Goal: Task Accomplishment & Management: Manage account settings

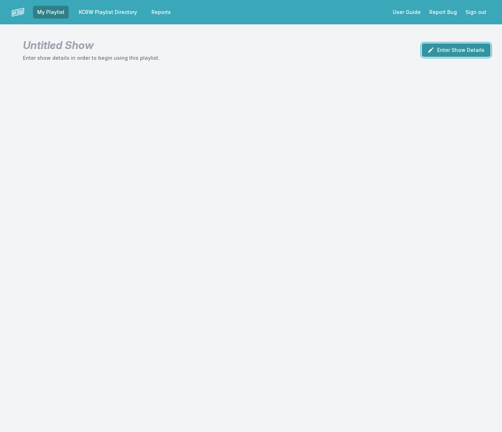
click at [447, 53] on button "Enter Show Details" at bounding box center [456, 50] width 69 height 14
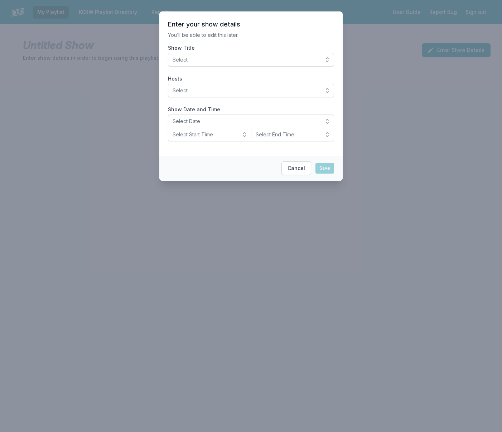
click at [216, 57] on span "Select" at bounding box center [246, 59] width 147 height 7
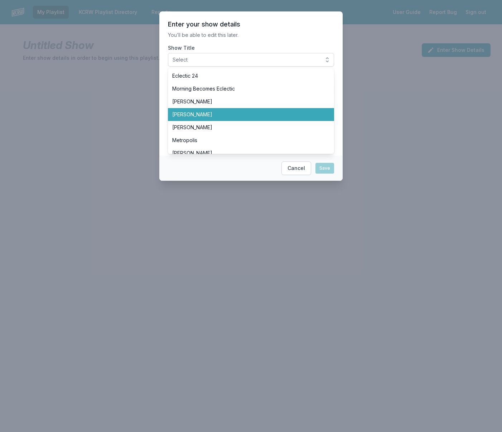
click at [212, 115] on span "[PERSON_NAME]" at bounding box center [246, 114] width 149 height 7
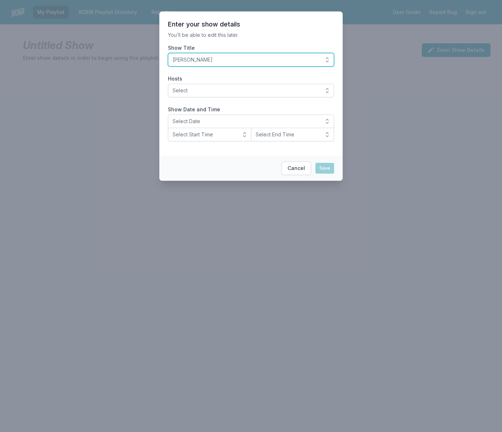
click at [221, 62] on span "[PERSON_NAME]" at bounding box center [246, 59] width 147 height 7
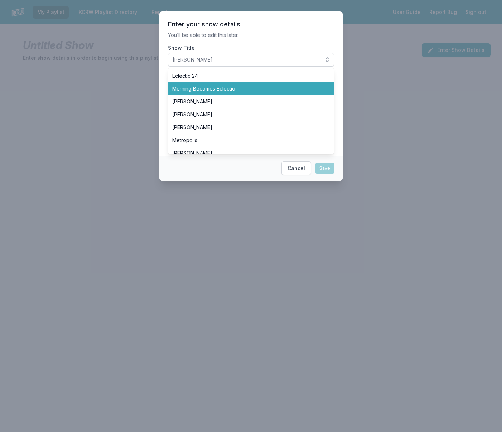
click at [209, 91] on span "Morning Becomes Eclectic" at bounding box center [246, 88] width 149 height 7
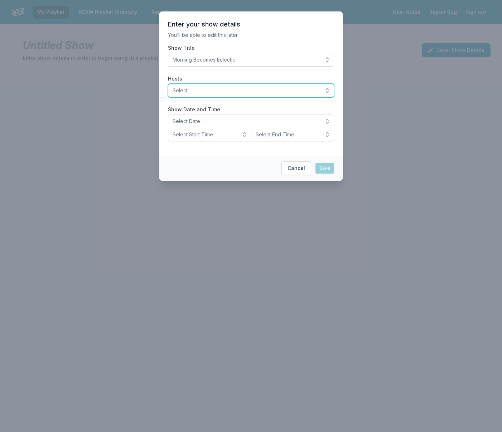
click at [207, 91] on span "Select" at bounding box center [246, 90] width 147 height 7
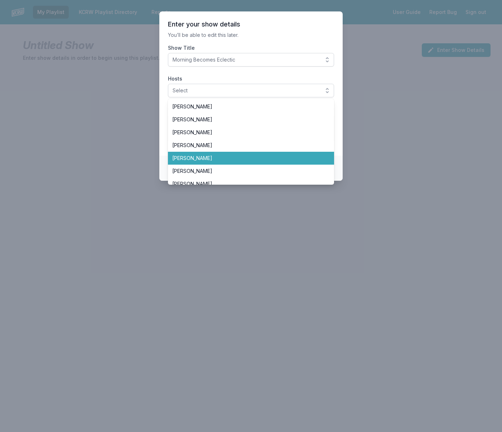
click at [204, 158] on span "[PERSON_NAME]" at bounding box center [246, 158] width 149 height 7
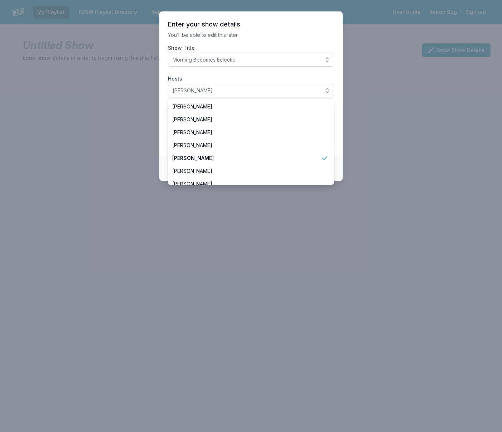
click at [196, 75] on section "Enter your show details You’ll be able to edit this later. Show Title Morning B…" at bounding box center [250, 83] width 183 height 144
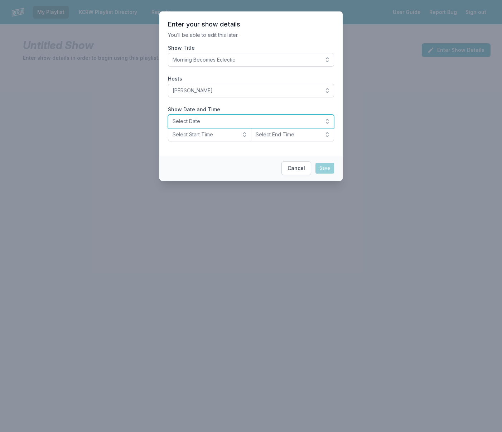
click at [220, 119] on span "Select Date" at bounding box center [246, 121] width 147 height 7
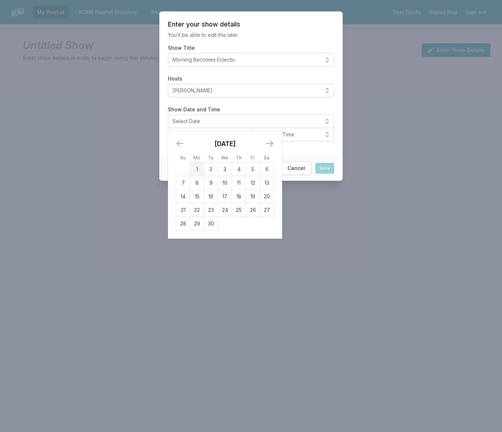
click at [194, 169] on td "1" at bounding box center [197, 170] width 14 height 14
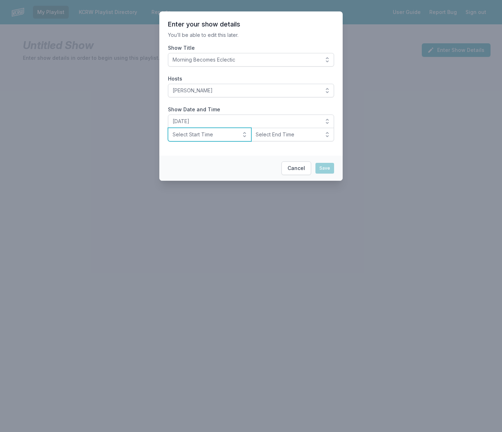
click at [197, 138] on span "Select Start Time" at bounding box center [205, 134] width 64 height 7
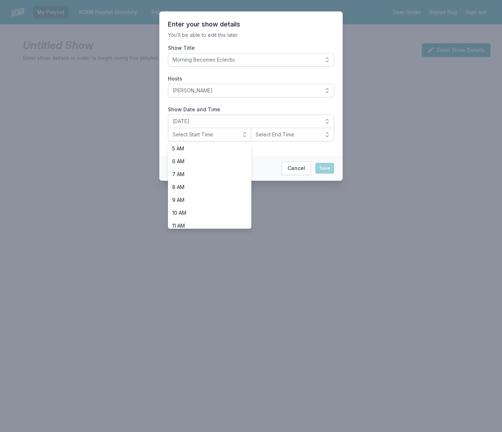
scroll to position [95, 0]
click at [191, 172] on span "9 AM" at bounding box center [205, 171] width 66 height 7
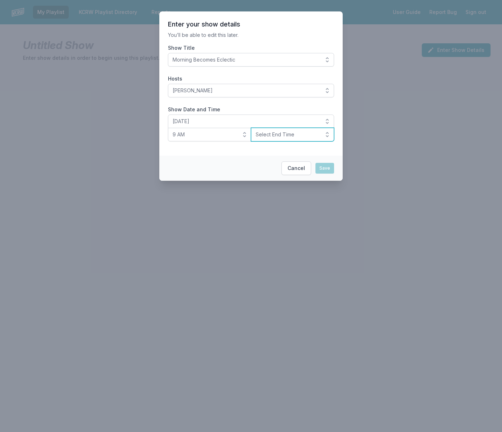
click at [271, 135] on span "Select End Time" at bounding box center [288, 134] width 64 height 7
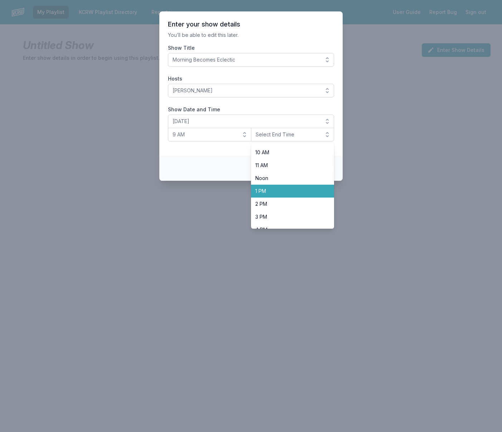
scroll to position [128, 0]
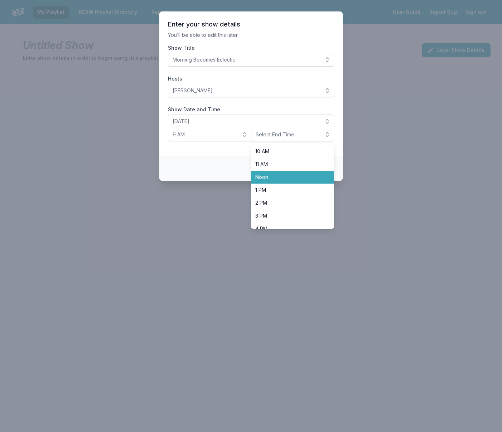
click at [276, 179] on span "Noon" at bounding box center [288, 177] width 66 height 7
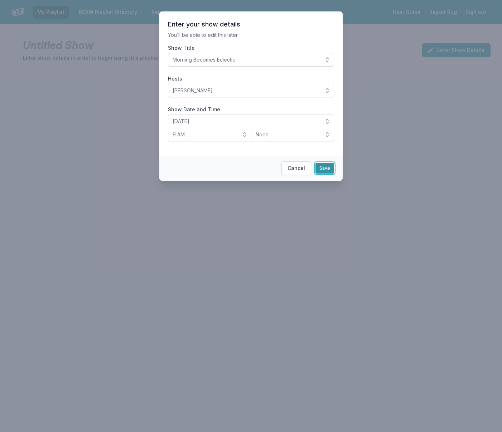
click at [327, 168] on button "Save" at bounding box center [325, 168] width 19 height 11
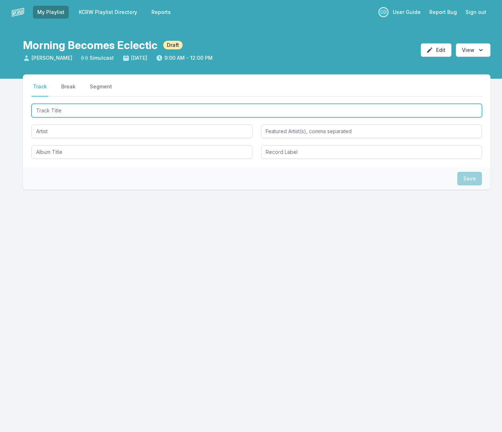
click at [97, 111] on input "Track Title" at bounding box center [257, 111] width 451 height 14
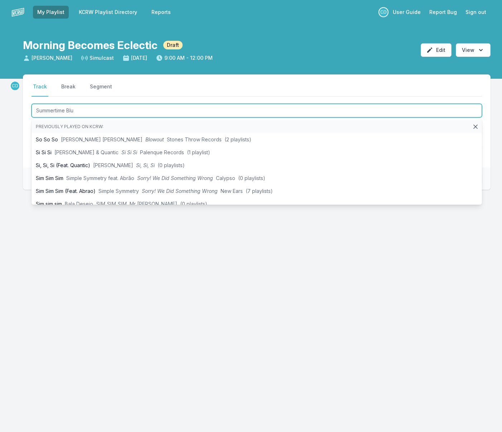
type input "Summertime Blue"
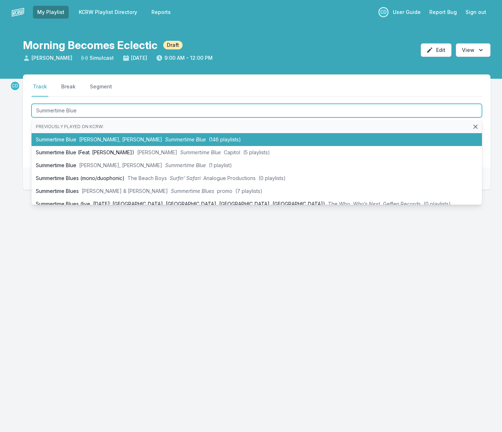
click at [99, 137] on span "[PERSON_NAME], [PERSON_NAME]" at bounding box center [120, 139] width 83 height 6
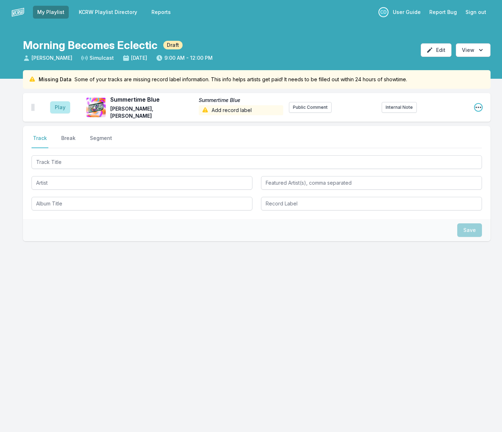
click at [476, 105] on icon "Open playlist item options" at bounding box center [478, 107] width 7 height 7
click at [440, 134] on button "Edit Track Details" at bounding box center [442, 134] width 80 height 13
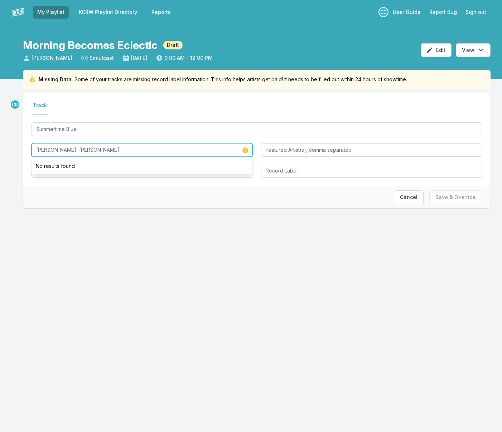
drag, startPoint x: 70, startPoint y: 150, endPoint x: 4, endPoint y: 147, distance: 66.3
click at [4, 147] on div "Missing Data Some of your tracks are missing record label information. This inf…" at bounding box center [251, 150] width 502 height 161
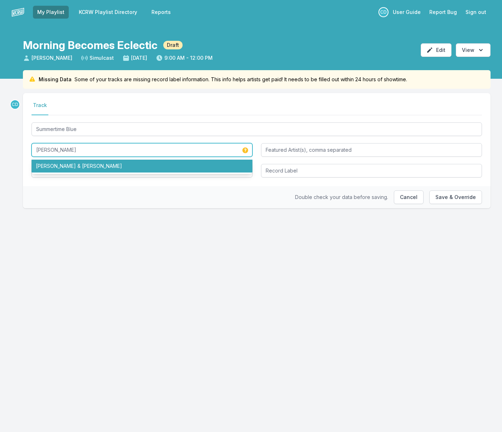
type input "[PERSON_NAME]"
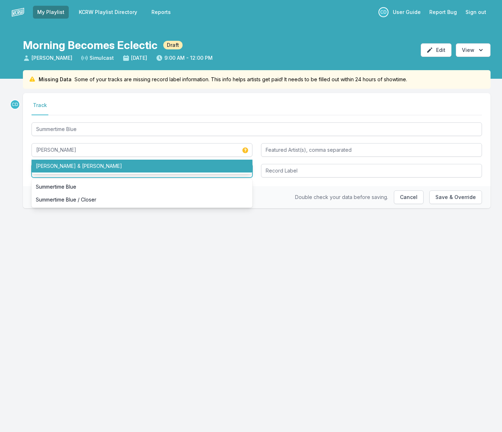
click at [134, 176] on input "Summertime Blue" at bounding box center [142, 171] width 221 height 14
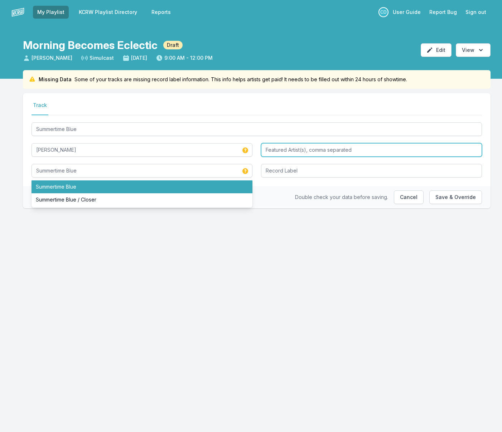
click at [280, 150] on input "Featured Artist(s), comma separated" at bounding box center [371, 150] width 221 height 14
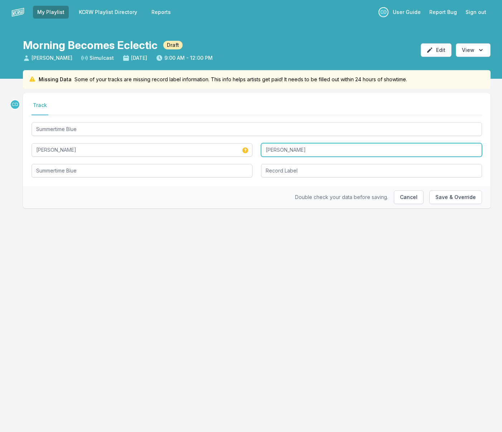
type input "[PERSON_NAME]"
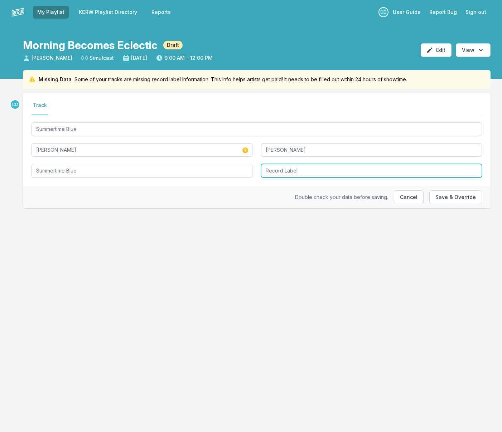
click at [287, 170] on input "Record Label" at bounding box center [371, 171] width 221 height 14
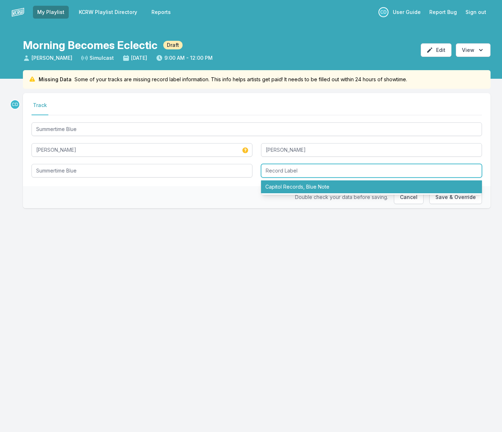
click at [295, 187] on li "Capitol Records, Blue Note" at bounding box center [371, 187] width 221 height 13
type input "Capitol Records, Blue Note"
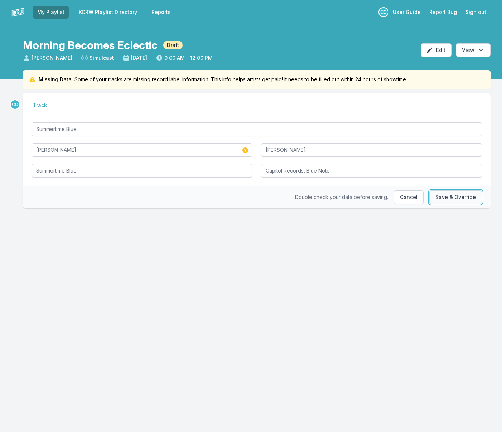
click at [458, 197] on button "Save & Override" at bounding box center [455, 198] width 53 height 14
type input "[PERSON_NAME], [PERSON_NAME]"
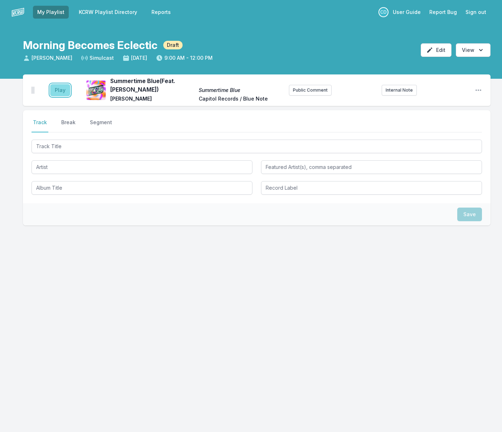
click at [60, 94] on button "Play" at bounding box center [60, 90] width 20 height 12
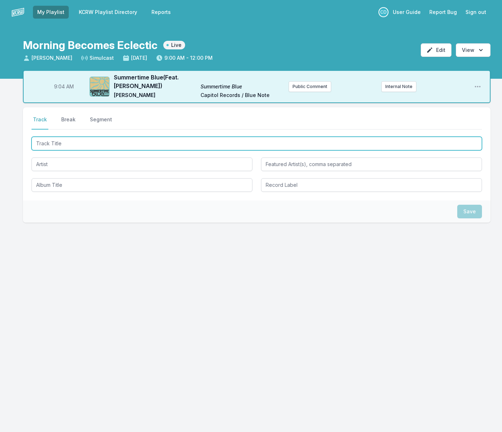
click at [77, 143] on input "Track Title" at bounding box center [257, 144] width 451 height 14
type input "K"
type input "Lorelei"
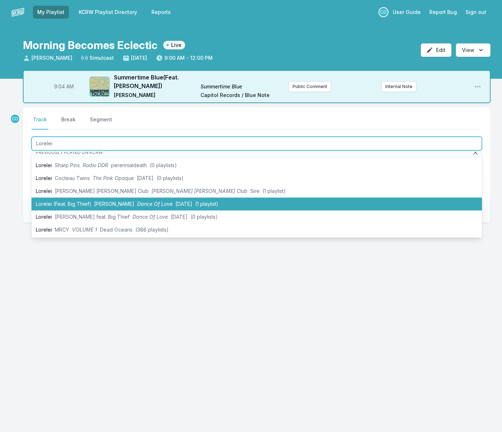
scroll to position [10, 0]
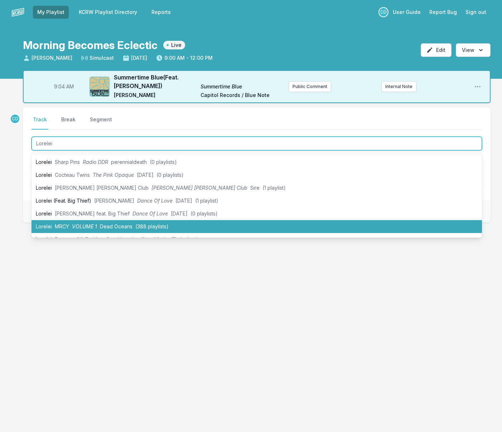
click at [88, 222] on li "Lorelei MRCY VOLUME 1 Dead Oceans (388 playlists)" at bounding box center [257, 226] width 451 height 13
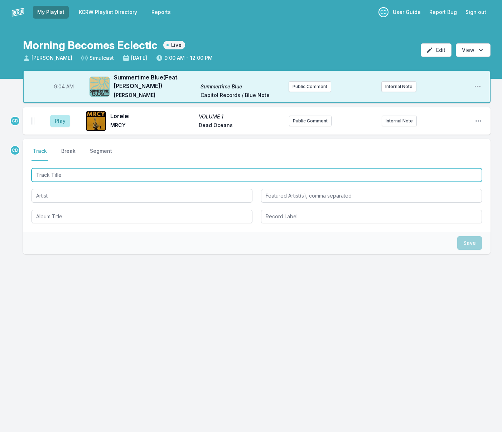
click at [67, 173] on input "Track Title" at bounding box center [257, 175] width 451 height 14
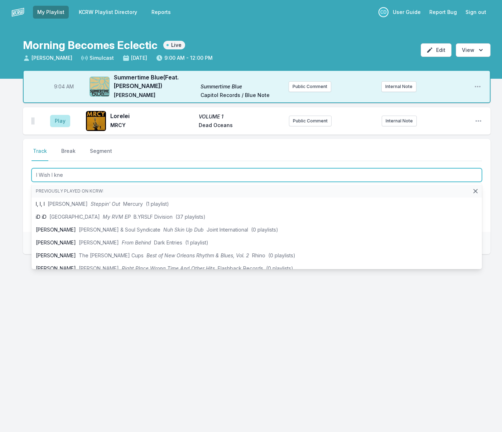
type input "I Wish I knew"
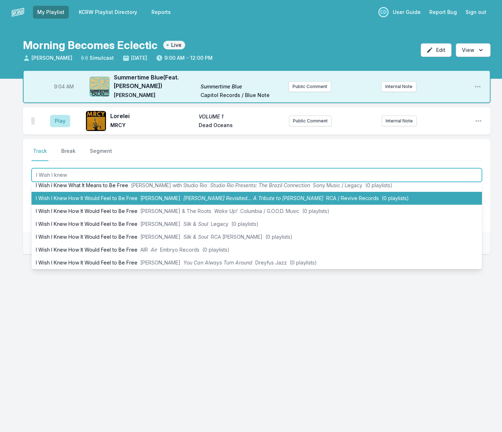
scroll to position [188, 0]
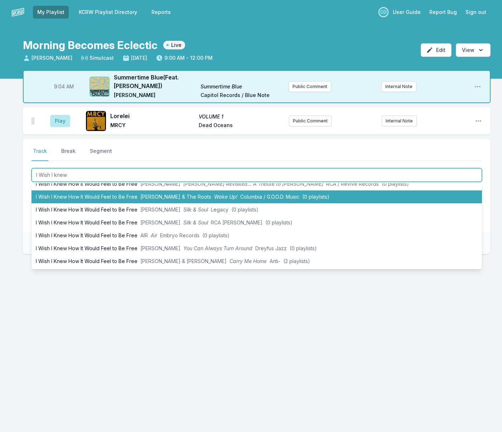
click at [102, 196] on li "I Wish I Knew How It Would Feel to Be Free [PERSON_NAME] & The Roots Wake Up! C…" at bounding box center [257, 197] width 451 height 13
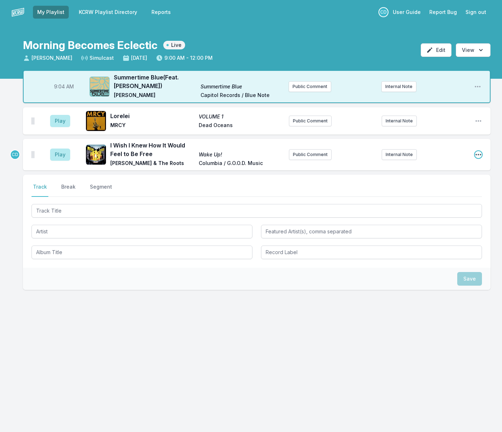
click at [476, 155] on icon "Open playlist item options" at bounding box center [479, 154] width 6 height 1
click at [429, 183] on button "Edit Track Details" at bounding box center [442, 181] width 80 height 13
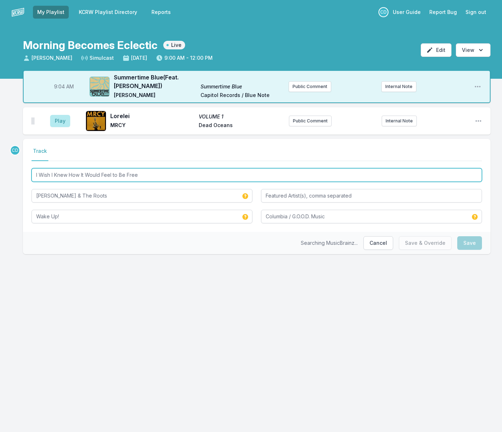
click at [153, 174] on input "I Wish I Knew How It Would Feel to Be Free" at bounding box center [257, 175] width 451 height 14
type input "I Wish I Knew How It Would Feel to Be Free (The Reflex Edit)"
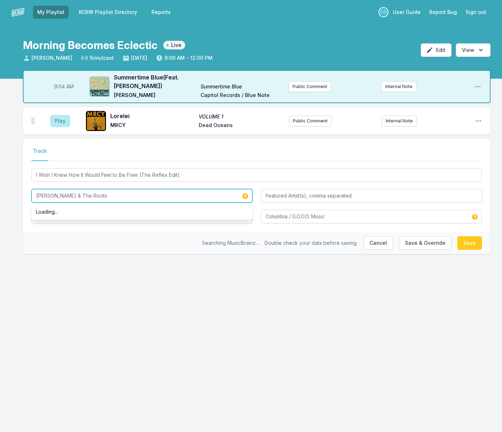
drag, startPoint x: 127, startPoint y: 195, endPoint x: 28, endPoint y: 192, distance: 99.2
click at [28, 192] on div "Select a tab Track Track I Wish I Knew How It Would Feel to Be Free (The Reflex…" at bounding box center [257, 185] width 468 height 93
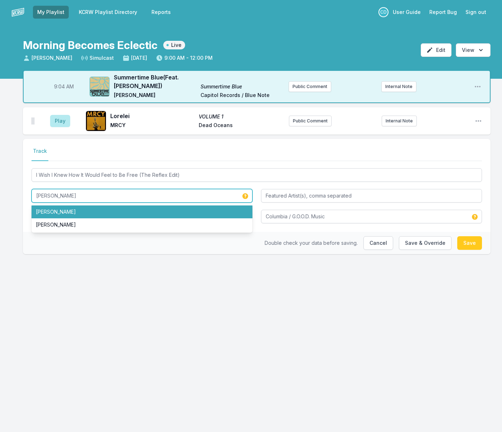
drag, startPoint x: 39, startPoint y: 209, endPoint x: 106, endPoint y: 202, distance: 67.7
click at [39, 209] on li "[PERSON_NAME]" at bounding box center [142, 212] width 221 height 13
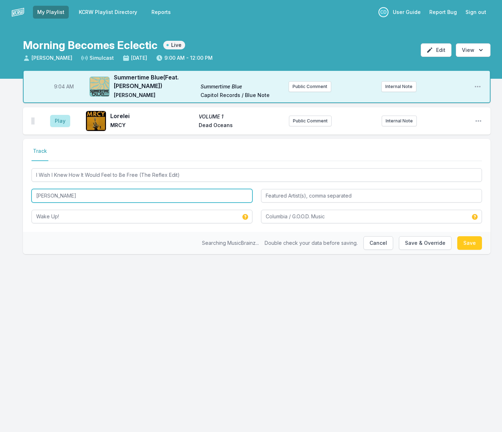
type input "[PERSON_NAME]"
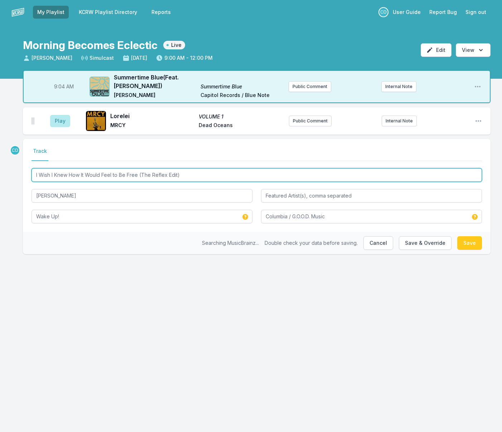
drag, startPoint x: 191, startPoint y: 178, endPoint x: 50, endPoint y: 163, distance: 141.6
click at [50, 163] on div "Select a tab Track Track I Wish I Knew How It Would Feel to Be Free (The Reflex…" at bounding box center [257, 185] width 468 height 93
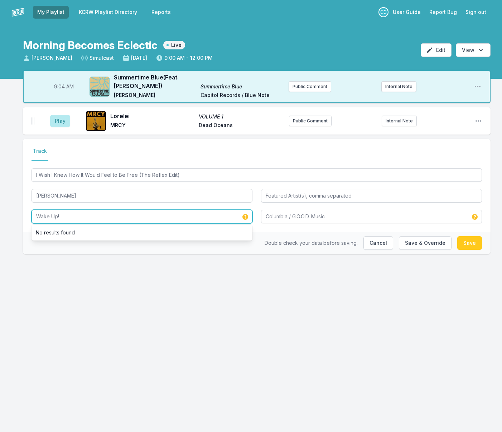
drag, startPoint x: 66, startPoint y: 218, endPoint x: 31, endPoint y: 215, distance: 34.9
click at [31, 215] on div "Select a tab Track Track I Wish I Knew How It Would Feel to Be Free (The Reflex…" at bounding box center [257, 185] width 468 height 93
paste input "I Wish I Knew How It Would Feel to Be Free (The Reflex Edit)"
type input "I Wish I Knew How It Would Feel to Be Free (The Reflex Edit)"
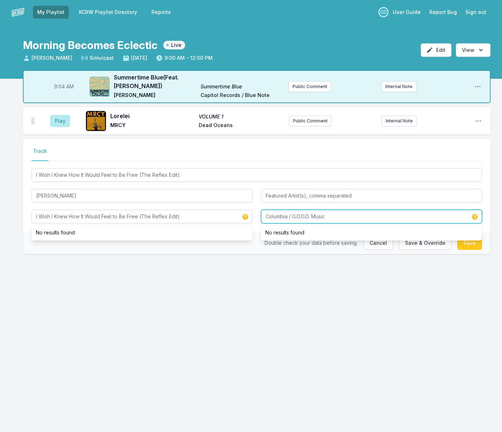
drag, startPoint x: 348, startPoint y: 221, endPoint x: 250, endPoint y: 220, distance: 98.1
click at [250, 220] on div "I Wish I Knew How It Would Feel to Be Free (The Reflex Edit) [PERSON_NAME] I Wi…" at bounding box center [257, 195] width 451 height 57
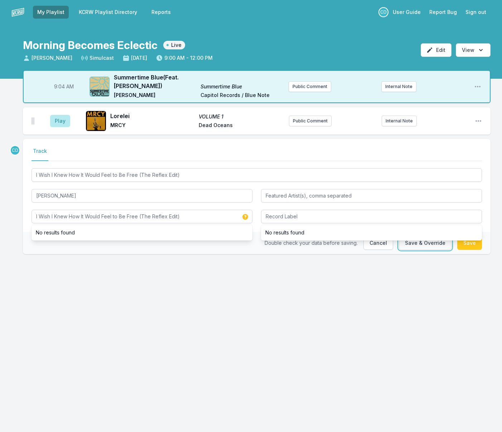
click at [442, 242] on button "Save & Override" at bounding box center [425, 243] width 53 height 14
type input "I Wish I Knew How It Would Feel to Be Free"
type input "[PERSON_NAME] & The Roots"
type input "Wake Up!"
type input "Columbia / G.O.O.D. Music"
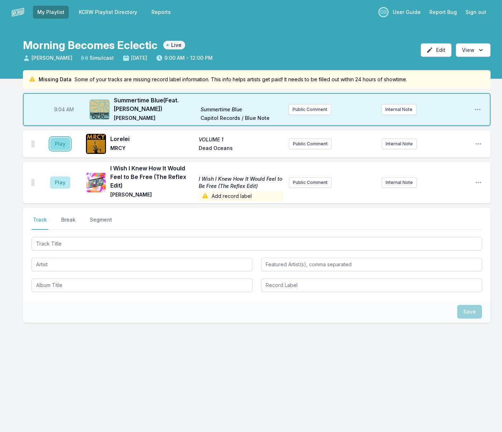
click at [65, 145] on button "Play" at bounding box center [60, 144] width 20 height 12
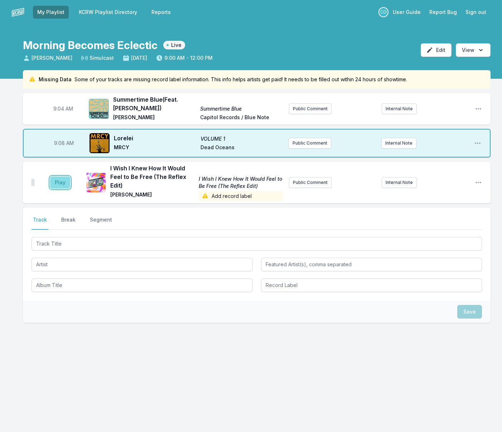
click at [62, 184] on button "Play" at bounding box center [60, 183] width 20 height 12
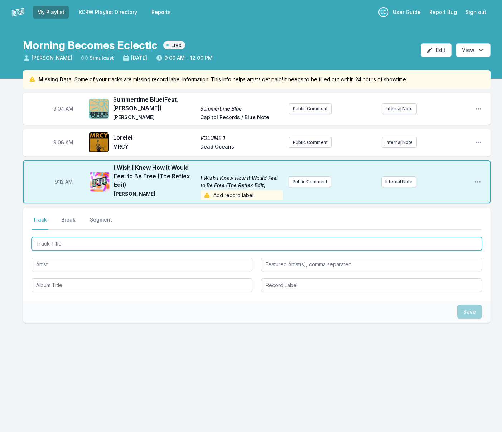
click at [47, 242] on input "Track Title" at bounding box center [257, 244] width 451 height 14
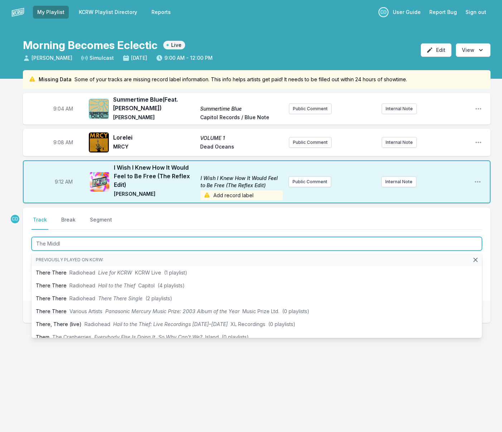
type input "The Middle"
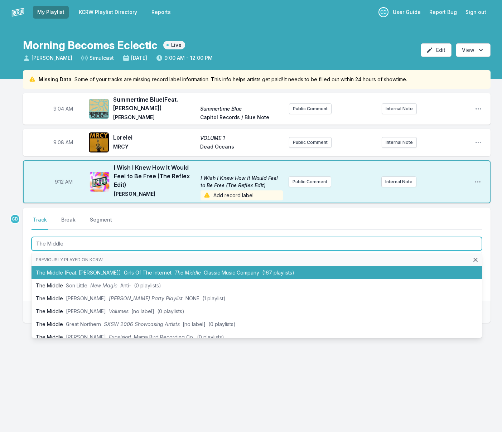
click at [58, 271] on li "The Middle (Feat. [PERSON_NAME]) Girls Of The Internet The Middle Classic Music…" at bounding box center [257, 272] width 451 height 13
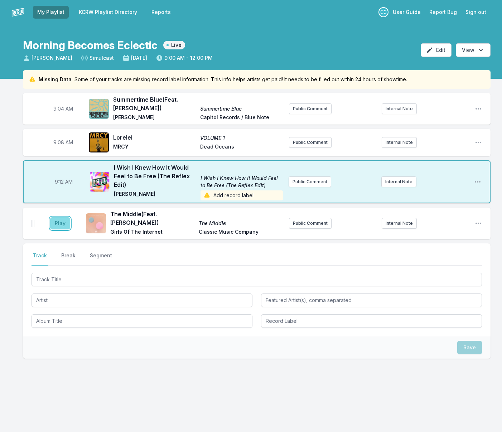
click at [56, 220] on button "Play" at bounding box center [60, 223] width 20 height 12
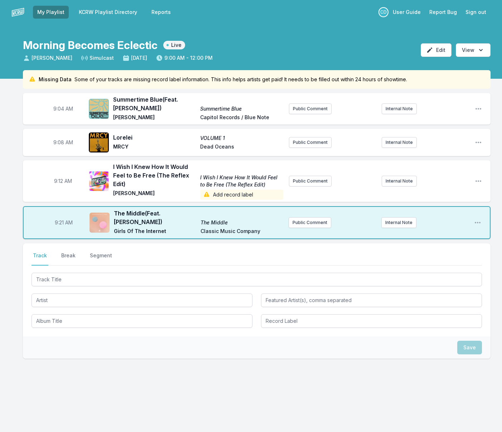
click at [62, 224] on span "9:21 AM" at bounding box center [64, 222] width 18 height 7
click at [61, 223] on input "09:21" at bounding box center [64, 223] width 40 height 14
type input "09:17"
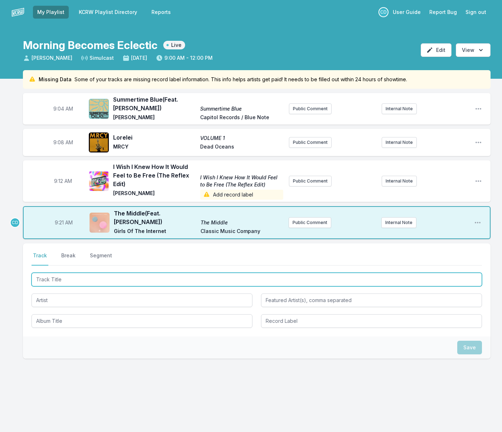
click at [58, 280] on input "Track Title" at bounding box center [257, 280] width 451 height 14
click at [58, 282] on input "Track Title" at bounding box center [257, 280] width 451 height 14
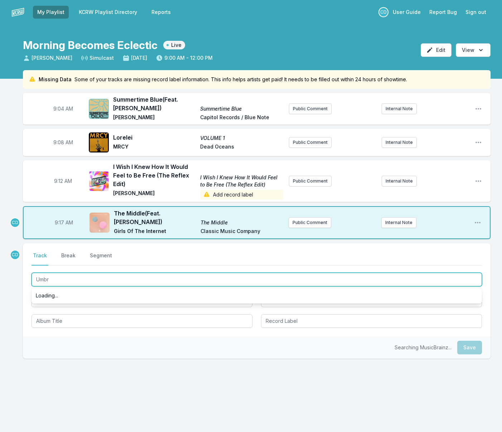
type input "Umbra"
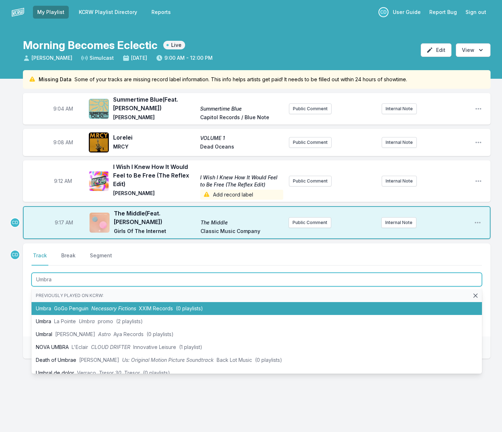
click at [67, 310] on span "GoGo Penguin" at bounding box center [71, 308] width 34 height 6
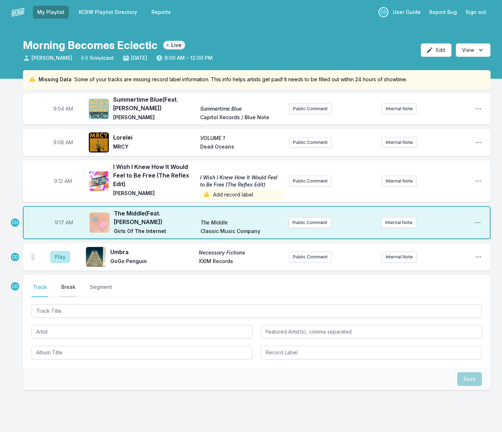
click at [67, 290] on button "Break" at bounding box center [68, 291] width 17 height 14
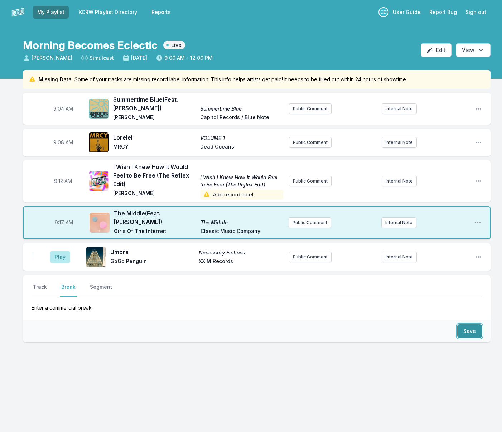
click at [467, 332] on button "Save" at bounding box center [469, 331] width 25 height 14
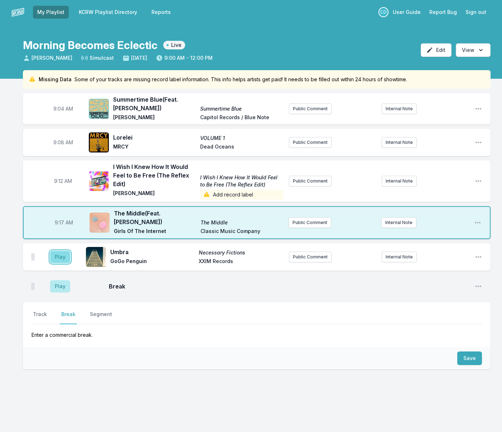
click at [67, 257] on button "Play" at bounding box center [60, 257] width 20 height 12
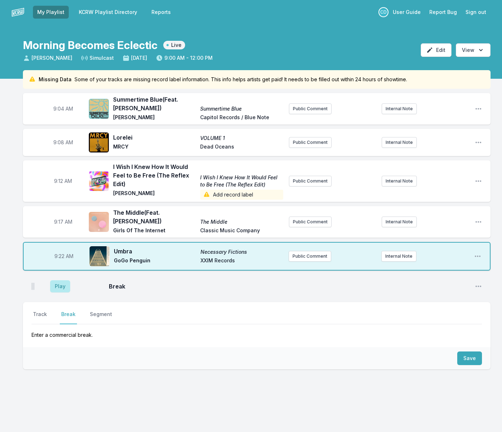
click at [68, 258] on span "9:22 AM" at bounding box center [63, 256] width 19 height 7
click at [63, 289] on button "Play" at bounding box center [60, 286] width 20 height 12
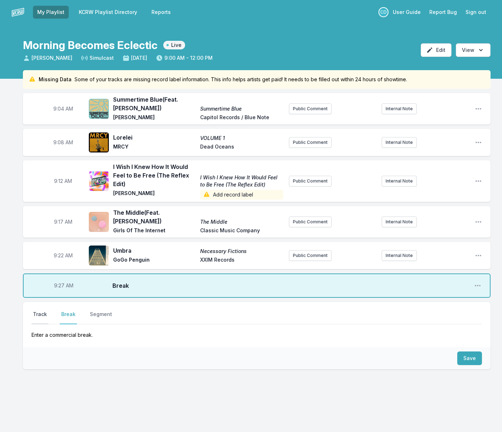
click at [43, 312] on button "Track" at bounding box center [40, 318] width 17 height 14
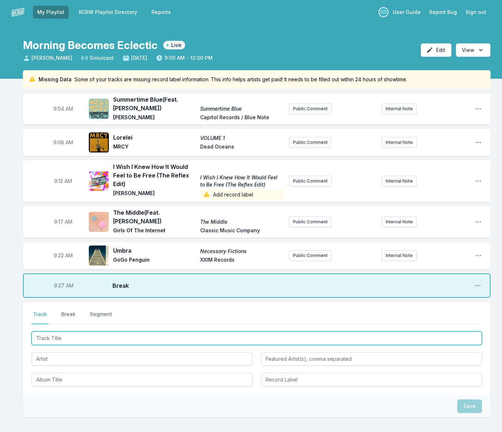
click at [56, 340] on input "Track Title" at bounding box center [257, 339] width 451 height 14
type input "Wicked Game"
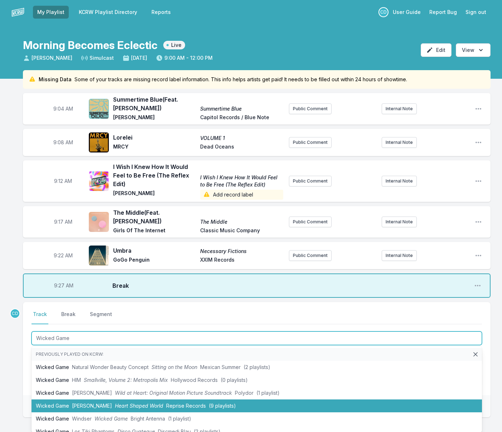
click at [99, 408] on li "Wicked Game [PERSON_NAME] Heart Shaped World Reprise Records (9 playlists)" at bounding box center [257, 406] width 451 height 13
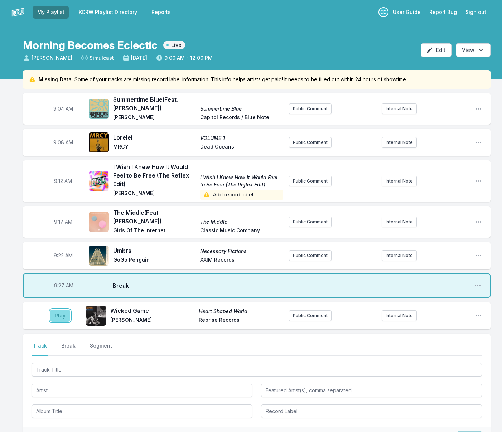
click at [58, 317] on button "Play" at bounding box center [60, 316] width 20 height 12
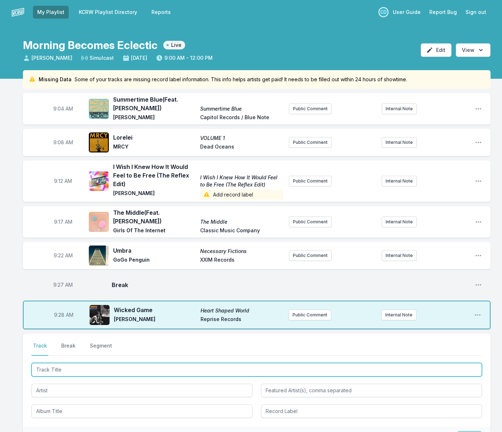
click at [82, 369] on input "Track Title" at bounding box center [257, 370] width 451 height 14
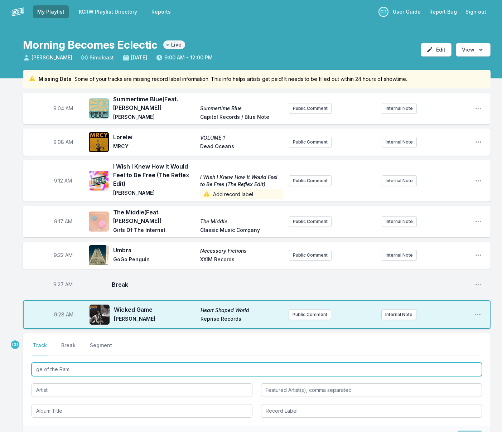
scroll to position [0, 0]
click at [37, 370] on input "ge of the Ram" at bounding box center [257, 370] width 451 height 14
type input "Age of the Ram"
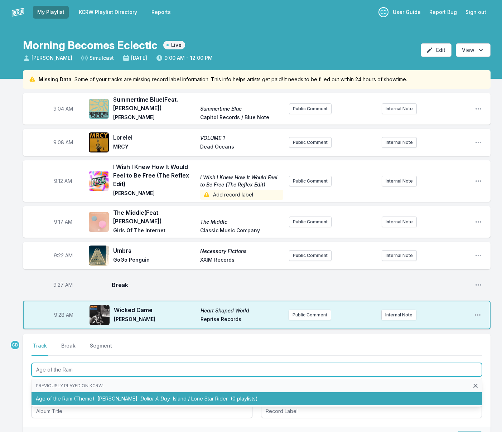
click at [74, 399] on li "Age of the Ram (Theme) [PERSON_NAME] Dollar A Day Island / Lone Star Rider (0 p…" at bounding box center [257, 399] width 451 height 13
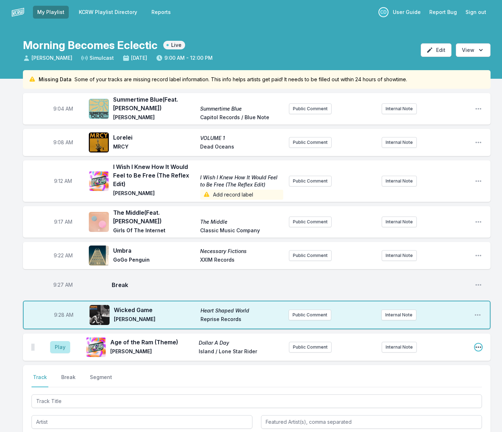
click at [477, 347] on icon "Open playlist item options" at bounding box center [478, 347] width 7 height 7
click at [430, 374] on button "Edit Track Details" at bounding box center [442, 374] width 80 height 13
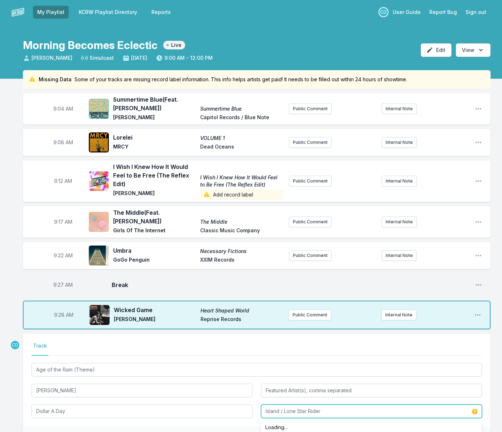
drag, startPoint x: 324, startPoint y: 410, endPoint x: 281, endPoint y: 411, distance: 42.6
click at [281, 411] on input "Island / Lone Star Rider" at bounding box center [371, 412] width 221 height 14
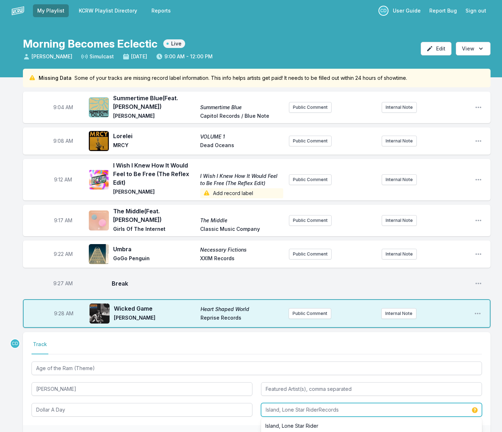
drag, startPoint x: 320, startPoint y: 411, endPoint x: 279, endPoint y: 410, distance: 40.8
click at [279, 410] on input "Island, Lone Star RiderRecords" at bounding box center [371, 410] width 221 height 14
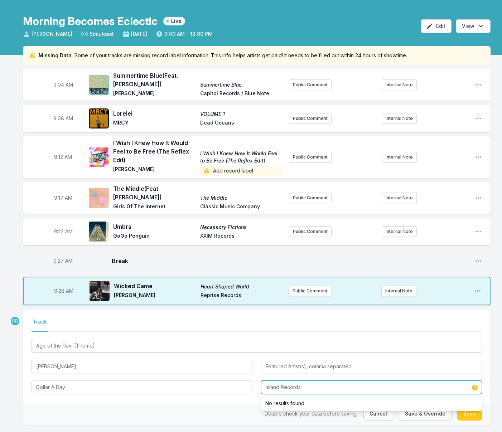
scroll to position [32, 0]
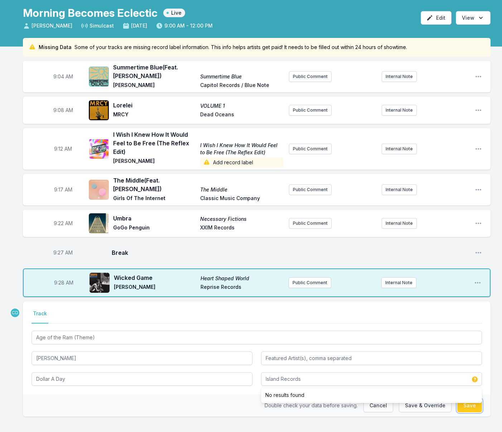
click at [471, 408] on button "Save" at bounding box center [469, 406] width 25 height 14
type input "Island / Lone Star Rider"
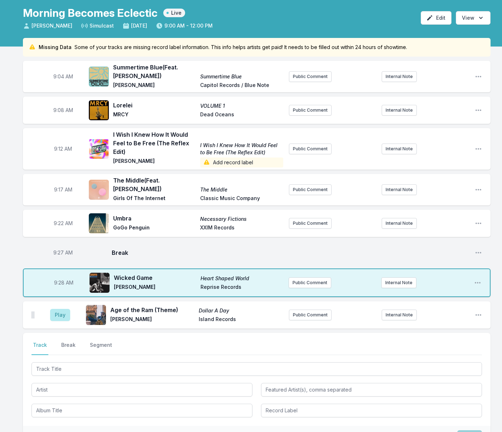
click at [170, 337] on div "Select a tab Track Break Segment Track Break Segment" at bounding box center [257, 379] width 468 height 93
click at [57, 314] on button "Play" at bounding box center [60, 315] width 20 height 12
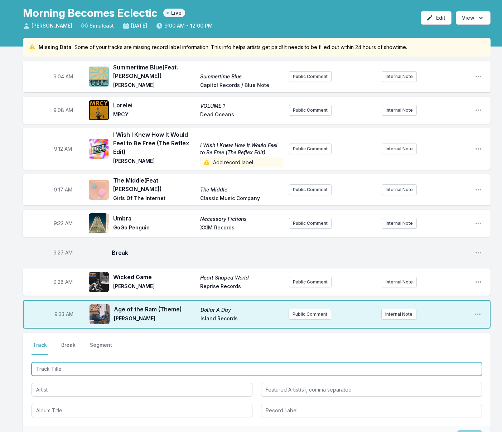
click at [72, 370] on input "Track Title" at bounding box center [257, 369] width 451 height 14
type input "Embeces"
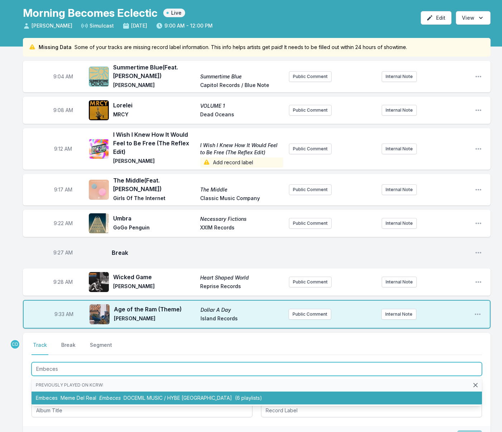
click at [79, 401] on span "Meme Del Real" at bounding box center [79, 398] width 36 height 6
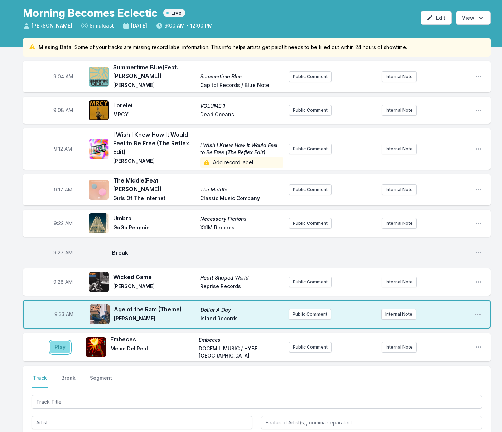
click at [61, 350] on button "Play" at bounding box center [60, 347] width 20 height 12
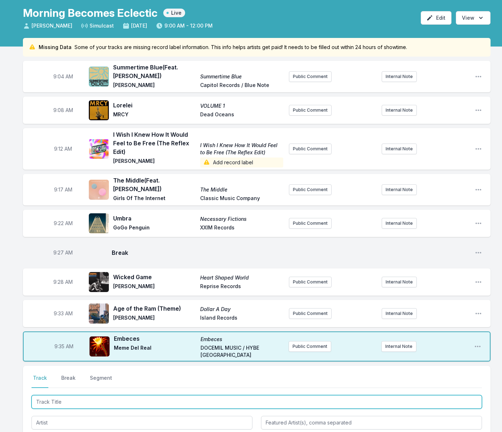
scroll to position [34, 0]
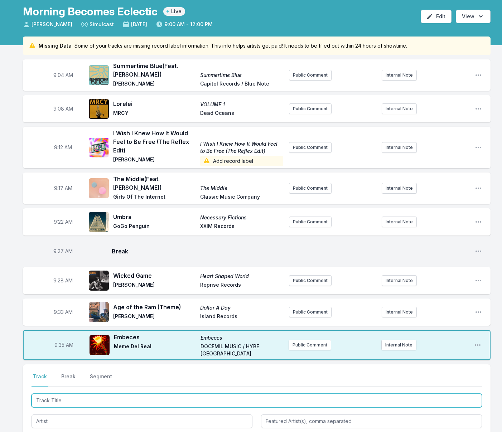
click at [63, 400] on input "Track Title" at bounding box center [257, 401] width 451 height 14
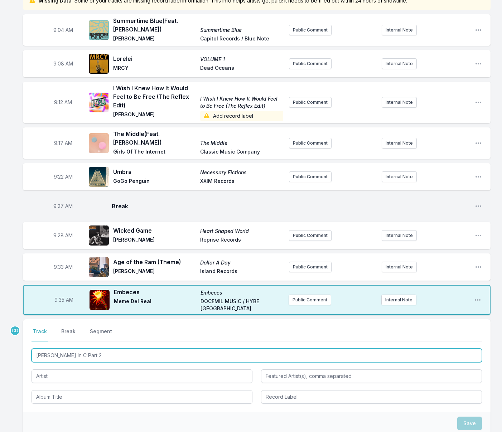
scroll to position [80, 0]
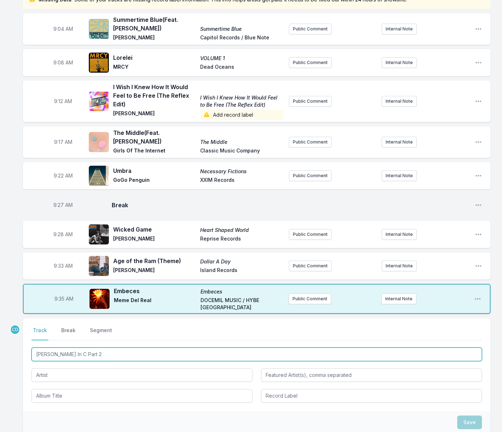
type input "[PERSON_NAME] In C Part 2"
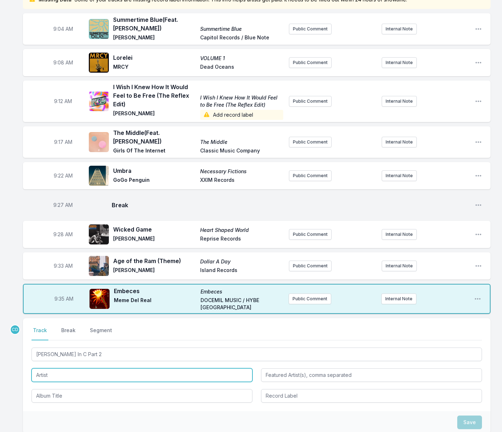
click at [56, 376] on input "Artist" at bounding box center [142, 376] width 221 height 14
type input "IRON GIANT FREE ASSOCIATION"
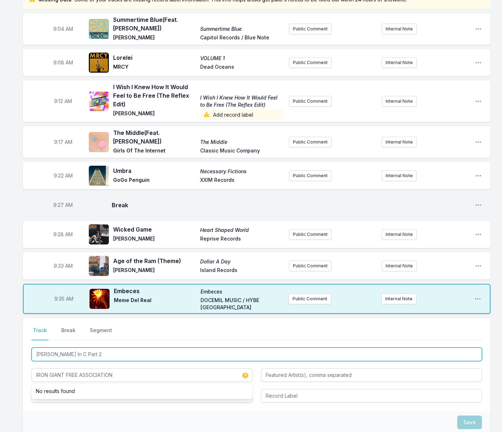
click at [76, 356] on input "[PERSON_NAME] In C Part 2" at bounding box center [257, 355] width 451 height 14
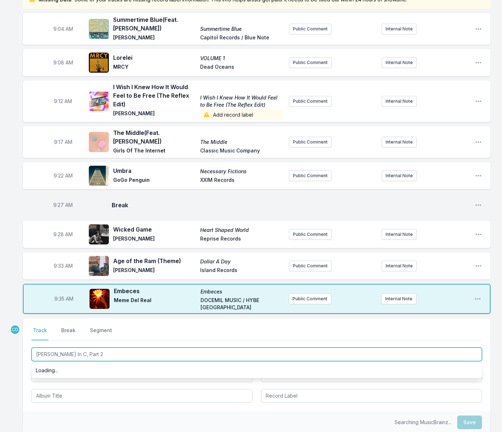
scroll to position [74, 0]
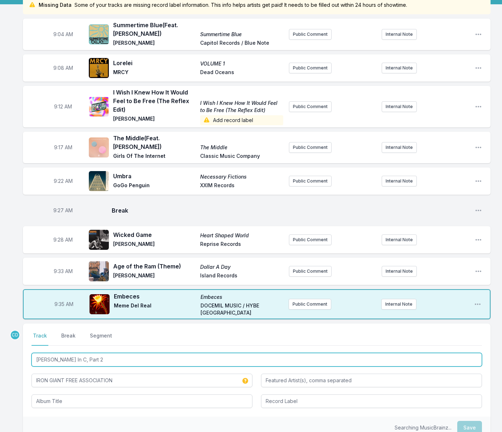
click at [88, 361] on input "[PERSON_NAME] In C, Part 2" at bounding box center [257, 360] width 451 height 14
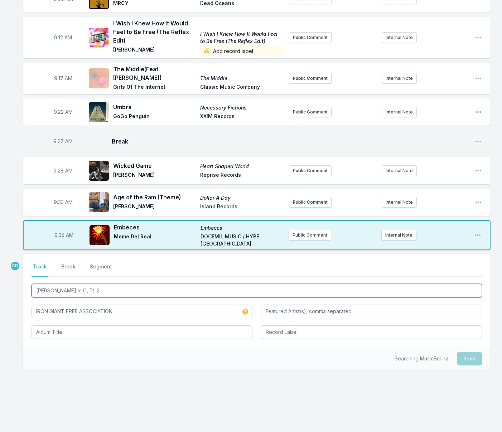
scroll to position [150, 0]
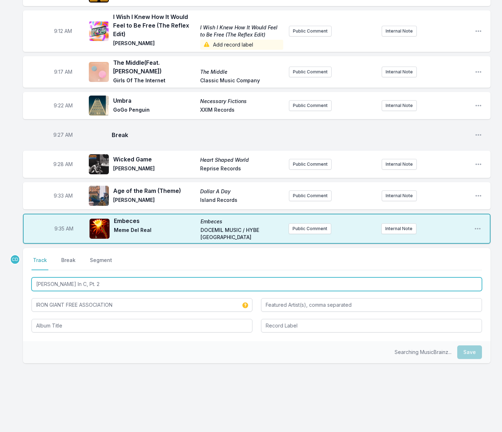
type input "[PERSON_NAME] In C, Pt. 2"
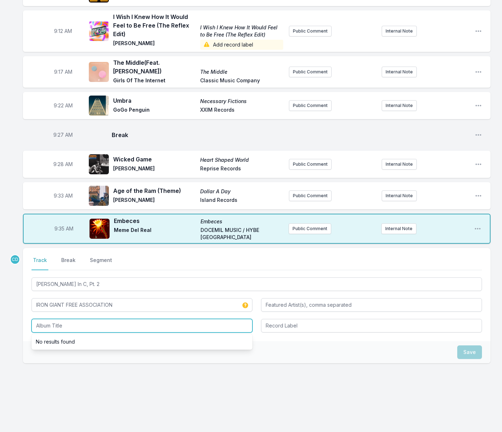
click at [81, 328] on input "Album Title" at bounding box center [142, 326] width 221 height 14
drag, startPoint x: 83, startPoint y: 327, endPoint x: 32, endPoint y: 323, distance: 51.3
click at [32, 323] on input "[PERSON_NAME] In C" at bounding box center [142, 326] width 221 height 14
type input "[PERSON_NAME] In C"
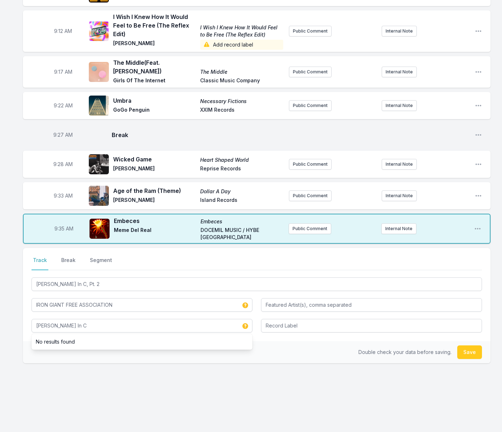
click at [142, 343] on li "No results found" at bounding box center [142, 342] width 221 height 13
click at [277, 331] on input "Record Label" at bounding box center [371, 326] width 221 height 14
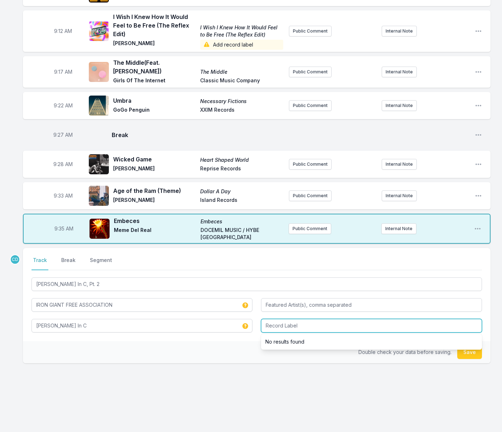
paste input "[PERSON_NAME] In C"
type input "[PERSON_NAME] In C"
click at [471, 354] on button "Save" at bounding box center [469, 353] width 25 height 14
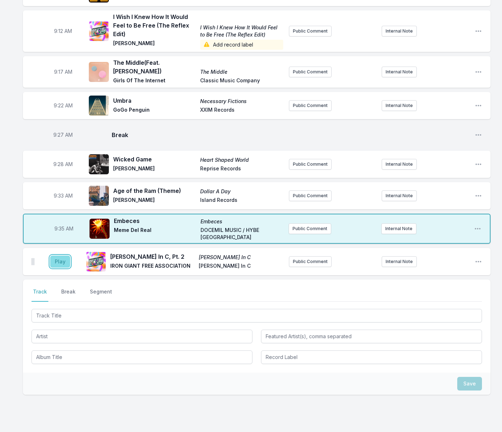
click at [61, 264] on button "Play" at bounding box center [60, 262] width 20 height 12
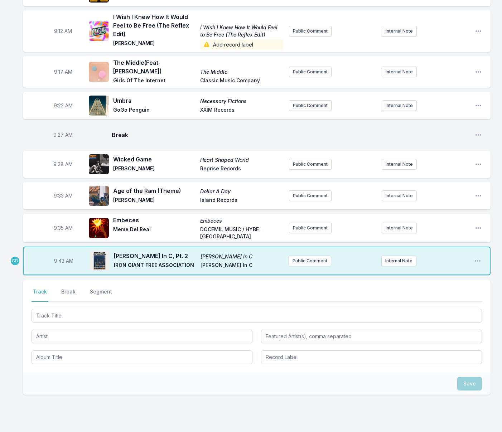
click at [68, 293] on button "Break" at bounding box center [68, 295] width 17 height 14
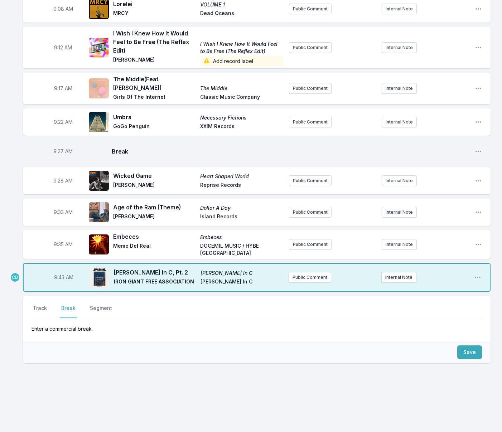
scroll to position [134, 0]
drag, startPoint x: 471, startPoint y: 356, endPoint x: 337, endPoint y: 342, distance: 135.4
click at [471, 356] on button "Save" at bounding box center [469, 353] width 25 height 14
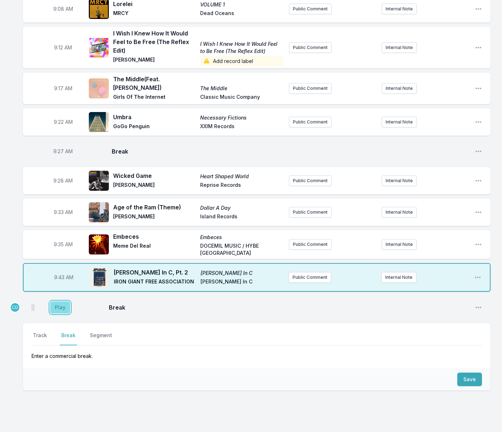
click at [63, 312] on button "Play" at bounding box center [60, 308] width 20 height 12
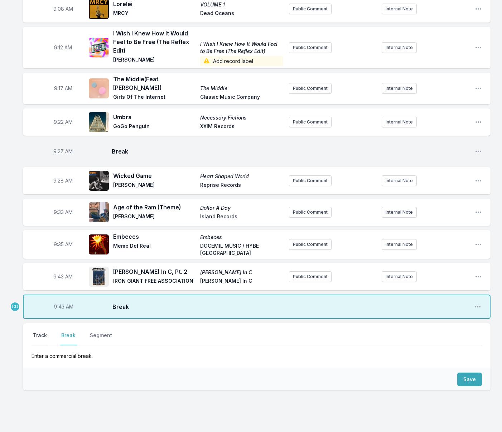
click at [43, 336] on button "Track" at bounding box center [40, 339] width 17 height 14
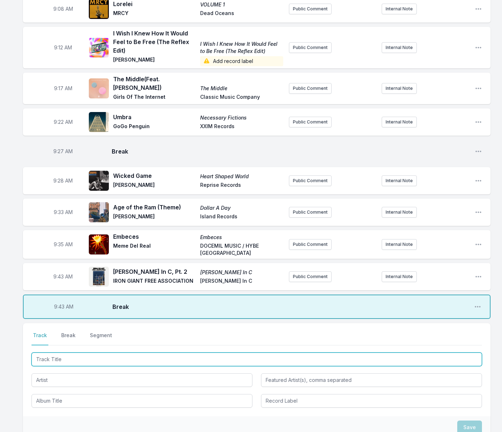
click at [53, 358] on input "Track Title" at bounding box center [257, 360] width 451 height 14
type input "Your Old House"
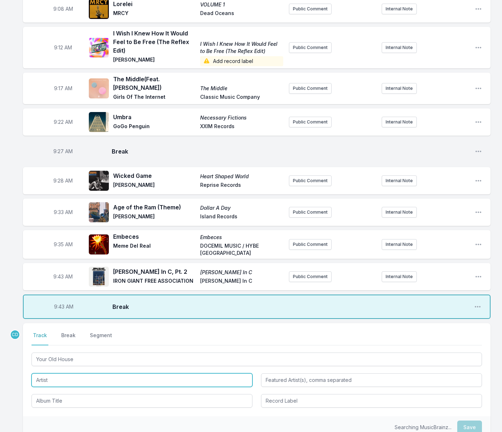
click at [51, 380] on input "Artist" at bounding box center [142, 381] width 221 height 14
type input "Monster Rally"
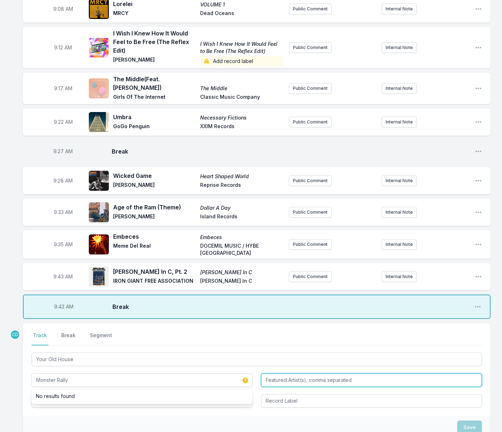
click at [309, 381] on input "Featured Artist(s), comma separated" at bounding box center [371, 381] width 221 height 14
type input "[PERSON_NAME]"
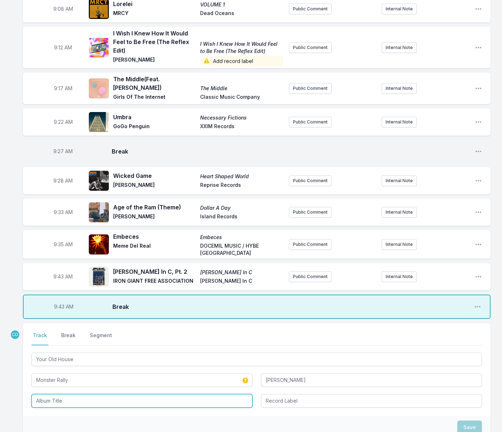
click at [181, 401] on input "Album Title" at bounding box center [142, 401] width 221 height 14
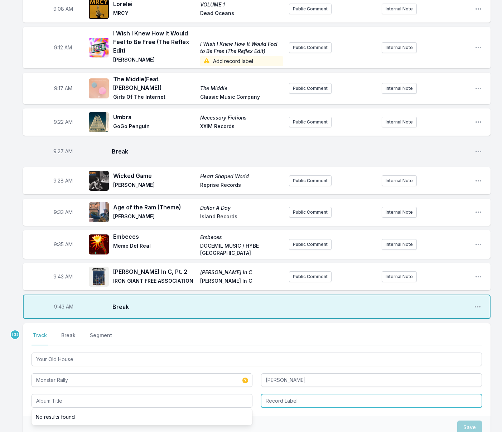
click at [278, 402] on input "Record Label" at bounding box center [371, 401] width 221 height 14
type input "Monster Rally"
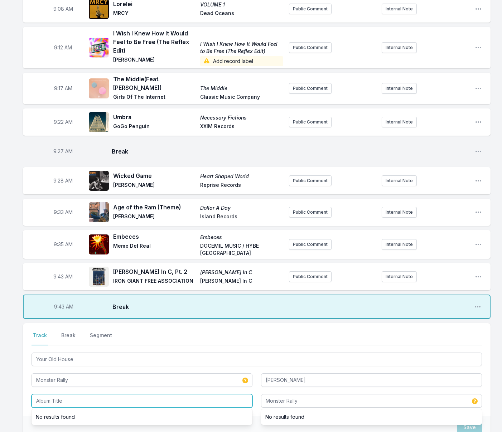
click at [96, 402] on input "Album Title" at bounding box center [142, 401] width 221 height 14
type input "Your Old House"
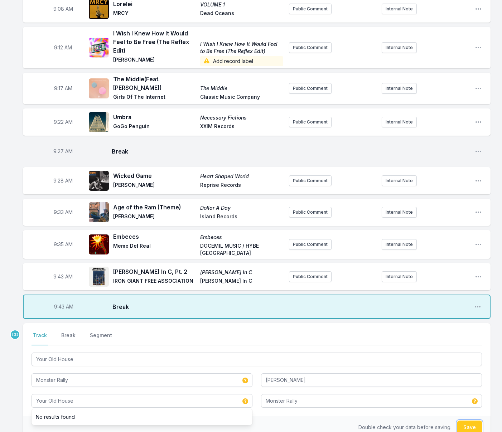
click at [462, 425] on button "Save" at bounding box center [469, 428] width 25 height 14
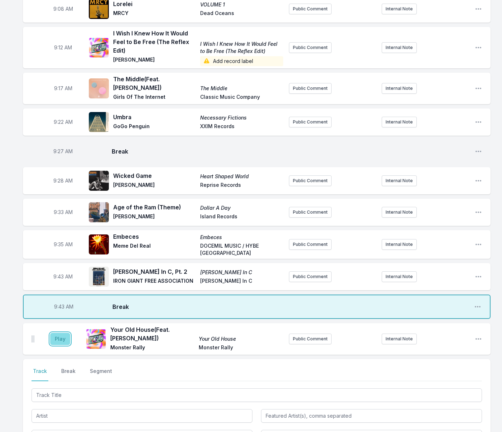
click at [56, 340] on button "Play" at bounding box center [60, 339] width 20 height 12
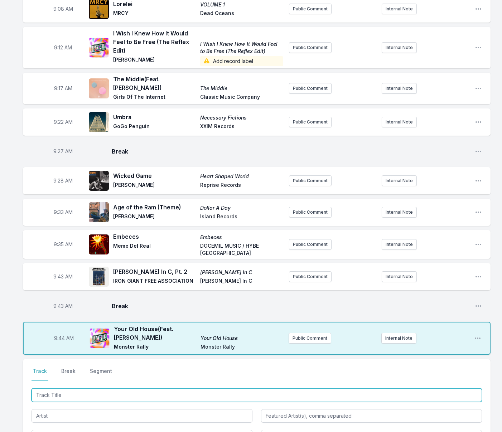
click at [101, 394] on input "Track Title" at bounding box center [257, 396] width 451 height 14
type input "Da Da Da"
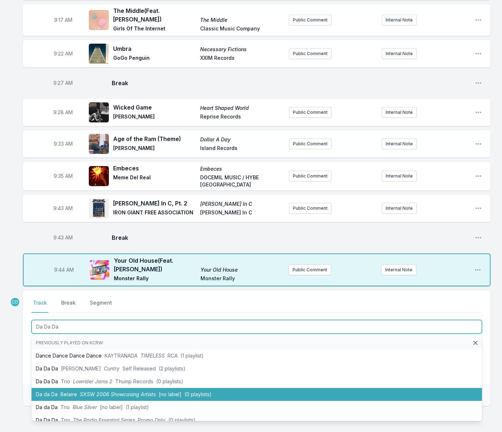
scroll to position [203, 0]
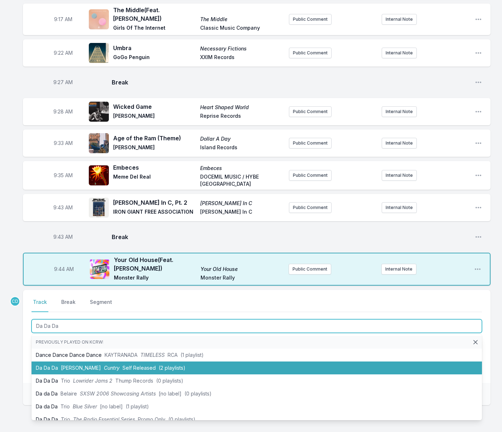
click at [105, 369] on li "Da Da Da [PERSON_NAME] Cuntry Self Released (2 playlists)" at bounding box center [257, 368] width 451 height 13
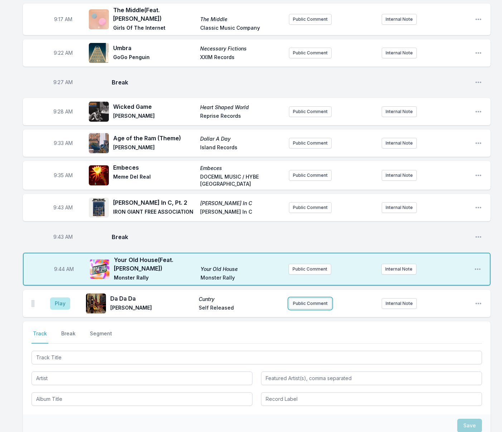
click at [303, 304] on button "Public Comment" at bounding box center [310, 303] width 43 height 11
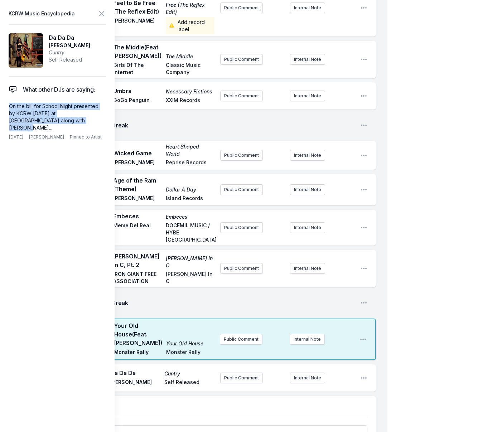
drag, startPoint x: 62, startPoint y: 122, endPoint x: 0, endPoint y: 106, distance: 64.4
click at [0, 106] on aside "KCRW Music Encyclopedia Da Da Da [PERSON_NAME] Cuntry Self Released What other …" at bounding box center [57, 216] width 115 height 432
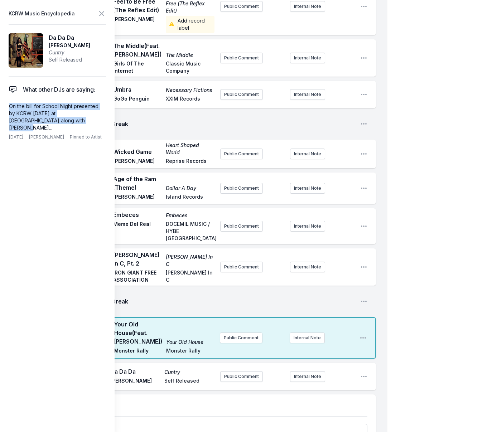
copy p "On the bill for School Night presented by KCRW [DATE] at [GEOGRAPHIC_DATA] alon…"
click at [234, 371] on button "Public Comment" at bounding box center [241, 376] width 43 height 11
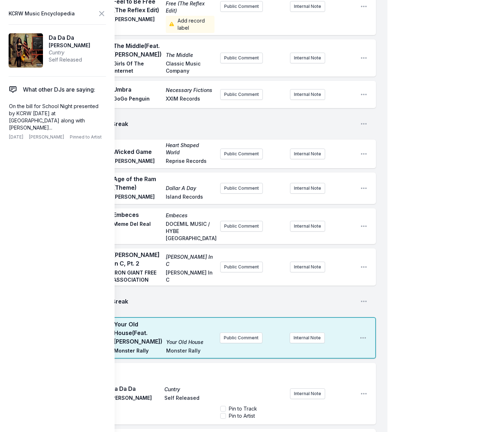
click at [232, 371] on p "﻿" at bounding box center [253, 374] width 56 height 7
click at [223, 413] on input "Pin to Artist" at bounding box center [223, 416] width 6 height 6
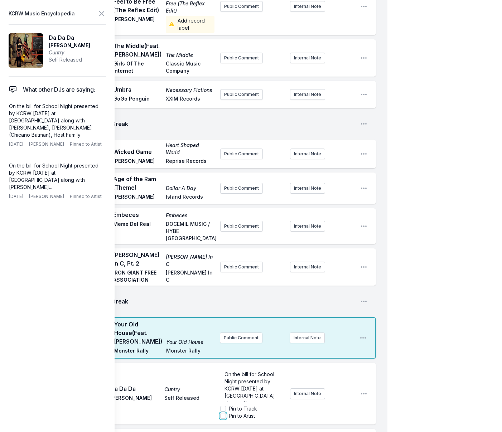
checkbox input "true"
click at [102, 15] on icon at bounding box center [101, 13] width 9 height 9
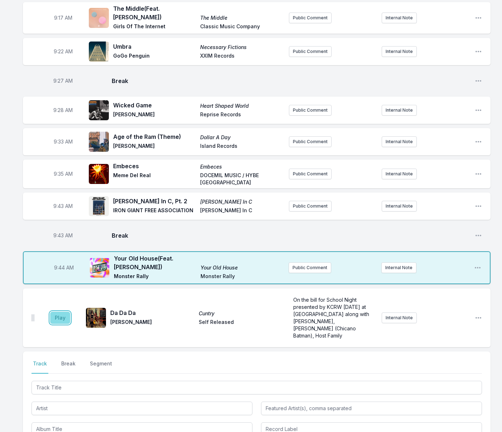
click at [63, 316] on button "Play" at bounding box center [60, 318] width 20 height 12
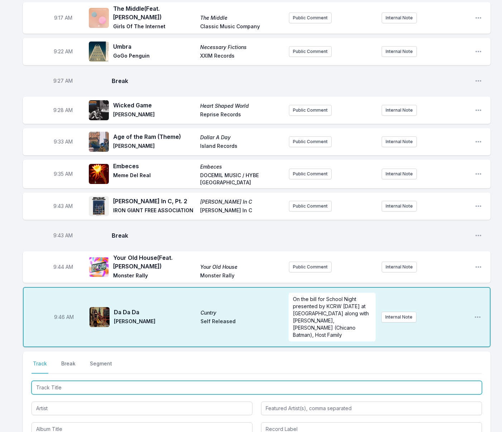
click at [99, 385] on input "Track Title" at bounding box center [257, 388] width 451 height 14
type input "Look at You"
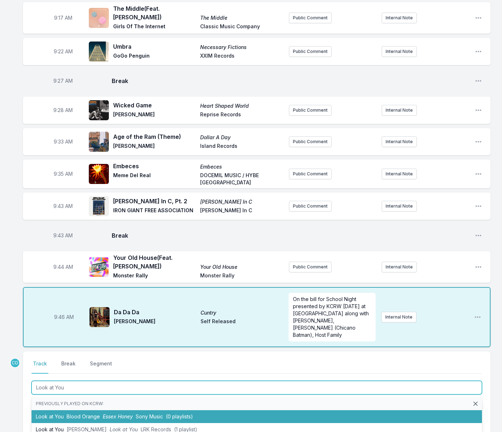
click at [106, 414] on span "Essex Honey" at bounding box center [118, 417] width 30 height 6
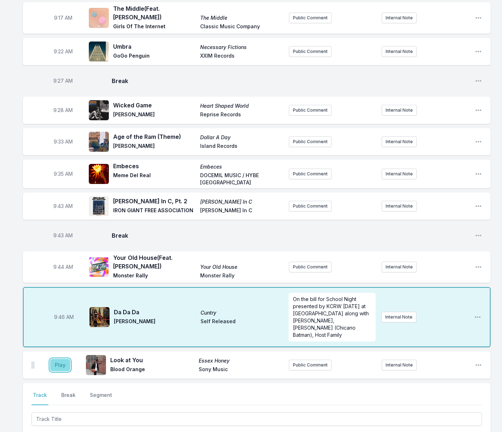
click at [65, 360] on button "Play" at bounding box center [60, 365] width 20 height 12
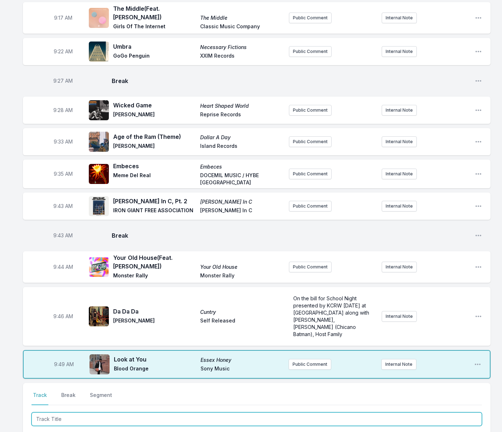
click at [100, 413] on input "Track Title" at bounding box center [257, 420] width 451 height 14
drag, startPoint x: 101, startPoint y: 409, endPoint x: 8, endPoint y: 396, distance: 94.4
click at [8, 396] on div "Missing Data Some of your tracks are missing record label information. This inf…" at bounding box center [251, 216] width 502 height 701
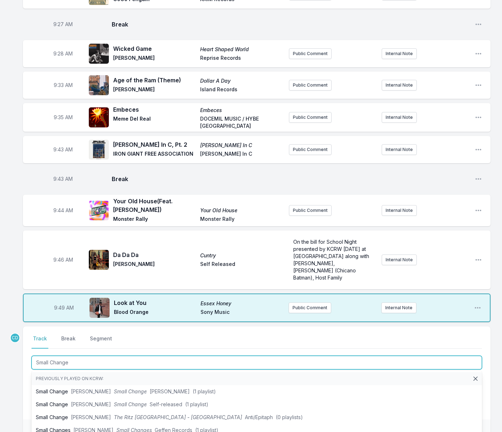
scroll to position [288, 0]
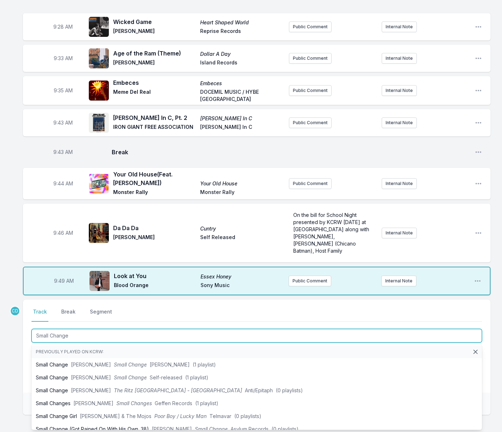
type input "Small Change"
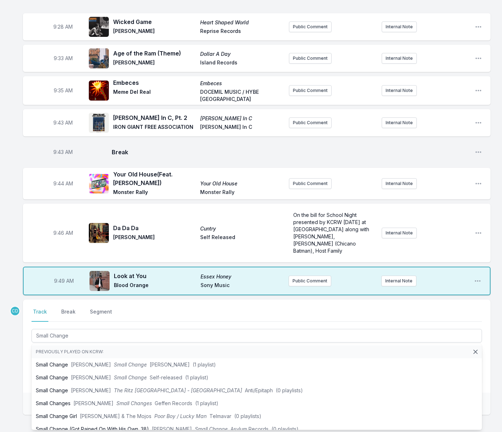
click at [22, 392] on div "Missing Data Some of your tracks are missing record label information. This inf…" at bounding box center [251, 133] width 502 height 701
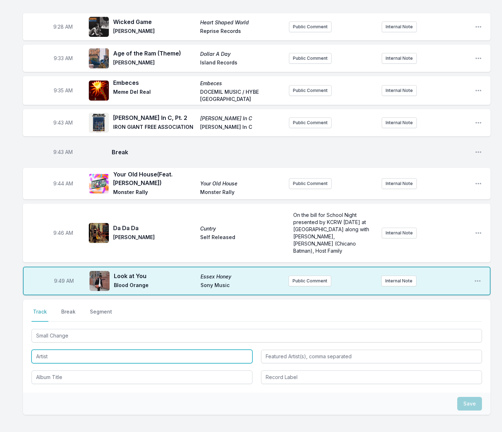
click at [50, 350] on input "Artist" at bounding box center [142, 357] width 221 height 14
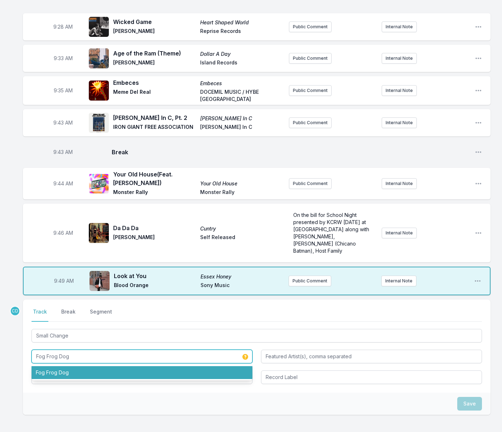
click at [48, 367] on li "Fog Frog Dog" at bounding box center [142, 372] width 221 height 13
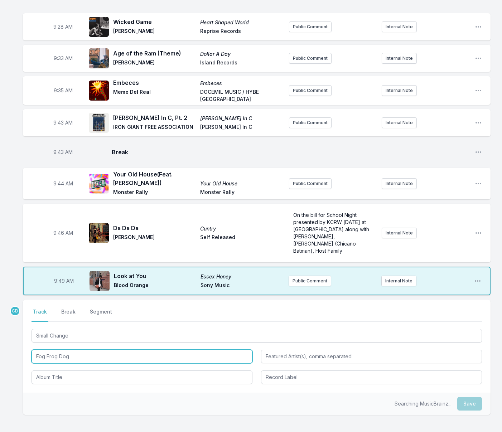
type input "Fog Frog Dog"
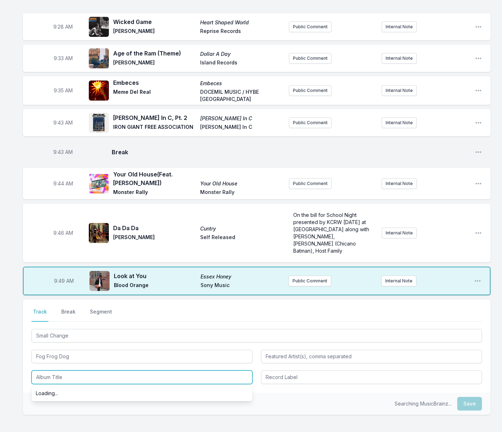
click at [49, 371] on input "Album Title" at bounding box center [142, 378] width 221 height 14
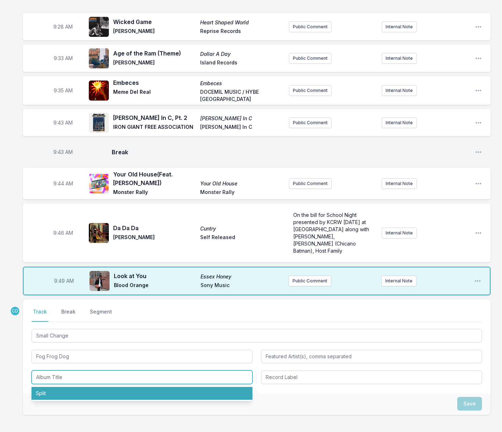
click at [67, 389] on li "Split" at bounding box center [142, 393] width 221 height 13
type input "Split"
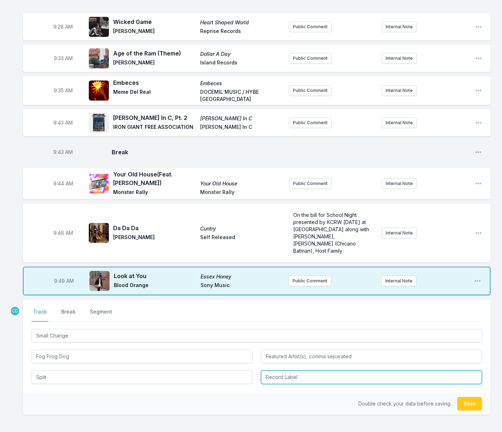
click at [279, 373] on input "Record Label" at bounding box center [371, 378] width 221 height 14
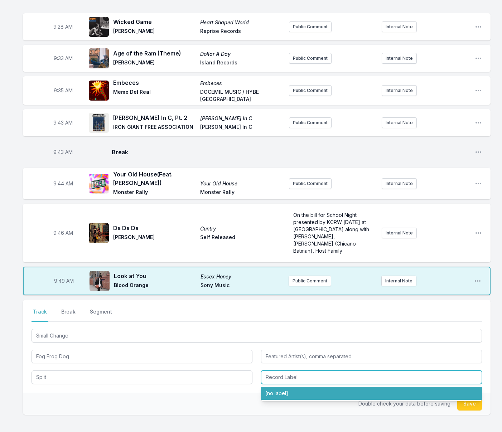
click at [278, 387] on li "[no label]" at bounding box center [371, 393] width 221 height 13
type input "[no label]"
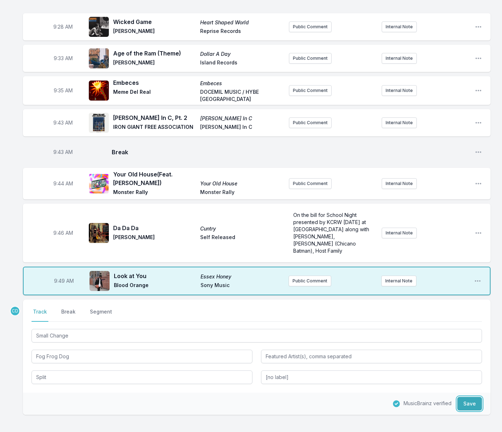
drag, startPoint x: 469, startPoint y: 398, endPoint x: 380, endPoint y: 388, distance: 90.1
click at [469, 398] on button "Save" at bounding box center [469, 404] width 25 height 14
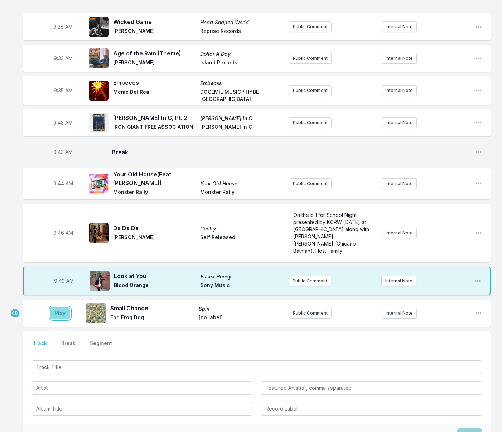
click at [61, 308] on button "Play" at bounding box center [60, 313] width 20 height 12
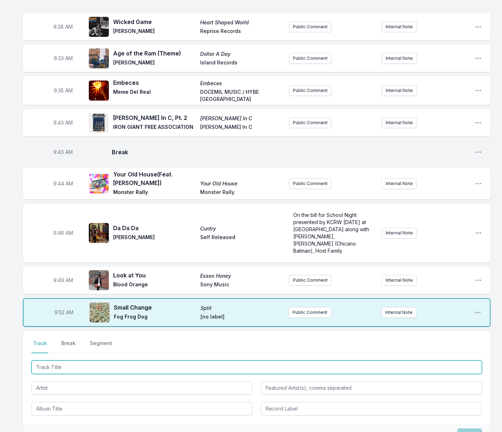
click at [192, 361] on input "Track Title" at bounding box center [257, 368] width 451 height 14
click at [191, 361] on input "Track Title" at bounding box center [257, 368] width 451 height 14
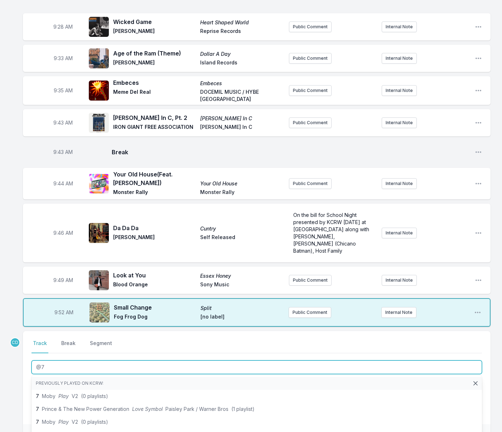
type input "@"
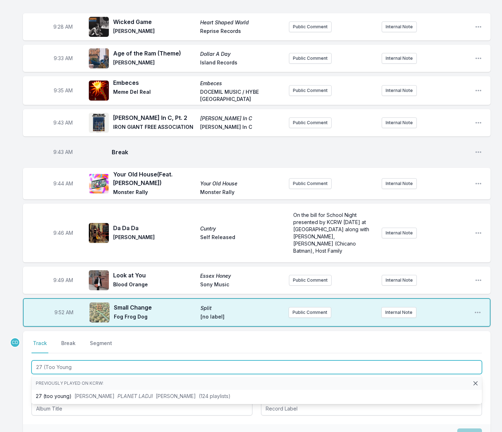
type input "27 (Too Young)"
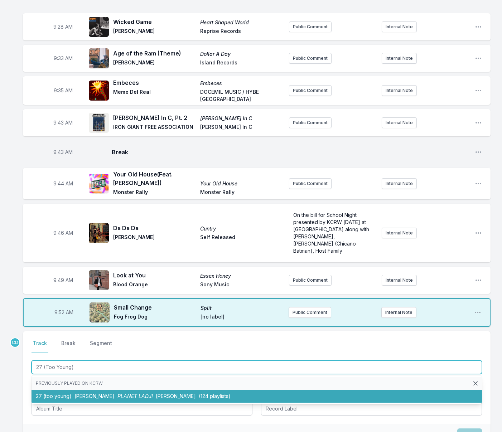
click at [133, 393] on span "PLANET LADJI" at bounding box center [134, 396] width 35 height 6
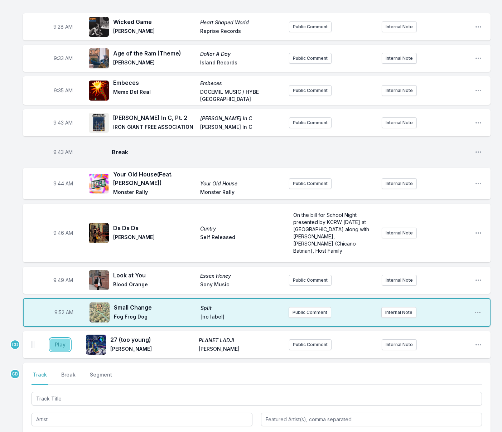
click at [64, 339] on button "Play" at bounding box center [60, 345] width 20 height 12
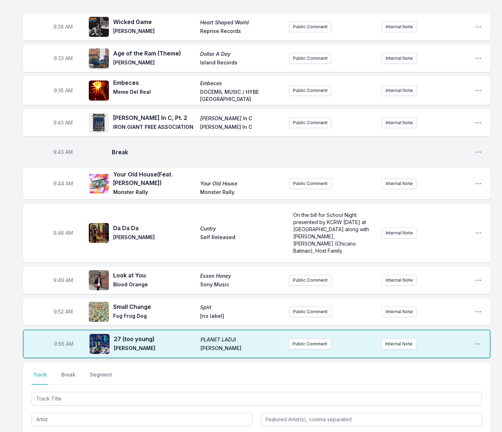
click at [62, 341] on span "9:56 AM" at bounding box center [63, 344] width 19 height 7
click at [60, 337] on input "09:56" at bounding box center [64, 344] width 40 height 14
type input "09:55"
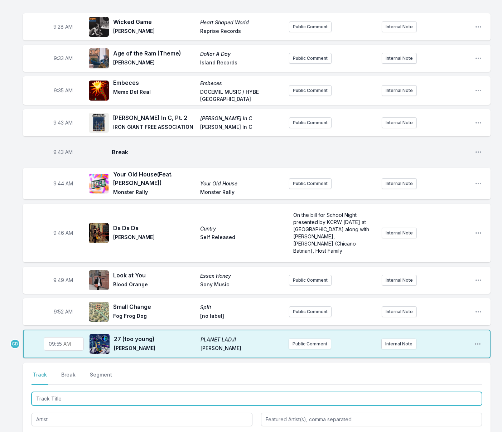
click at [67, 394] on input "Track Title" at bounding box center [257, 399] width 451 height 14
type input "Teach Me How To Love"
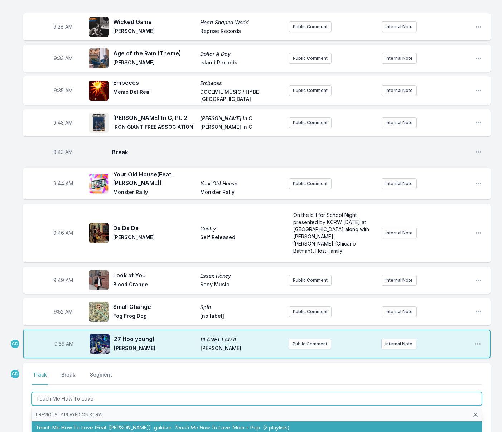
click at [69, 422] on li "Teach Me How To Love (Feat. [PERSON_NAME]) galdive Teach Me How To Love Mom + P…" at bounding box center [257, 428] width 451 height 13
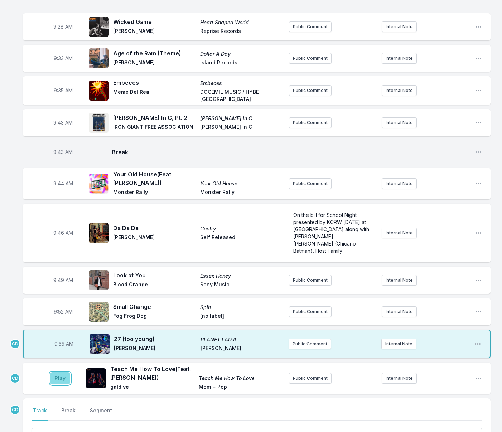
click at [65, 372] on button "Play" at bounding box center [60, 378] width 20 height 12
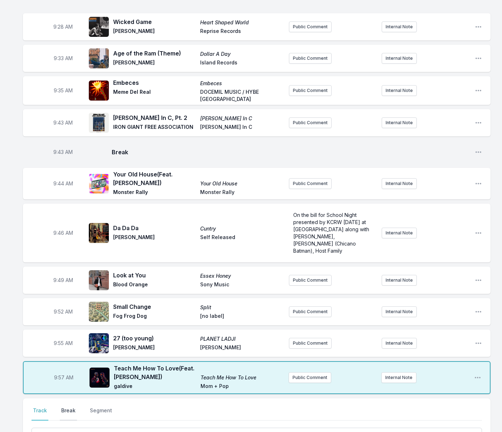
click at [67, 407] on button "Break" at bounding box center [68, 414] width 17 height 14
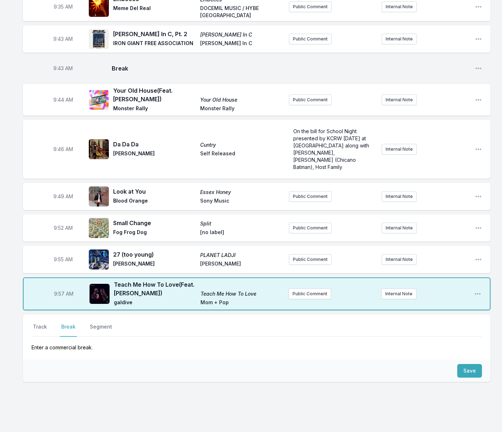
scroll to position [372, 0]
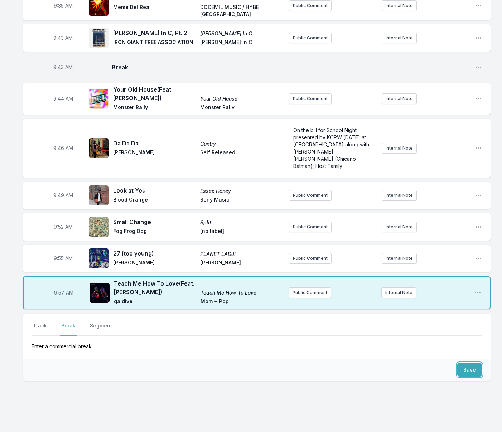
drag, startPoint x: 468, startPoint y: 364, endPoint x: 447, endPoint y: 365, distance: 21.9
click at [468, 364] on button "Save" at bounding box center [469, 370] width 25 height 14
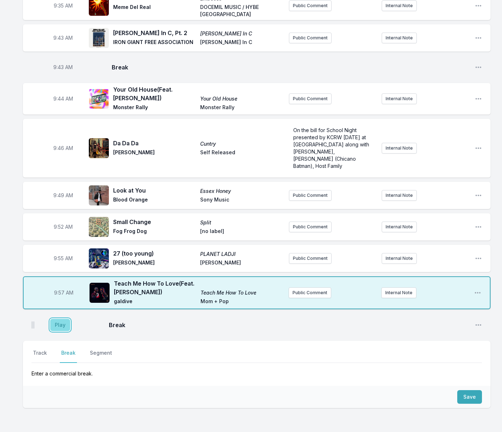
click at [63, 319] on button "Play" at bounding box center [60, 325] width 20 height 12
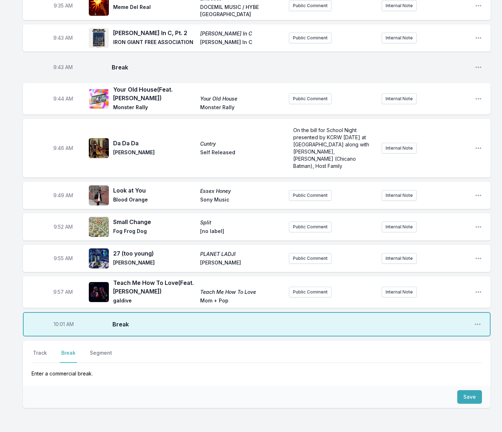
click at [255, 354] on nav "Track Break Segment" at bounding box center [257, 357] width 451 height 14
click at [45, 350] on button "Track" at bounding box center [40, 357] width 17 height 14
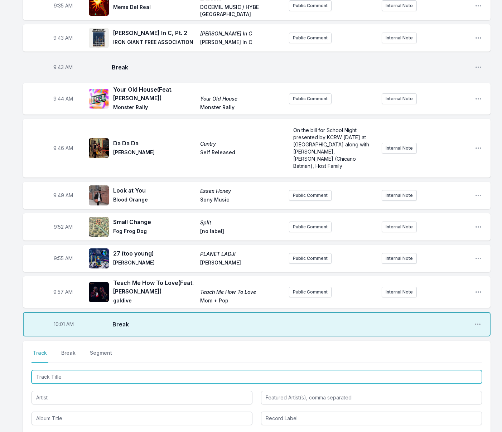
click at [44, 370] on input "Track Title" at bounding box center [257, 377] width 451 height 14
type input "Crazy Love"
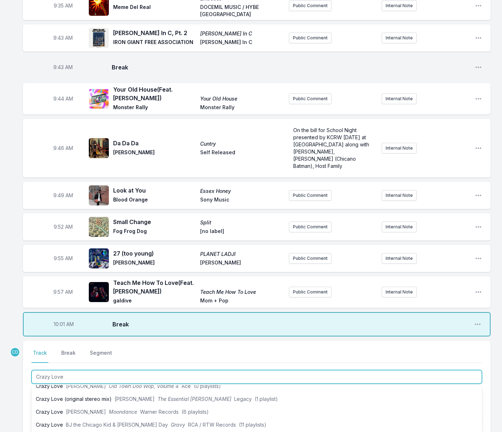
scroll to position [35, 0]
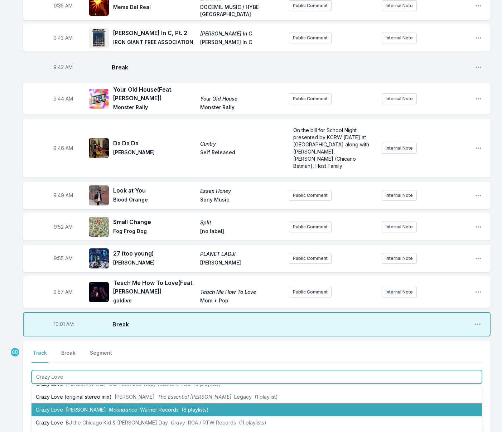
click at [67, 404] on li "Crazy Love [PERSON_NAME] Moondance Warner Records (6 playlists)" at bounding box center [257, 410] width 451 height 13
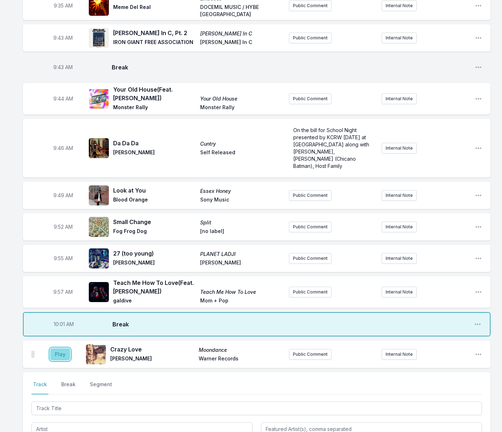
click at [61, 348] on button "Play" at bounding box center [60, 354] width 20 height 12
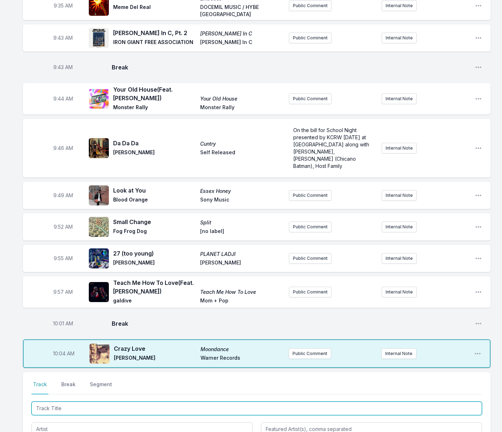
click at [122, 404] on input "Track Title" at bounding box center [257, 409] width 451 height 14
type input "Desire"
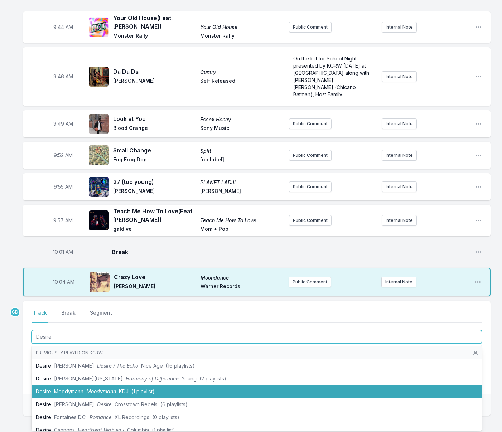
scroll to position [446, 0]
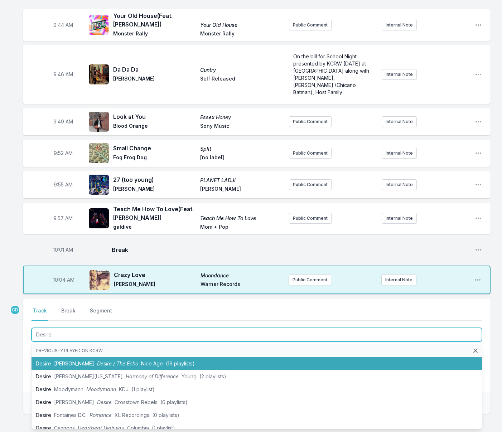
drag, startPoint x: 90, startPoint y: 359, endPoint x: 82, endPoint y: 354, distance: 9.2
click at [97, 361] on span "Desire / The Echo" at bounding box center [117, 364] width 41 height 6
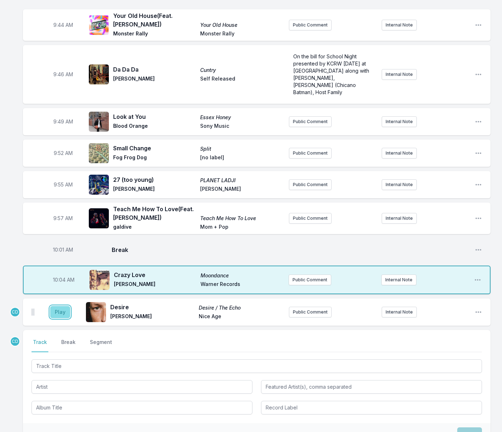
click at [59, 306] on button "Play" at bounding box center [60, 312] width 20 height 12
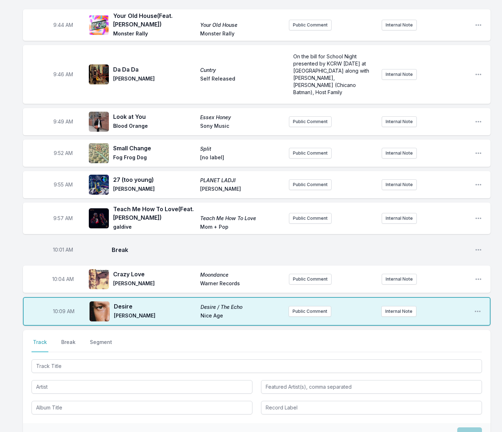
click at [63, 308] on span "10:09 AM" at bounding box center [63, 311] width 21 height 7
click at [61, 305] on input "10:09" at bounding box center [64, 312] width 40 height 14
type input "10:07"
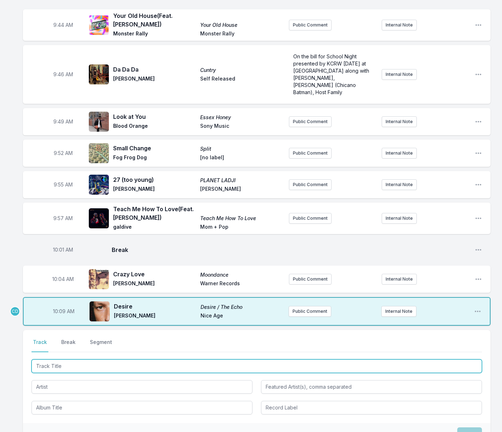
click at [78, 362] on input "Track Title" at bounding box center [257, 367] width 451 height 14
type input "Politix"
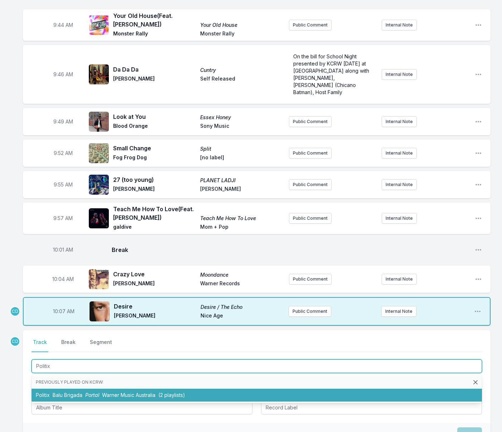
click at [88, 392] on span "Portal" at bounding box center [92, 395] width 14 height 6
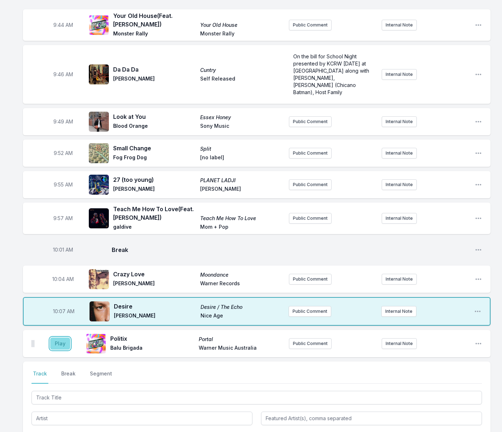
click at [54, 338] on button "Play" at bounding box center [60, 344] width 20 height 12
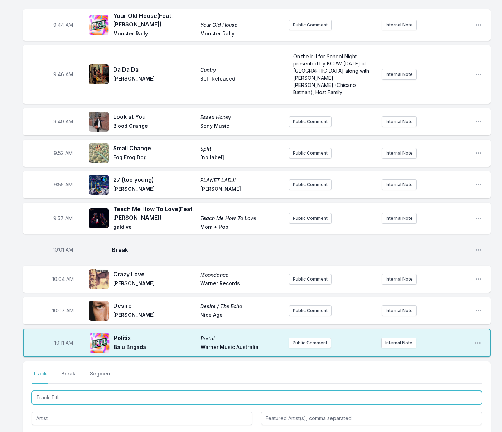
click at [105, 394] on input "Track Title" at bounding box center [257, 398] width 451 height 14
type input "Hummingbird Dub"
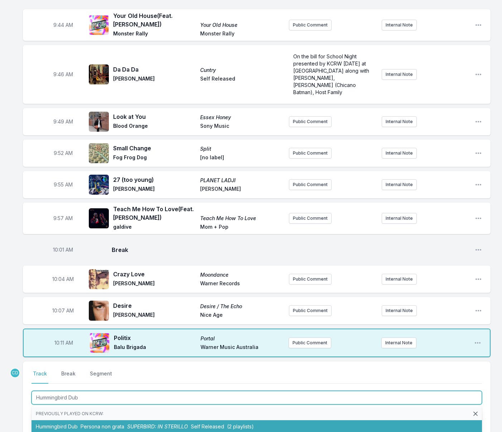
click at [113, 424] on span "Persona non grata" at bounding box center [103, 427] width 44 height 6
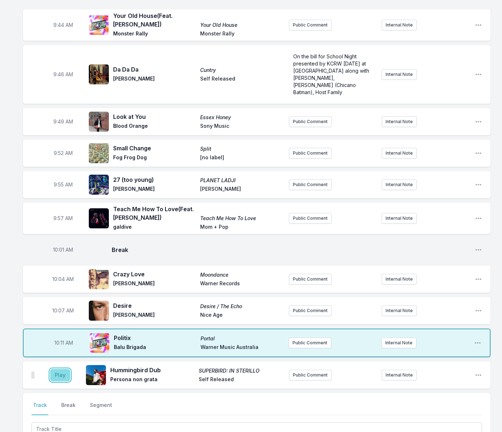
click at [66, 372] on button "Play" at bounding box center [60, 375] width 20 height 12
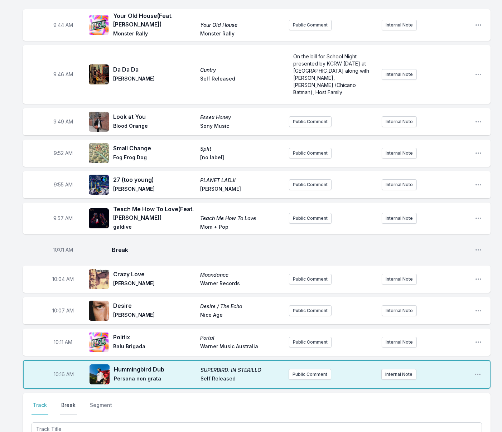
click at [72, 402] on button "Break" at bounding box center [68, 409] width 17 height 14
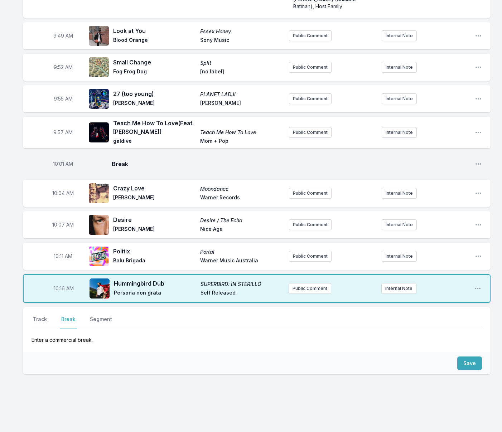
scroll to position [536, 0]
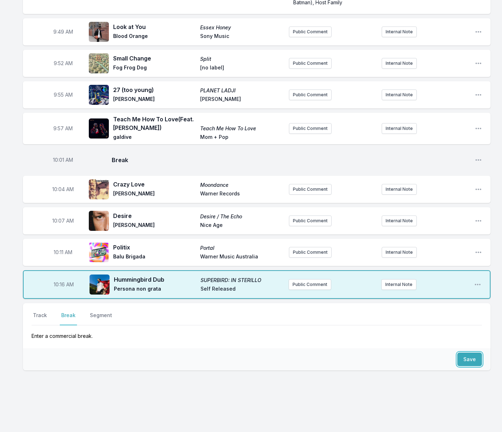
click at [471, 353] on button "Save" at bounding box center [469, 360] width 25 height 14
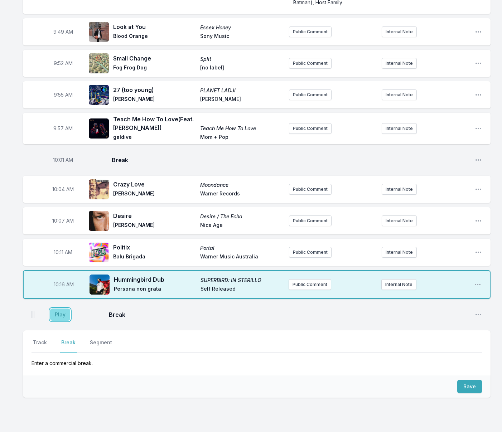
click at [58, 309] on button "Play" at bounding box center [60, 315] width 20 height 12
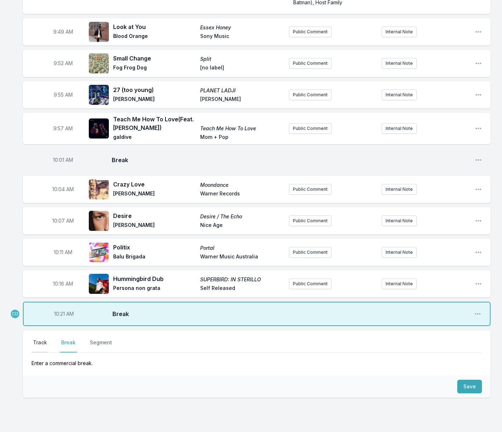
click at [43, 339] on button "Track" at bounding box center [40, 346] width 17 height 14
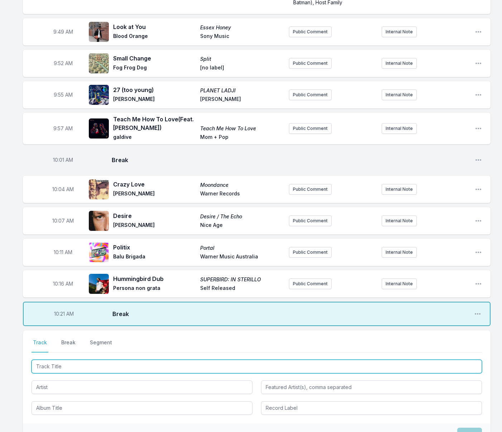
click at [99, 360] on input "Track Title" at bounding box center [257, 367] width 451 height 14
type input "Does This Song Sound Familiar"
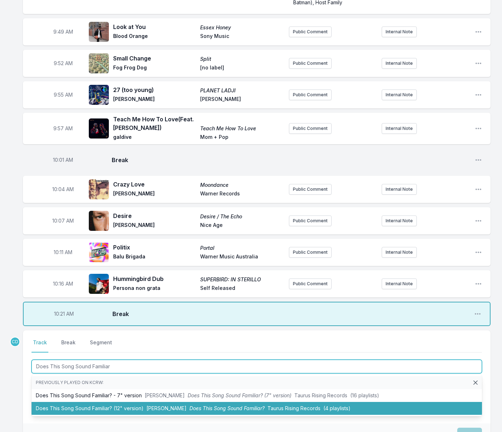
click at [114, 402] on li "Does This Song Sound Familiar? (12" version) [PERSON_NAME] Does This Song Sound…" at bounding box center [257, 408] width 451 height 13
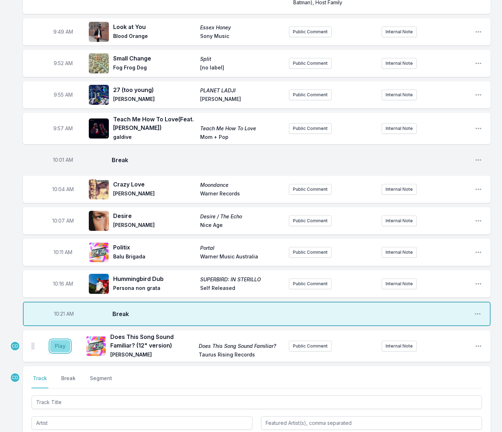
click at [60, 340] on button "Play" at bounding box center [60, 346] width 20 height 12
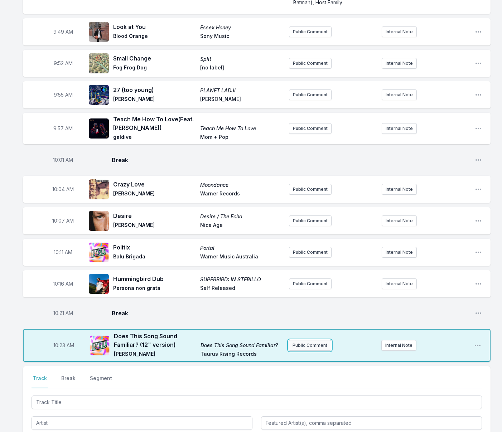
click at [321, 340] on button "Public Comment" at bounding box center [310, 345] width 43 height 11
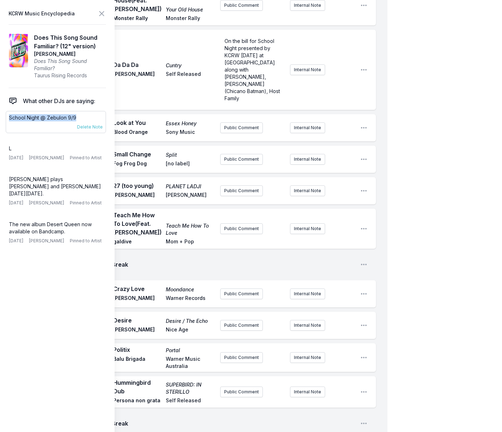
drag, startPoint x: 65, startPoint y: 119, endPoint x: 8, endPoint y: 119, distance: 56.9
click at [8, 119] on div "School Night @ Zebulon 9/9 [DATE] [PERSON_NAME] Pinned to Artist Delete Note" at bounding box center [56, 122] width 100 height 22
copy p "School Night @ Zebulon 9/9"
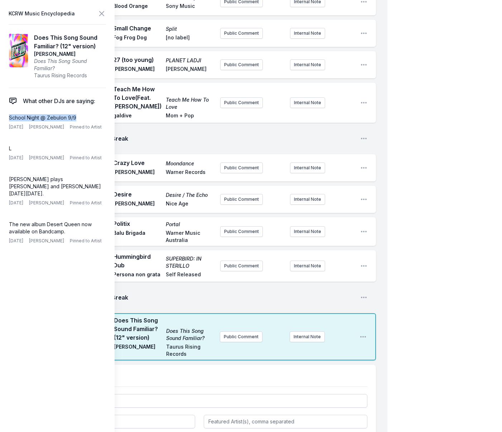
scroll to position [668, 0]
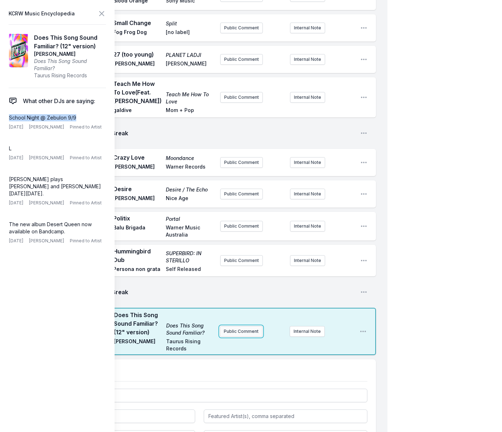
click at [239, 326] on button "Public Comment" at bounding box center [241, 331] width 43 height 11
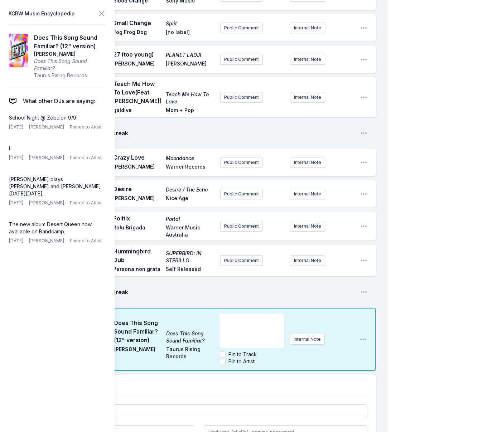
click at [238, 314] on div "﻿" at bounding box center [252, 331] width 64 height 34
drag, startPoint x: 104, startPoint y: 13, endPoint x: 92, endPoint y: 2, distance: 16.5
click at [104, 13] on icon at bounding box center [101, 13] width 9 height 9
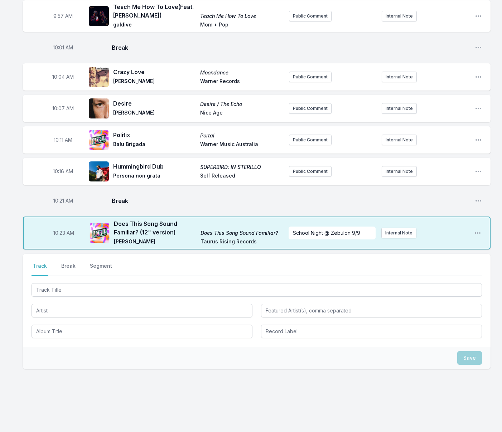
scroll to position [647, 0]
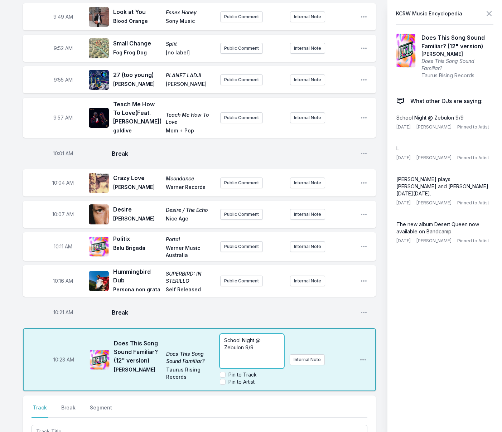
click at [284, 334] on div "School Night @ Zebulon 9/9" at bounding box center [252, 351] width 64 height 34
click at [328, 265] on div "10:16 AM Hummingbird Dub SUPERBIRD: IN STERILLO Persona non grata Self Released…" at bounding box center [199, 281] width 353 height 32
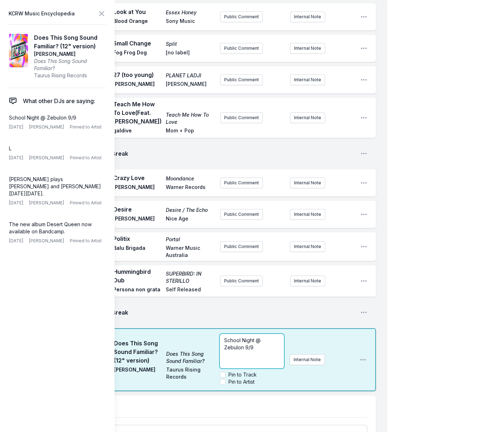
click at [268, 335] on div "School Night @ Zebulon 9/9" at bounding box center [252, 351] width 64 height 34
click at [223, 379] on input "Pin to Artist" at bounding box center [223, 382] width 6 height 6
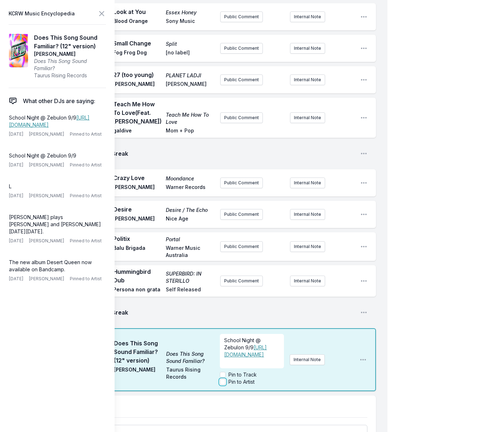
checkbox input "true"
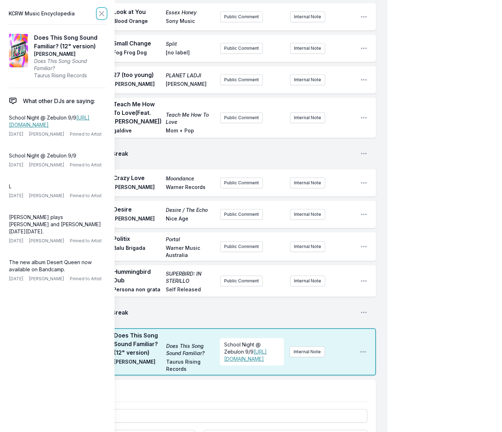
click at [104, 11] on icon at bounding box center [102, 13] width 4 height 4
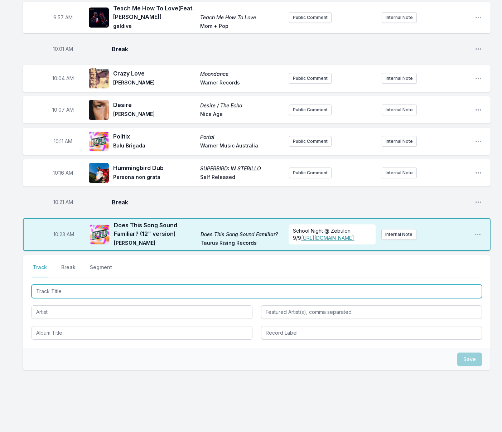
click at [111, 287] on input "Track Title" at bounding box center [257, 292] width 451 height 14
type input "Flashlight"
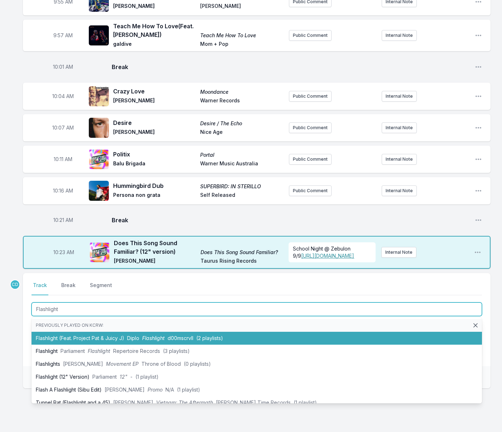
scroll to position [630, 0]
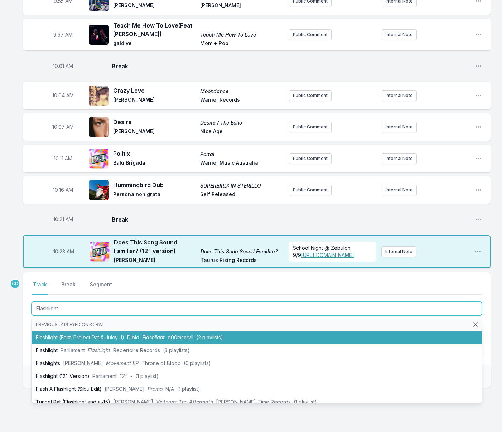
click at [119, 332] on li "Flashlight (Feat. Project Pat & Juicy J) Diplo Flashlight d00mscrvll (2 playlis…" at bounding box center [257, 337] width 451 height 13
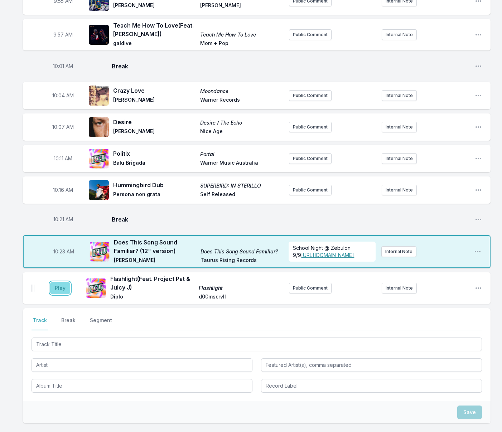
click at [61, 288] on button "Play" at bounding box center [60, 288] width 20 height 12
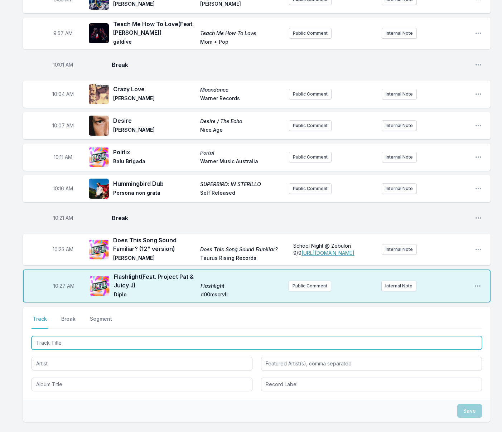
click at [78, 341] on input "Track Title" at bounding box center [257, 343] width 451 height 14
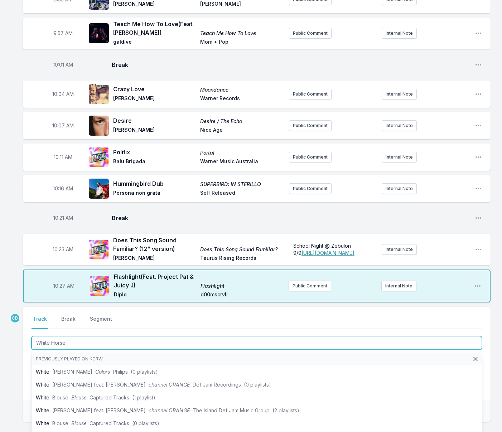
type input "White Horses"
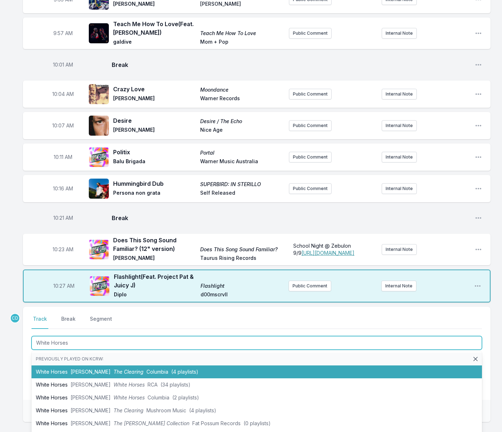
click at [83, 369] on span "[PERSON_NAME]" at bounding box center [91, 372] width 40 height 6
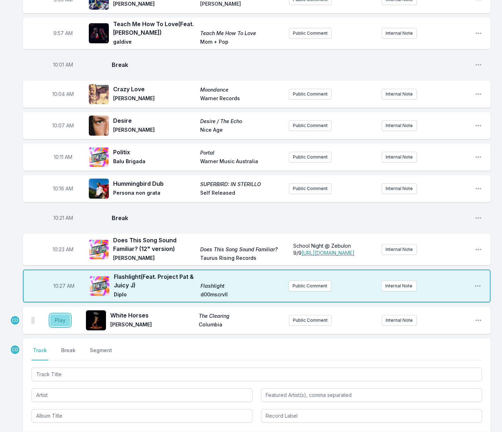
click at [63, 319] on button "Play" at bounding box center [60, 320] width 20 height 12
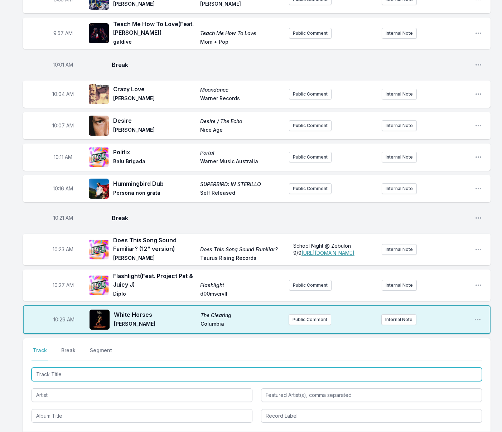
click at [40, 377] on input "Track Title" at bounding box center [257, 375] width 451 height 14
type input "Love Me Like I Love You"
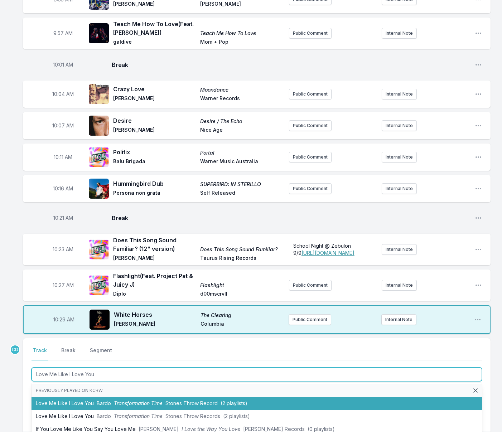
click at [47, 405] on li "Love Me Like I Love You Bardo Transformation Time Stones Throw Record (2 playli…" at bounding box center [257, 403] width 451 height 13
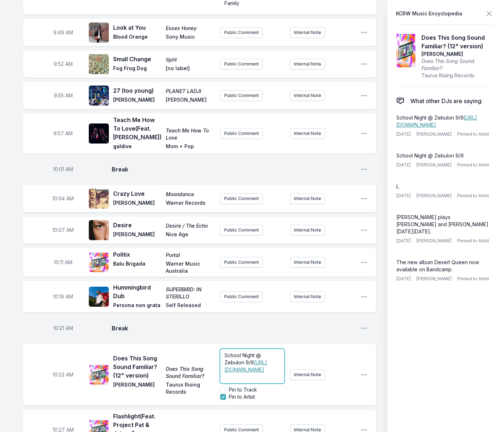
drag, startPoint x: 348, startPoint y: 253, endPoint x: 339, endPoint y: 254, distance: 9.7
click at [280, 352] on p "School Night @ Zebulon 9/9 [URL][DOMAIN_NAME] ﻿" at bounding box center [253, 362] width 56 height 21
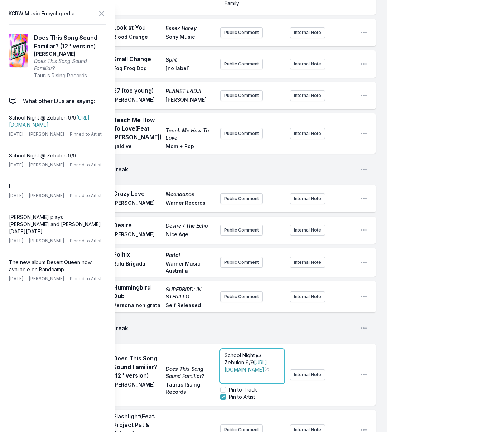
click at [252, 360] on span "[URL][DOMAIN_NAME]" at bounding box center [246, 366] width 43 height 13
drag, startPoint x: 225, startPoint y: 349, endPoint x: 258, endPoint y: 361, distance: 34.9
click at [258, 361] on form "School Night @ Zebulon 9/9 [URL][DOMAIN_NAME] ﻿ Pin to Track Pin to Artist" at bounding box center [252, 375] width 64 height 52
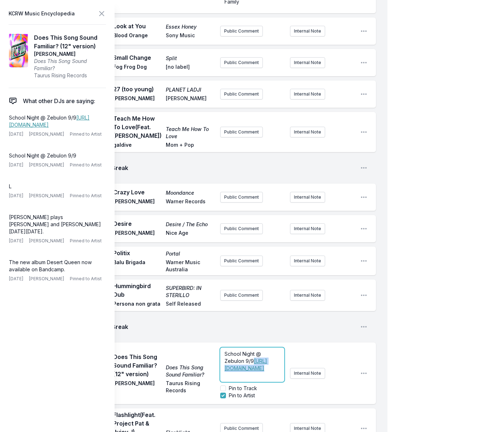
copy p "[URL][DOMAIN_NAME] ﻿"
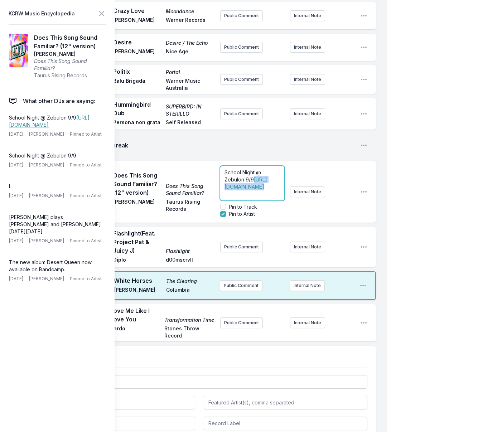
scroll to position [815, 0]
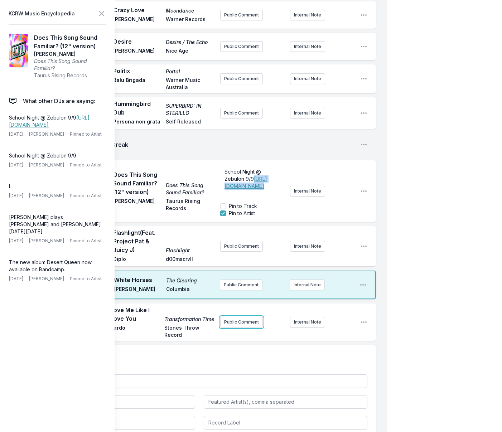
click at [232, 304] on div "Play Love Me Like I Love You Transformation Time Bardo Stones Throw Record Publ…" at bounding box center [199, 322] width 353 height 37
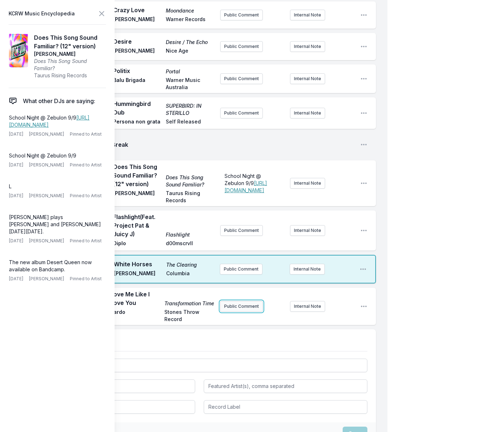
click at [235, 301] on button "Public Comment" at bounding box center [241, 306] width 43 height 11
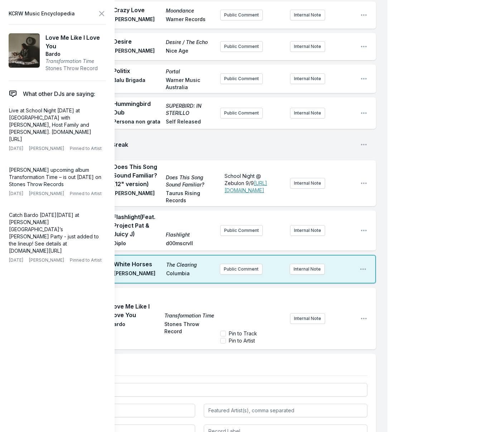
click at [235, 294] on div "﻿" at bounding box center [252, 310] width 64 height 34
click at [224, 293] on div "﻿ [URL][DOMAIN_NAME] ﻿" at bounding box center [252, 310] width 64 height 34
click at [221, 338] on input "Pin to Artist" at bounding box center [223, 341] width 6 height 6
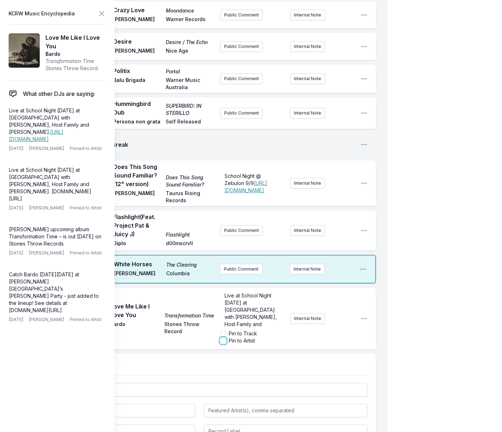
checkbox input "true"
click at [101, 14] on icon at bounding box center [102, 13] width 4 height 4
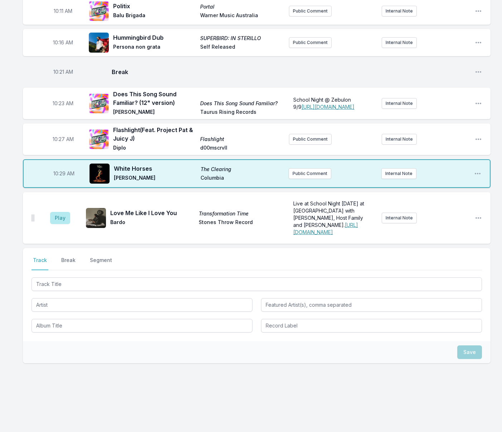
scroll to position [783, 0]
click at [58, 220] on button "Play" at bounding box center [60, 218] width 20 height 12
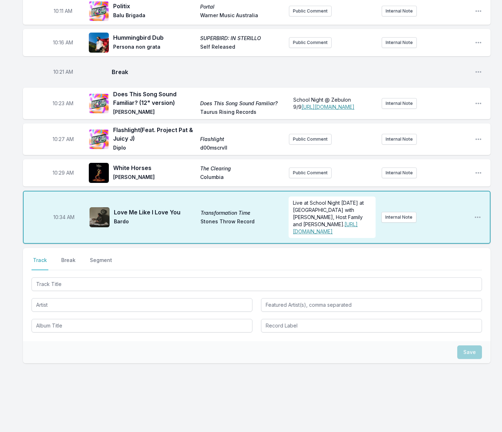
click at [60, 258] on button "Break" at bounding box center [68, 264] width 17 height 14
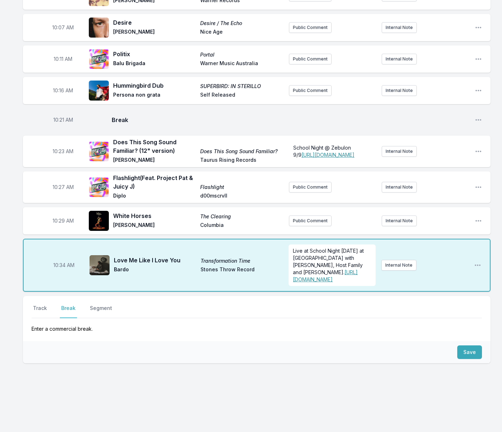
scroll to position [735, 0]
click at [470, 358] on button "Save" at bounding box center [469, 353] width 25 height 14
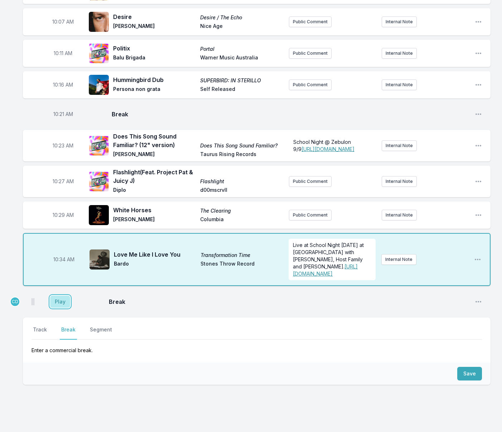
drag, startPoint x: 61, startPoint y: 311, endPoint x: 51, endPoint y: 336, distance: 27.3
click at [61, 308] on button "Play" at bounding box center [60, 302] width 20 height 12
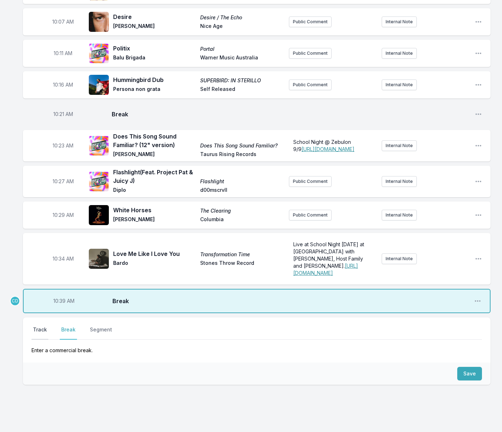
click at [45, 337] on button "Track" at bounding box center [40, 333] width 17 height 14
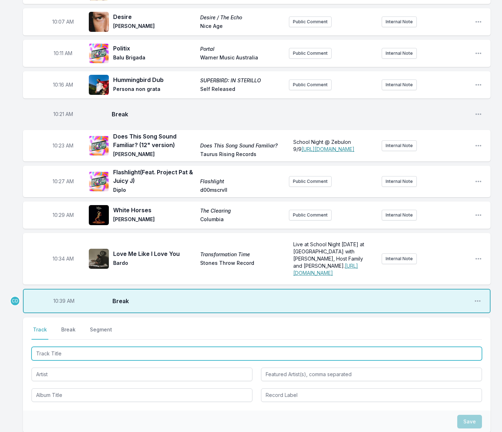
click at [74, 361] on input "Track Title" at bounding box center [257, 354] width 451 height 14
type input "A Place to Start"
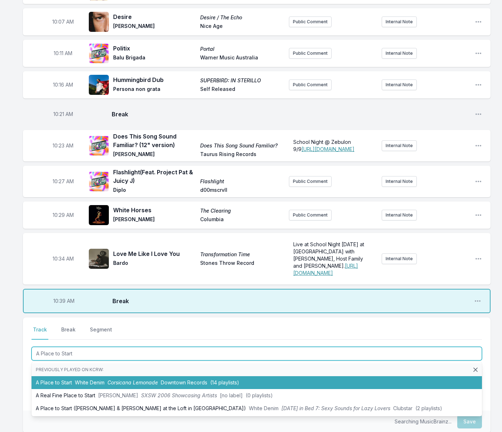
click at [83, 386] on span "White Denim" at bounding box center [90, 383] width 30 height 6
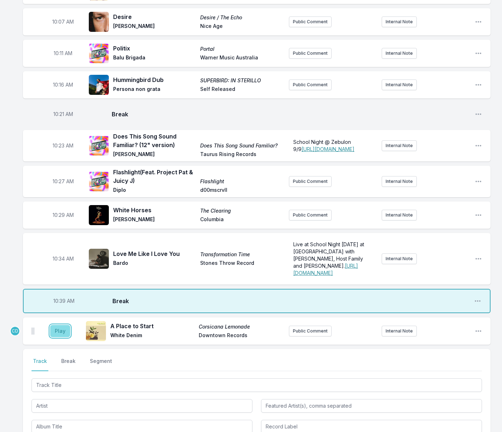
click at [64, 337] on button "Play" at bounding box center [60, 331] width 20 height 12
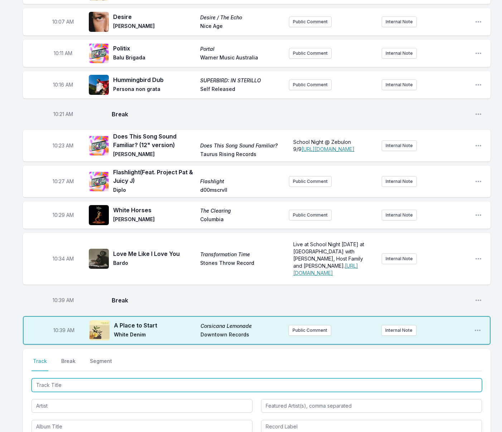
click at [93, 390] on input "Track Title" at bounding box center [257, 386] width 451 height 14
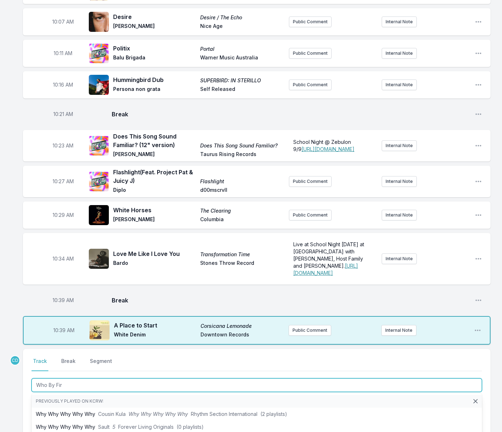
type input "Who By Fire"
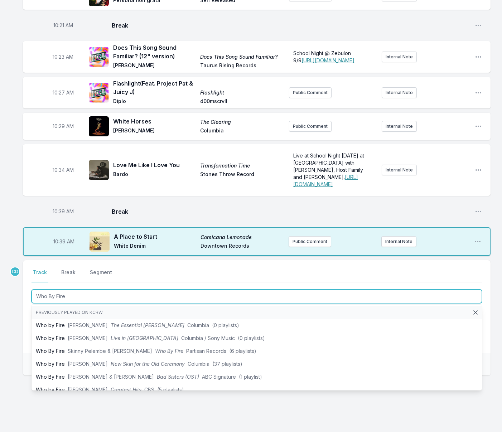
scroll to position [830, 0]
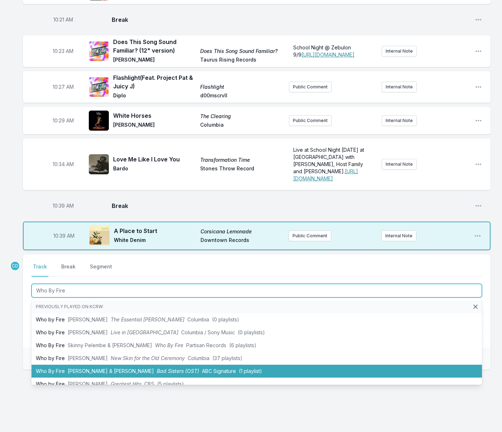
click at [107, 374] on span "[PERSON_NAME] & [PERSON_NAME]" at bounding box center [111, 371] width 86 height 6
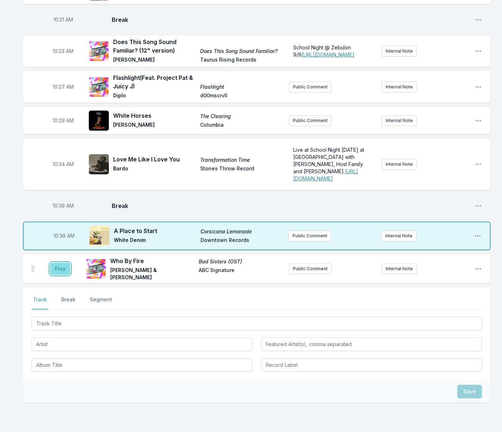
click at [65, 273] on button "Play" at bounding box center [60, 269] width 20 height 12
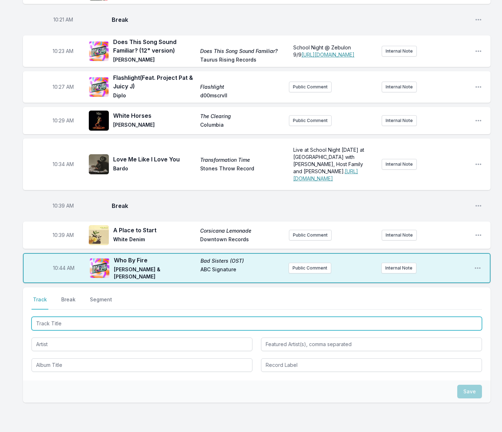
click at [124, 327] on input "Track Title" at bounding box center [257, 324] width 451 height 14
type input "The Wandering Kind"
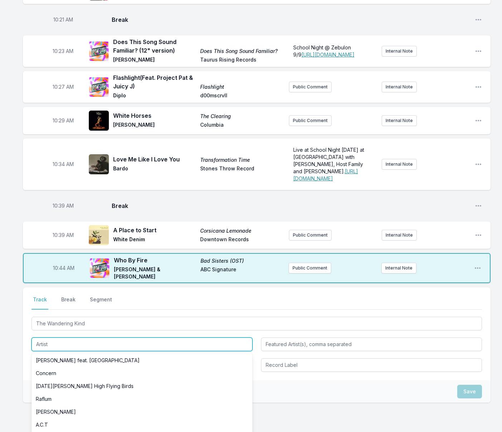
click at [127, 348] on input "Artist" at bounding box center [142, 345] width 221 height 14
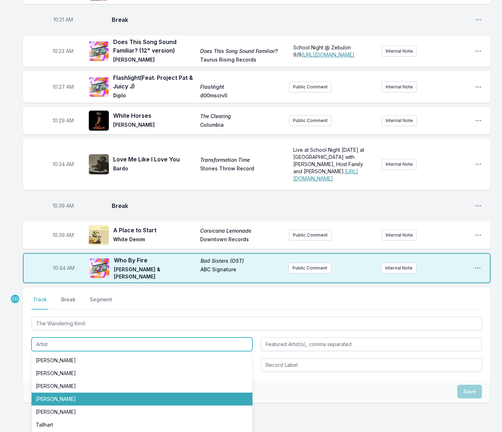
click at [101, 404] on li "[PERSON_NAME]" at bounding box center [142, 399] width 221 height 13
type input "[PERSON_NAME]"
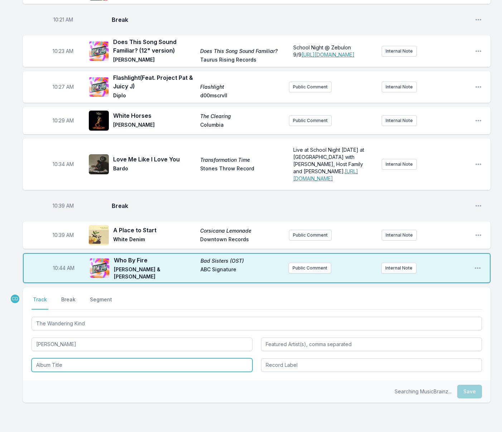
click at [77, 367] on input "Album Title" at bounding box center [142, 365] width 221 height 14
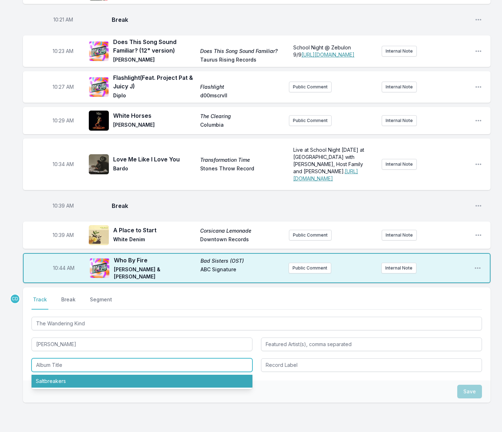
click at [83, 387] on li "Saltbreakers" at bounding box center [142, 381] width 221 height 13
type input "Saltbreakers"
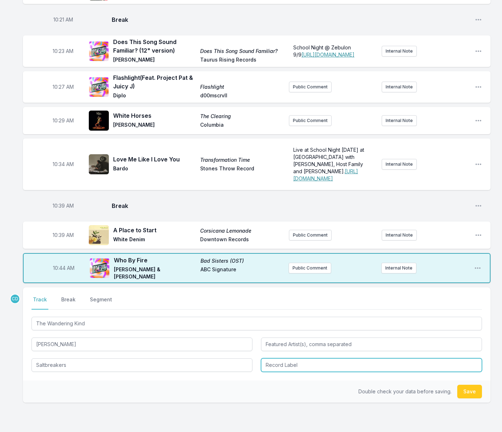
click at [292, 366] on input "Record Label" at bounding box center [371, 365] width 221 height 14
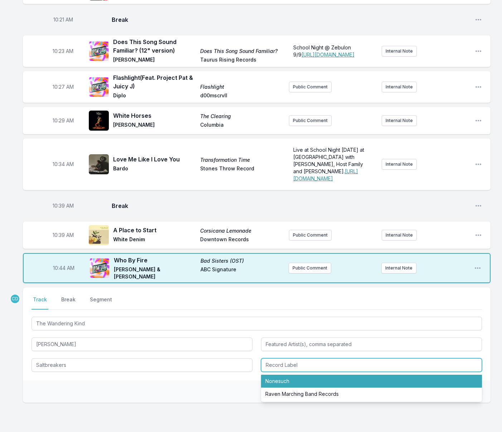
click at [289, 388] on li "Nonesuch" at bounding box center [371, 381] width 221 height 13
type input "Nonesuch"
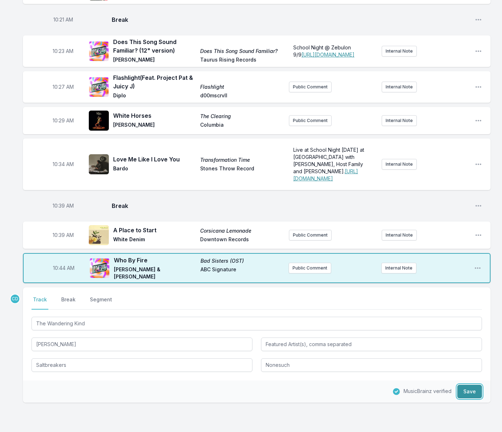
drag, startPoint x: 464, startPoint y: 398, endPoint x: 459, endPoint y: 398, distance: 4.7
click at [464, 398] on button "Save" at bounding box center [469, 392] width 25 height 14
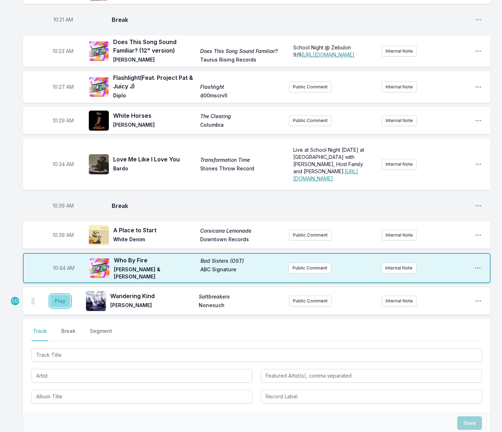
click at [62, 306] on button "Play" at bounding box center [60, 301] width 20 height 12
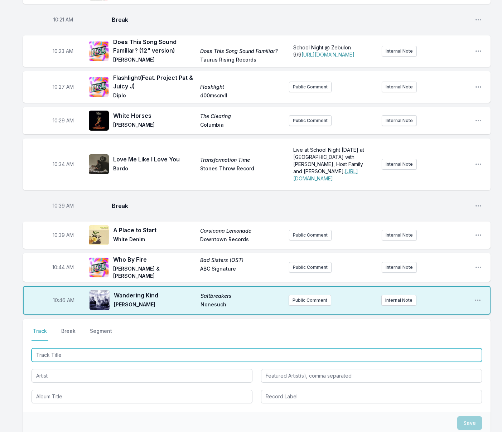
click at [321, 358] on input "Track Title" at bounding box center [257, 355] width 451 height 14
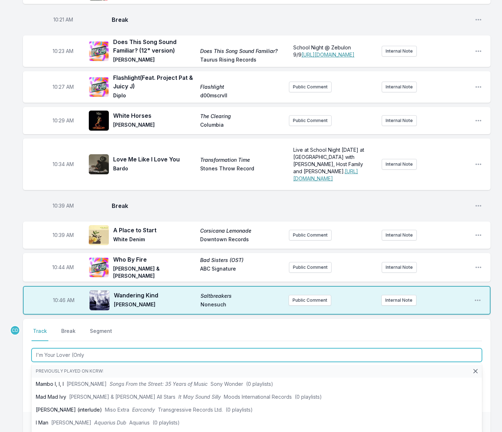
type input "I'm Your Lover (Only)"
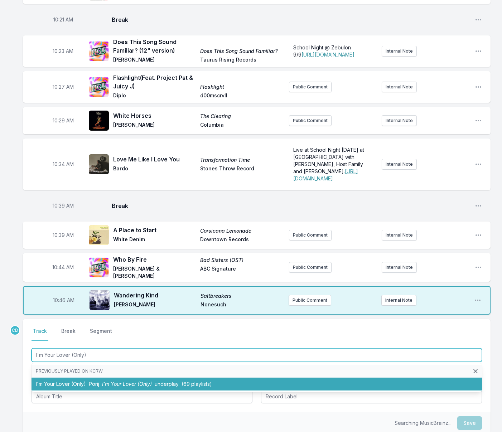
click at [310, 385] on li "I'm Your Lover (Only) Porij I'm Your Lover (Only) underplay (69 playlists)" at bounding box center [257, 384] width 451 height 13
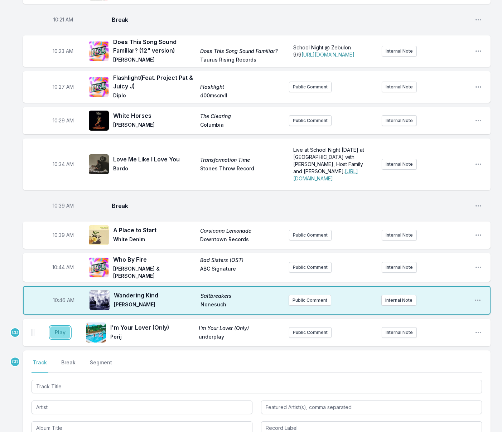
click at [64, 335] on button "Play" at bounding box center [60, 333] width 20 height 12
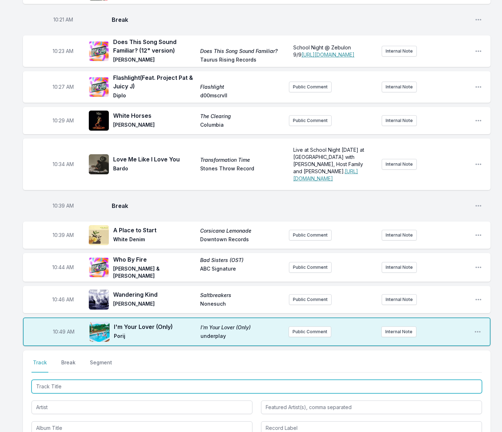
click at [209, 391] on input "Track Title" at bounding box center [257, 387] width 451 height 14
type input "Simp"
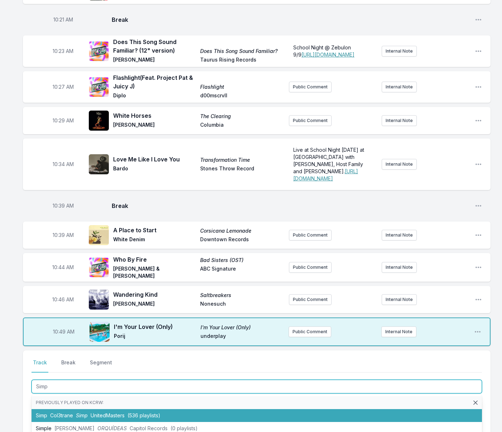
click at [199, 420] on li "Simp Col3trane Simp UnitedMasters (536 playlists)" at bounding box center [257, 415] width 451 height 13
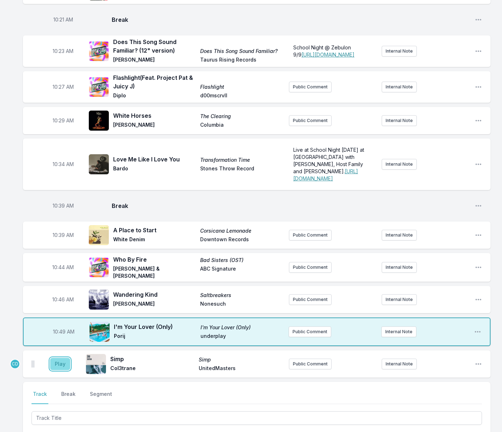
click at [55, 367] on button "Play" at bounding box center [60, 364] width 20 height 12
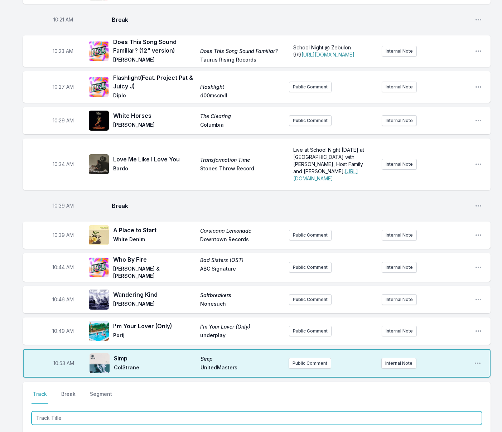
click at [108, 421] on input "Track Title" at bounding box center [257, 419] width 451 height 14
type input "Enty Crazy"
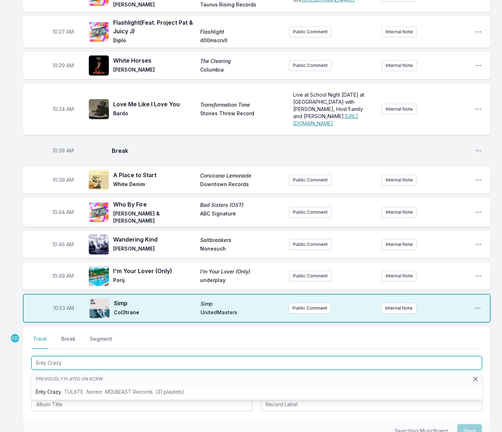
scroll to position [886, 0]
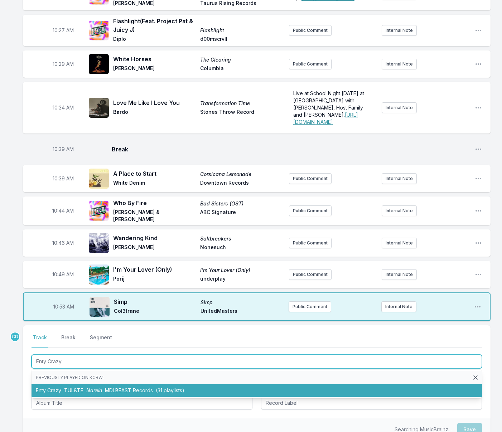
click at [119, 394] on span "MDLBEAST Records" at bounding box center [129, 391] width 48 height 6
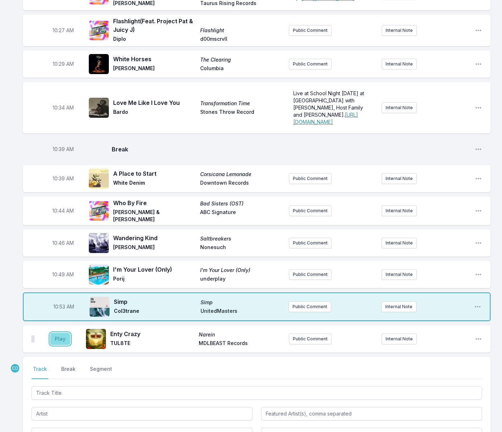
click at [59, 341] on button "Play" at bounding box center [60, 339] width 20 height 12
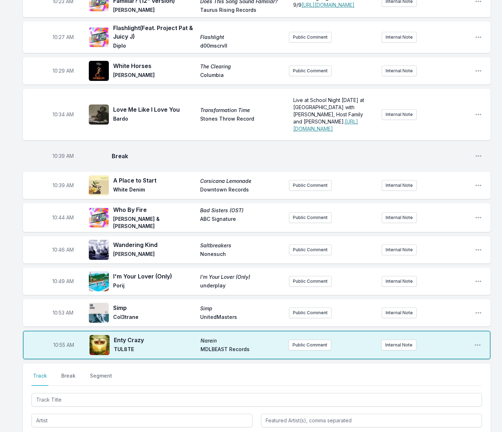
scroll to position [880, 0]
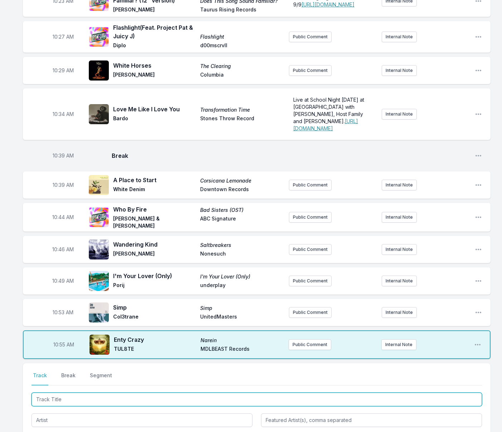
click at [93, 405] on input "Track Title" at bounding box center [257, 400] width 451 height 14
type input "Living Bricks"
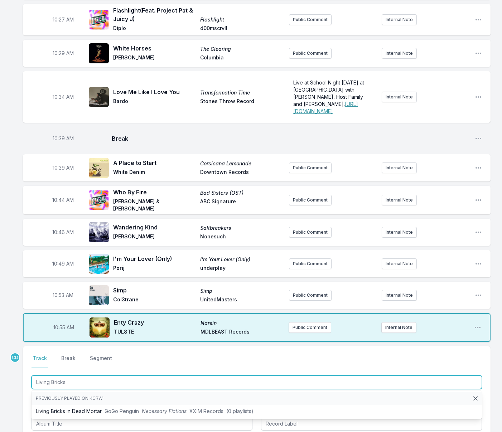
scroll to position [898, 0]
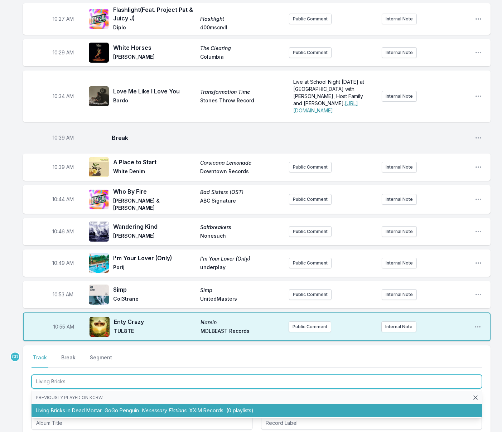
click at [97, 411] on li "Living Bricks in Dead Mortar GoGo Penguin Necessary Fictions XXIM Records (0 pl…" at bounding box center [257, 410] width 451 height 13
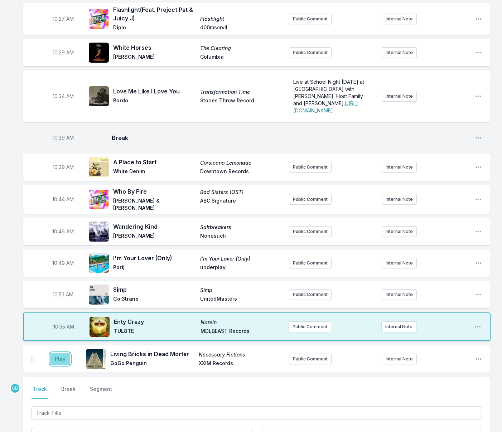
click at [61, 365] on button "Play" at bounding box center [60, 359] width 20 height 12
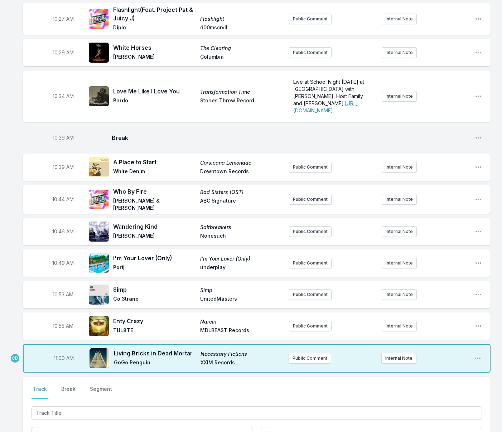
click at [59, 362] on span "11:00 AM" at bounding box center [64, 358] width 20 height 7
type input "10:58"
click at [68, 394] on button "Break" at bounding box center [68, 393] width 17 height 14
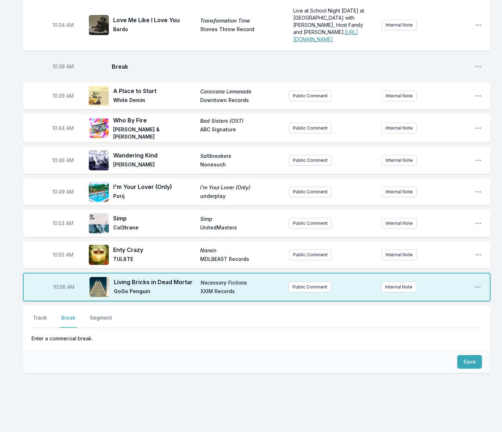
scroll to position [983, 0]
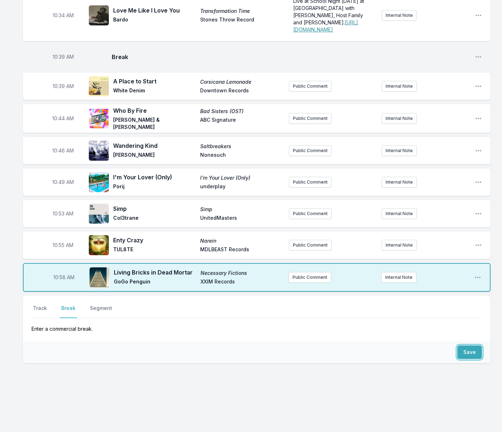
drag, startPoint x: 472, startPoint y: 352, endPoint x: 286, endPoint y: 327, distance: 187.6
click at [472, 352] on button "Save" at bounding box center [469, 353] width 25 height 14
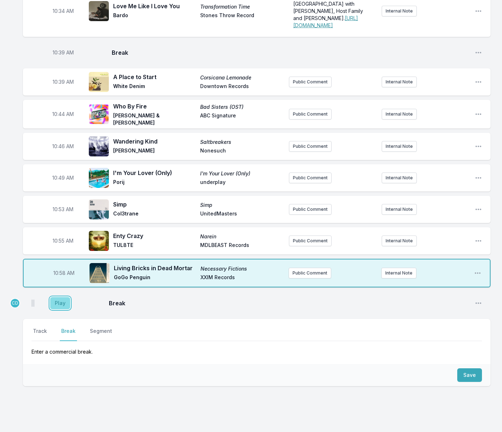
click at [59, 309] on button "Play" at bounding box center [60, 303] width 20 height 12
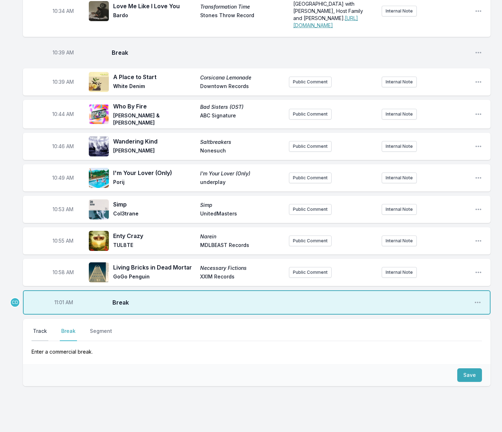
drag, startPoint x: 41, startPoint y: 335, endPoint x: 45, endPoint y: 337, distance: 5.2
click at [41, 335] on button "Track" at bounding box center [40, 335] width 17 height 14
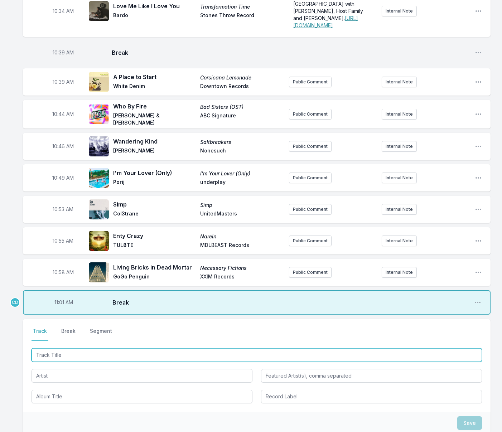
click at [58, 359] on input "Track Title" at bounding box center [257, 355] width 451 height 14
click at [80, 359] on input "Track Title" at bounding box center [257, 355] width 451 height 14
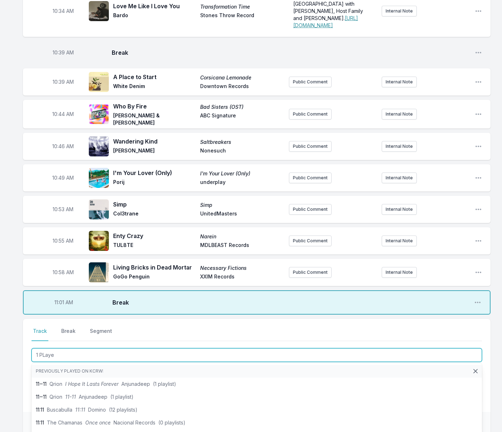
type input "1 PLayer"
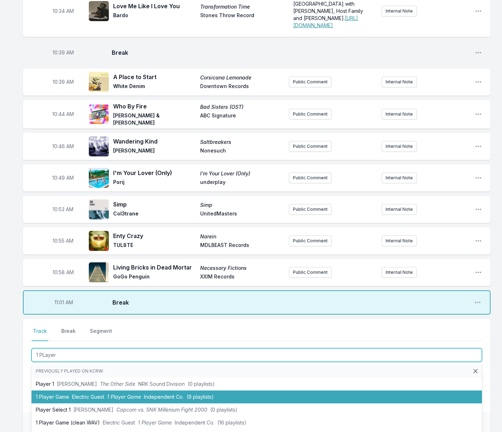
drag, startPoint x: 88, startPoint y: 401, endPoint x: 84, endPoint y: 380, distance: 22.1
click at [88, 400] on span "Electric Guest" at bounding box center [88, 397] width 32 height 6
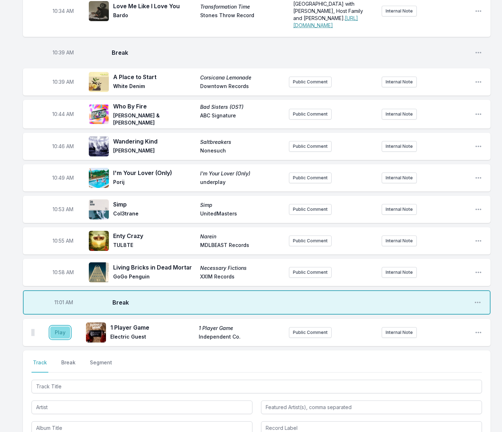
drag, startPoint x: 58, startPoint y: 338, endPoint x: 58, endPoint y: 333, distance: 5.0
click at [58, 338] on button "Play" at bounding box center [60, 333] width 20 height 12
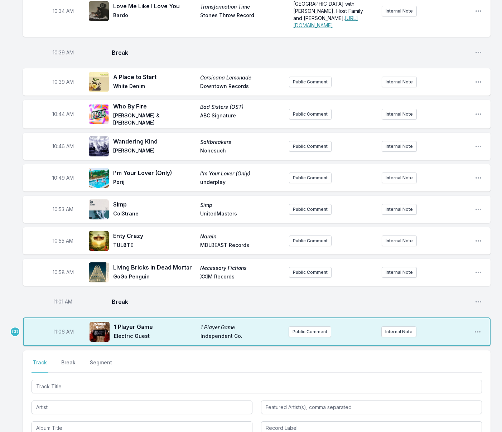
click at [62, 336] on span "11:06 AM" at bounding box center [64, 331] width 20 height 7
click at [59, 337] on input "11:06" at bounding box center [64, 332] width 40 height 14
type input "11:04"
click at [313, 332] on button "Public Comment" at bounding box center [310, 332] width 43 height 11
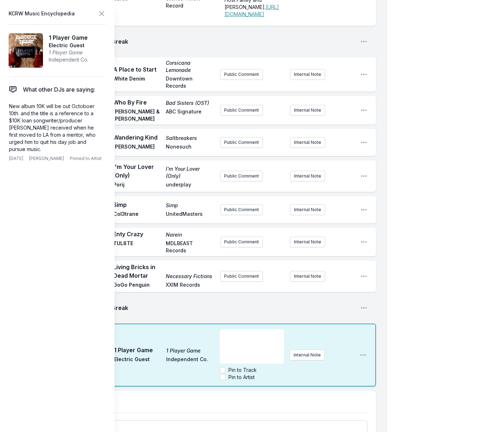
scroll to position [1142, 0]
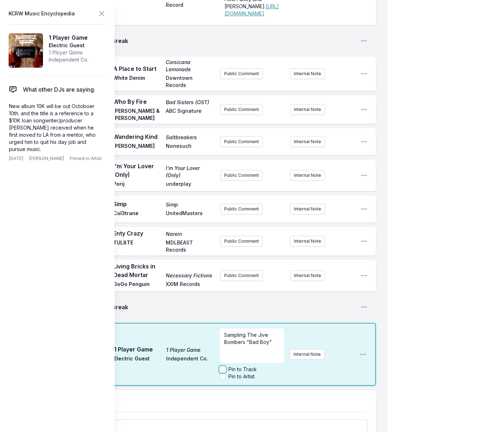
drag, startPoint x: 221, startPoint y: 354, endPoint x: 216, endPoint y: 339, distance: 15.9
click at [221, 367] on input "Pin to Track" at bounding box center [223, 370] width 6 height 6
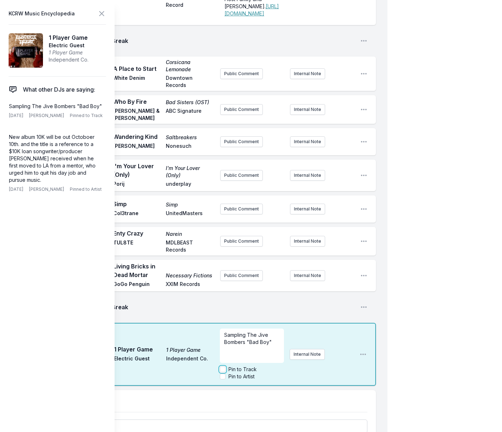
checkbox input "true"
click at [103, 13] on icon at bounding box center [101, 13] width 9 height 9
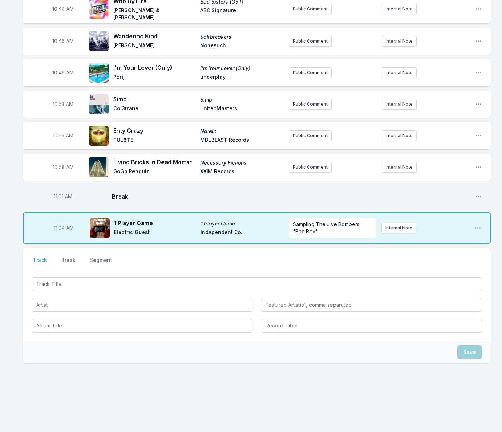
scroll to position [1093, 0]
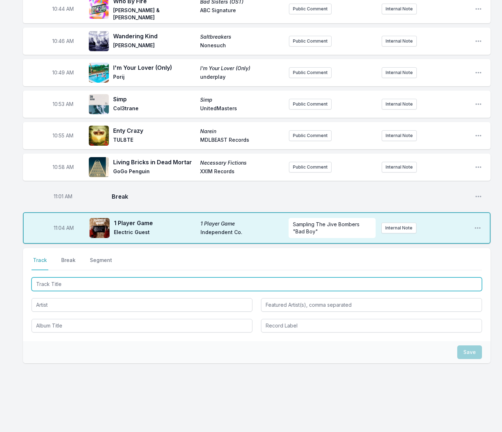
click at [157, 282] on input "Track Title" at bounding box center [257, 285] width 451 height 14
type input "Stranger's Town"
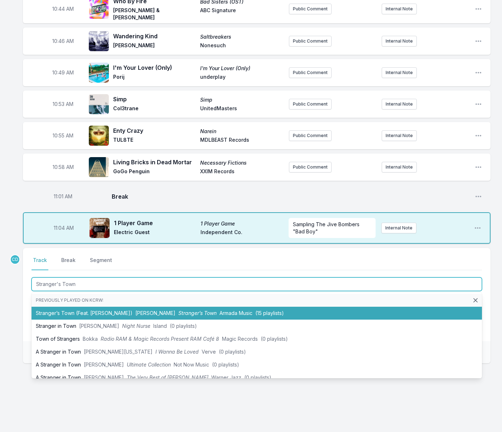
click at [178, 314] on span "Stranger’s Town" at bounding box center [197, 313] width 38 height 6
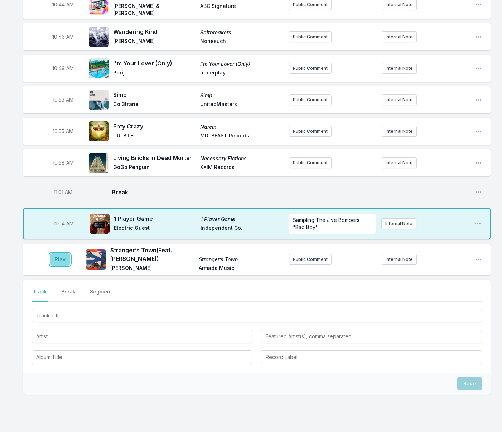
click at [66, 263] on button "Play" at bounding box center [60, 260] width 20 height 12
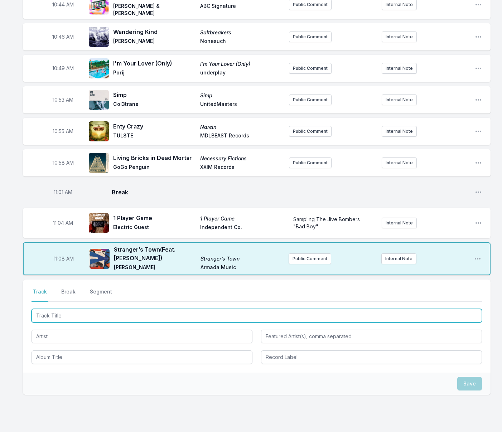
click at [83, 322] on input "Track Title" at bounding box center [257, 316] width 451 height 14
type input "Our Generation (Look What Happened Edit)"
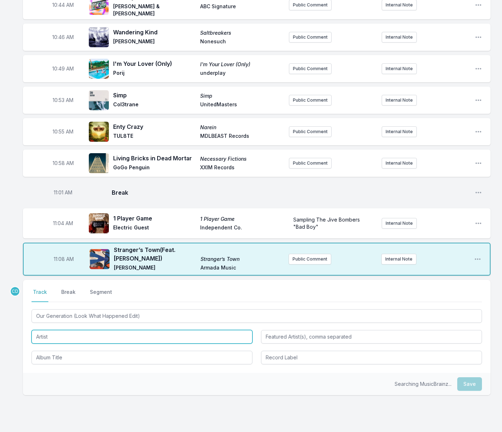
click at [78, 339] on input "Artist" at bounding box center [142, 337] width 221 height 14
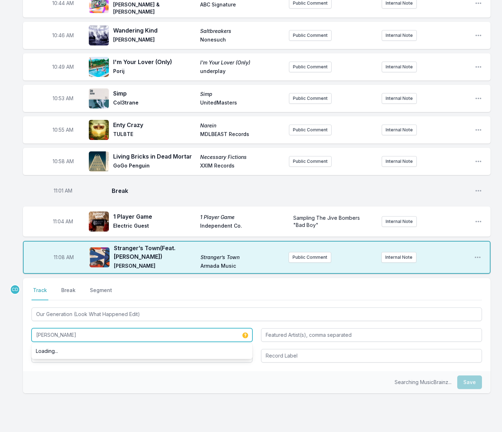
type input "[PERSON_NAME]"
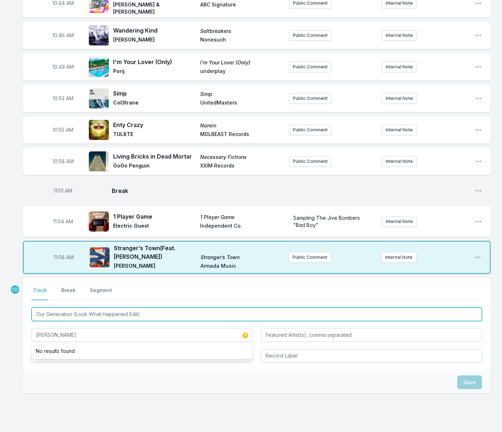
drag, startPoint x: 152, startPoint y: 319, endPoint x: 34, endPoint y: 319, distance: 117.5
click at [34, 319] on input "Our Generation (Look What Happened Edit)" at bounding box center [257, 315] width 451 height 14
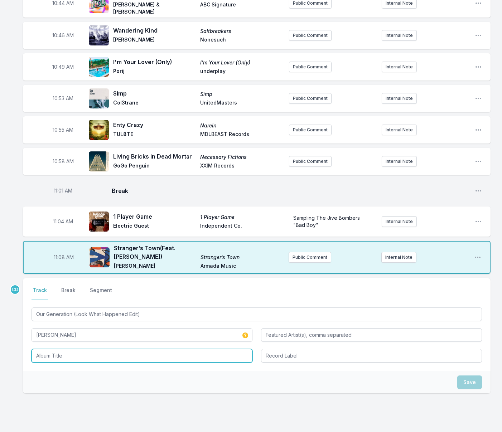
click at [61, 360] on input "Album Title" at bounding box center [142, 356] width 221 height 14
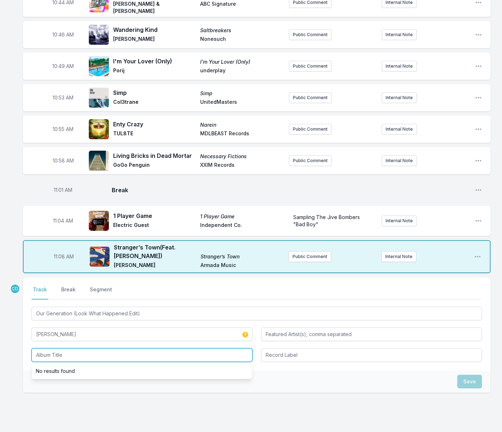
paste input "Our Generation (Look What Happened Edit)"
type input "Our Generation (Look What Happened Edit)"
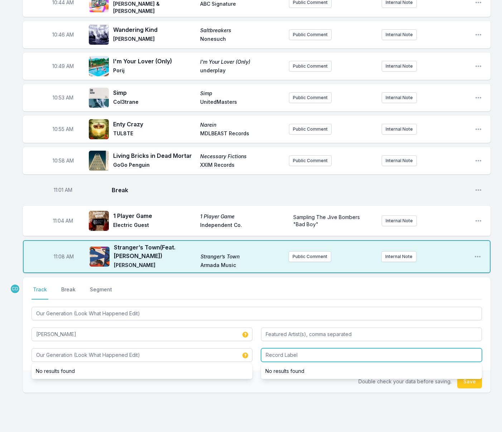
click at [289, 360] on input "Record Label" at bounding box center [371, 355] width 221 height 14
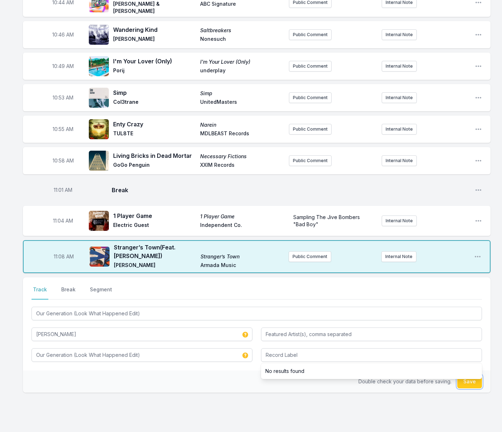
click at [470, 389] on button "Save" at bounding box center [469, 382] width 25 height 14
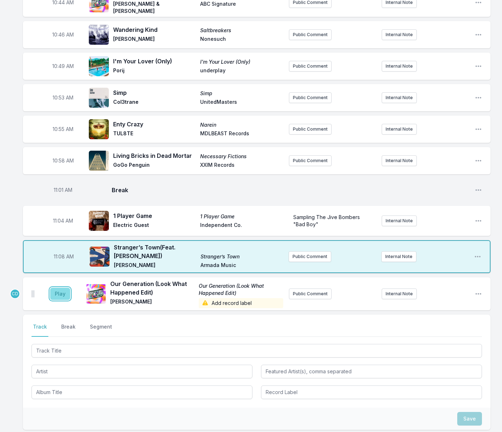
click at [59, 299] on button "Play" at bounding box center [60, 294] width 20 height 12
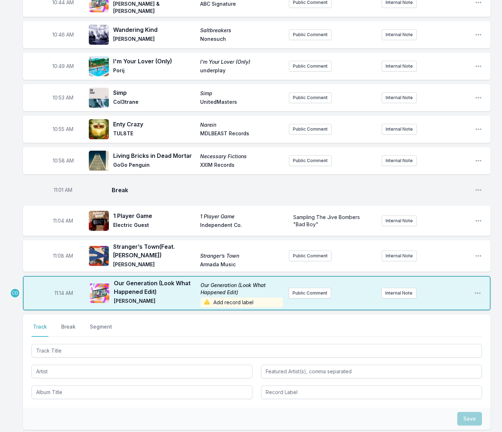
click at [64, 297] on span "11:14 AM" at bounding box center [63, 293] width 19 height 7
click at [59, 298] on input "11:14" at bounding box center [64, 294] width 40 height 14
click at [57, 299] on input "11:14" at bounding box center [64, 294] width 40 height 14
type input "11:11"
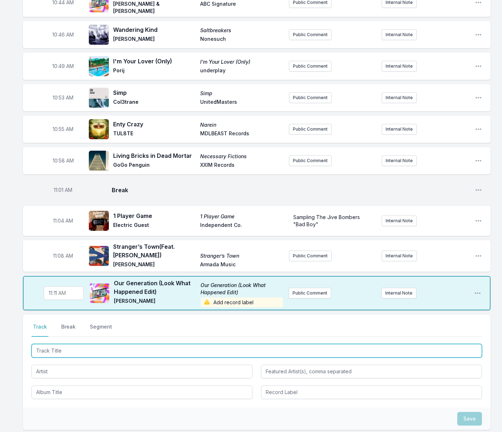
click at [64, 353] on input "Track Title" at bounding box center [257, 351] width 451 height 14
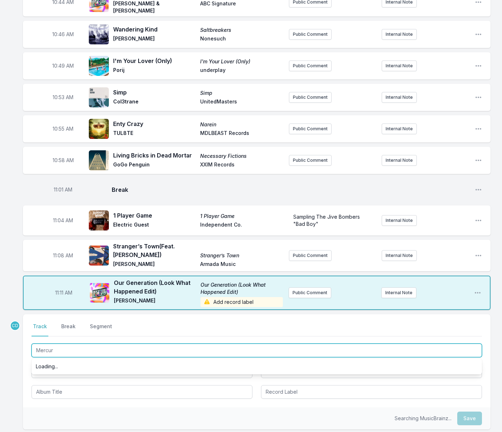
type input "Mercury"
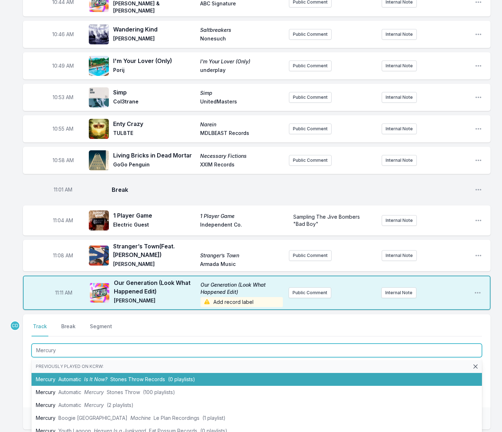
click at [72, 382] on span "Automatic" at bounding box center [69, 379] width 23 height 6
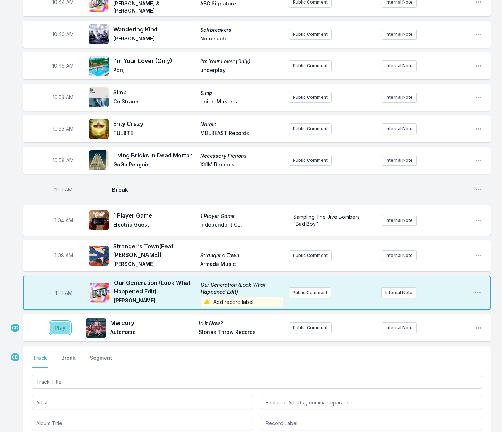
click at [63, 331] on button "Play" at bounding box center [60, 328] width 20 height 12
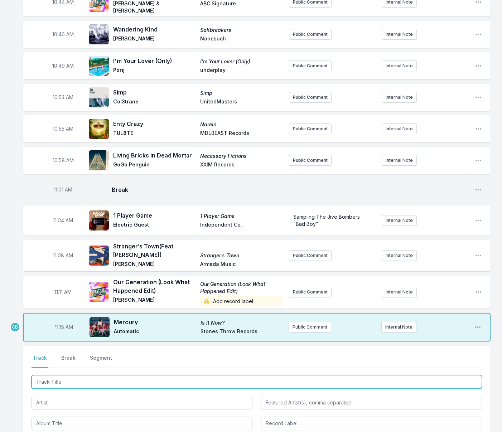
click at [78, 389] on input "Track Title" at bounding box center [257, 382] width 451 height 14
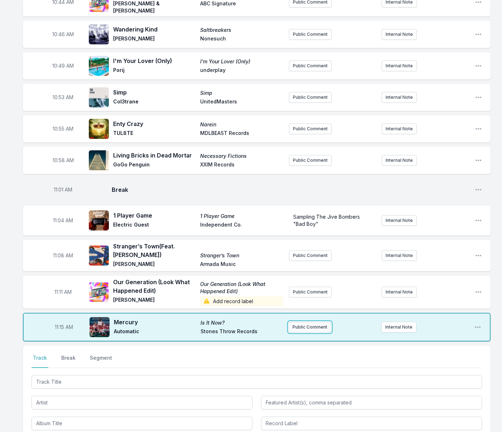
click at [293, 331] on button "Public Comment" at bounding box center [310, 327] width 43 height 11
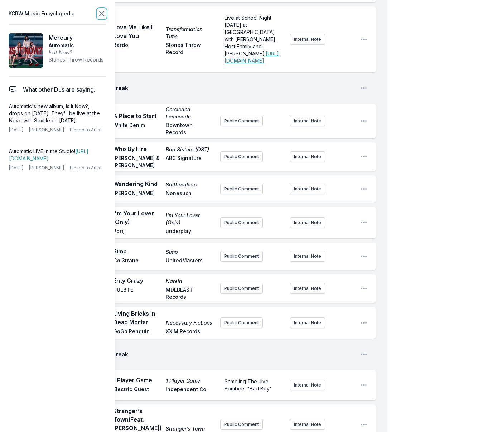
click at [102, 13] on icon at bounding box center [102, 13] width 4 height 4
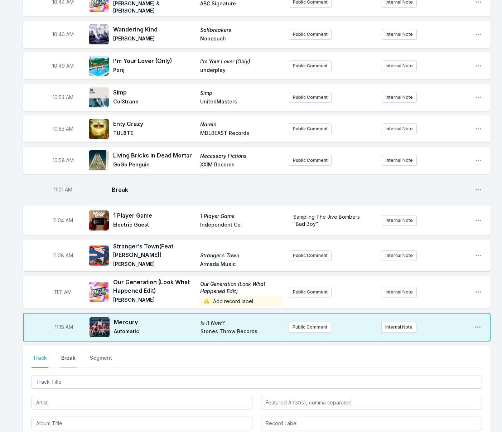
click at [65, 361] on button "Break" at bounding box center [68, 362] width 17 height 14
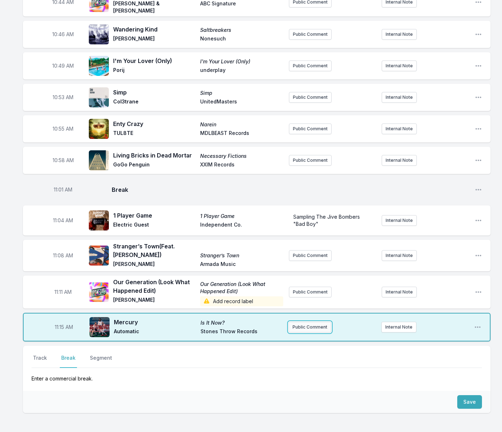
click at [299, 329] on button "Public Comment" at bounding box center [310, 327] width 43 height 11
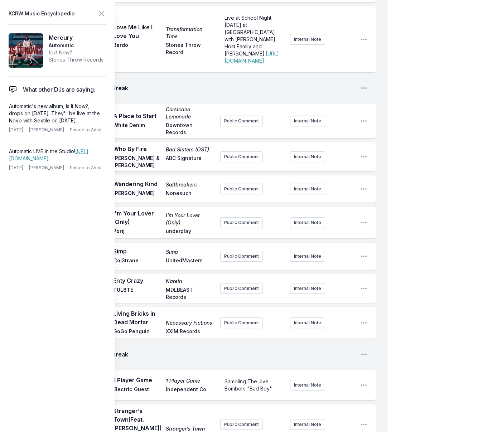
scroll to position [1344, 0]
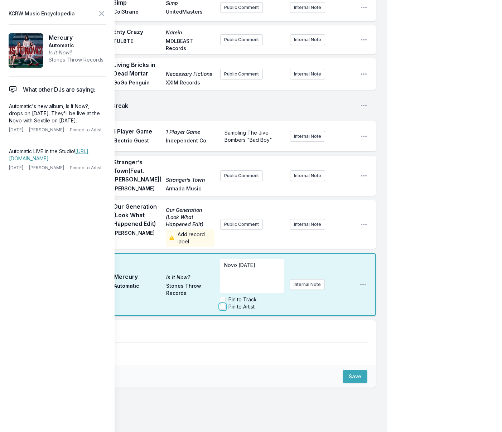
click at [224, 304] on input "Pin to Artist" at bounding box center [223, 307] width 6 height 6
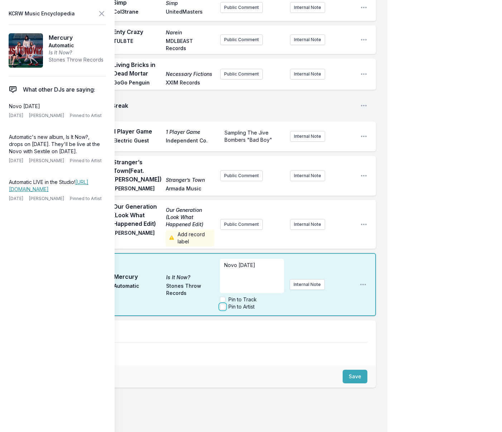
checkbox input "true"
drag, startPoint x: 100, startPoint y: 13, endPoint x: 108, endPoint y: 24, distance: 14.1
click at [100, 13] on icon at bounding box center [101, 13] width 9 height 9
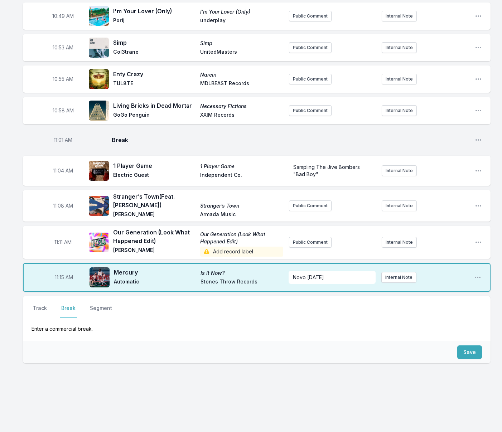
scroll to position [1149, 0]
click at [476, 353] on button "Save" at bounding box center [469, 353] width 25 height 14
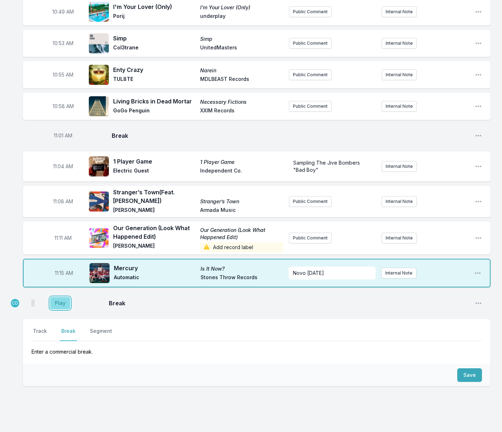
click at [66, 309] on button "Play" at bounding box center [60, 303] width 20 height 12
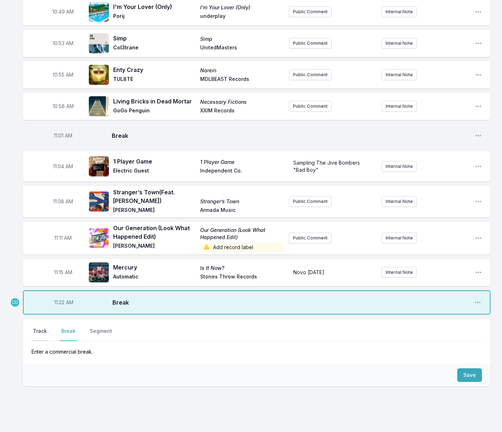
click at [43, 337] on button "Track" at bounding box center [40, 335] width 17 height 14
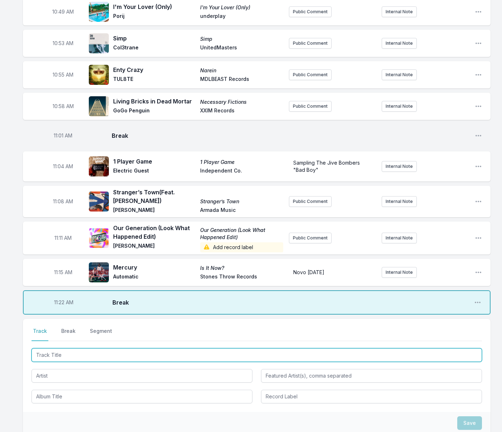
drag, startPoint x: 65, startPoint y: 359, endPoint x: 69, endPoint y: 359, distance: 4.7
click at [65, 359] on input "Track Title" at bounding box center [257, 355] width 451 height 14
type input "Champagne Supernova"
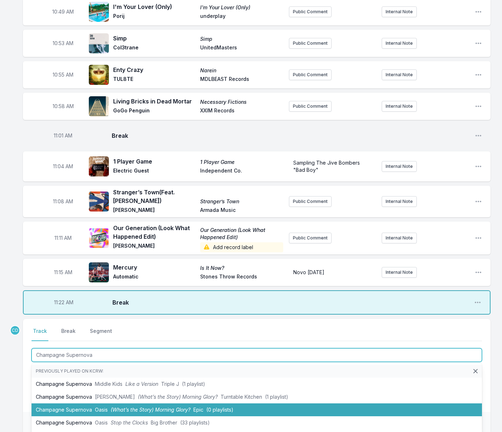
click at [88, 411] on li "Champagne Supernova Oasis (What’s the Story) Morning Glory? Epic (0 playlists)" at bounding box center [257, 410] width 451 height 13
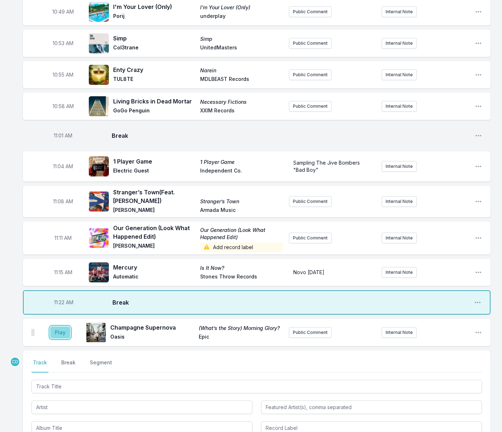
click at [61, 339] on button "Play" at bounding box center [60, 333] width 20 height 12
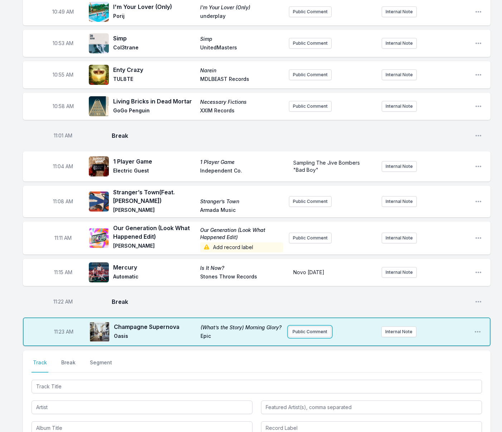
click at [295, 337] on button "Public Comment" at bounding box center [310, 332] width 43 height 11
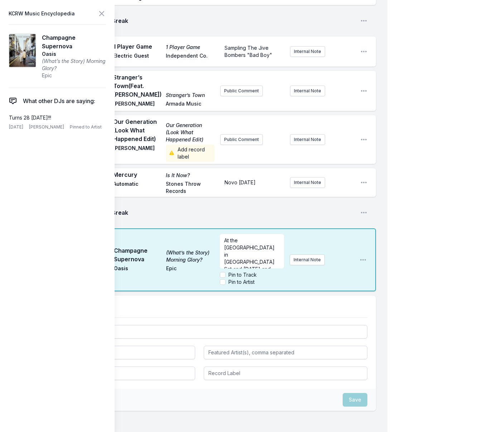
scroll to position [1429, 0]
click at [224, 280] on input "Pin to Artist" at bounding box center [223, 283] width 6 height 6
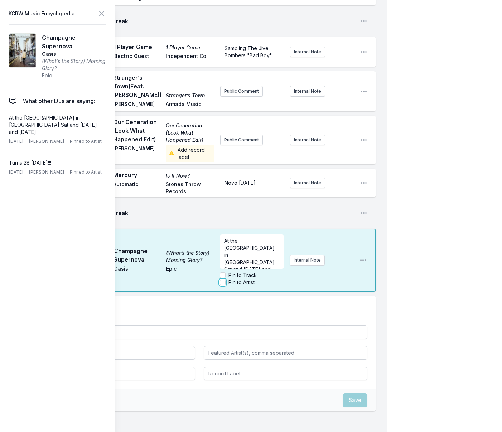
checkbox input "true"
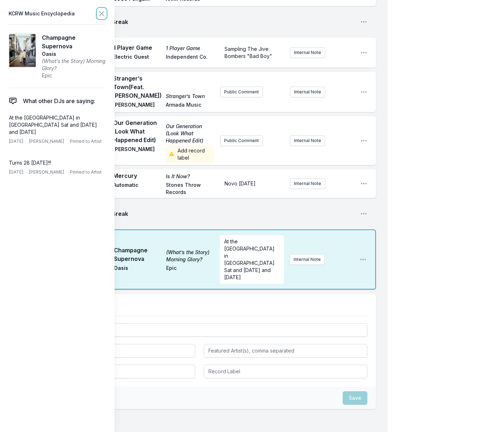
click at [101, 14] on icon at bounding box center [102, 13] width 4 height 4
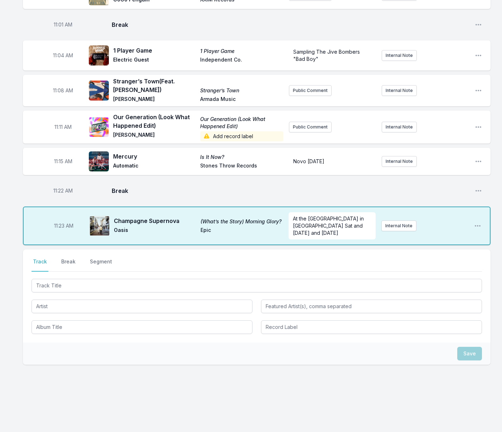
scroll to position [1259, 0]
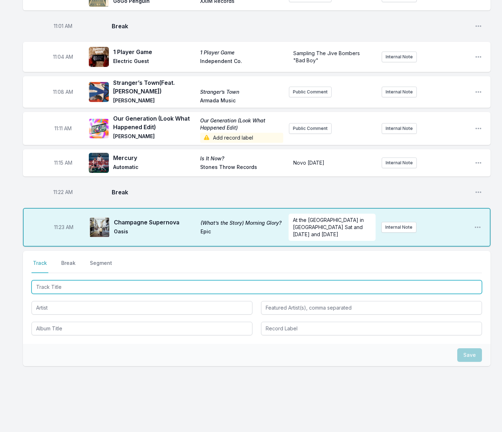
click at [180, 285] on input "Track Title" at bounding box center [257, 287] width 451 height 14
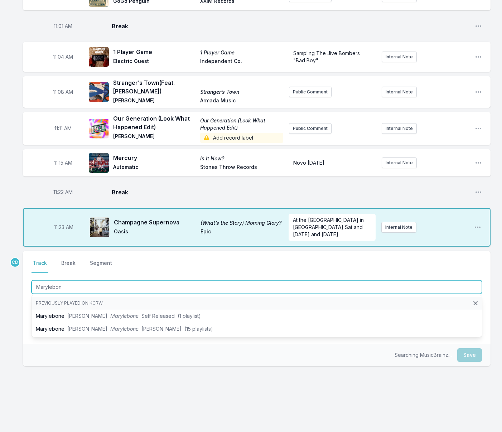
type input "Marylebone"
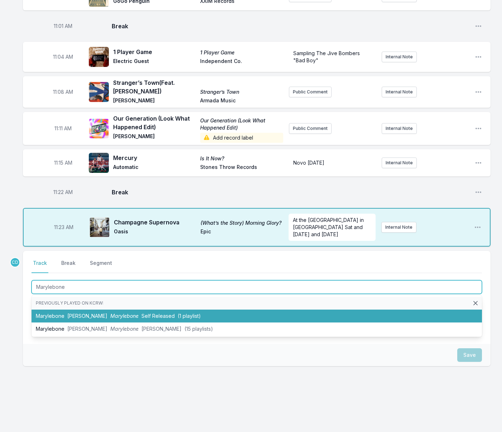
click at [178, 313] on span "(1 playlist)" at bounding box center [189, 316] width 23 height 6
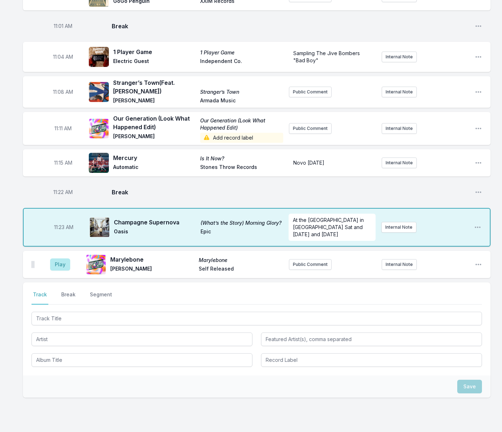
click at [210, 266] on span "Self Released" at bounding box center [241, 269] width 84 height 9
drag, startPoint x: 478, startPoint y: 261, endPoint x: 473, endPoint y: 264, distance: 5.6
click at [478, 261] on icon "Open playlist item options" at bounding box center [478, 264] width 7 height 7
drag, startPoint x: 433, startPoint y: 290, endPoint x: 427, endPoint y: 293, distance: 6.6
click at [433, 290] on button "Edit Track Details" at bounding box center [442, 291] width 80 height 13
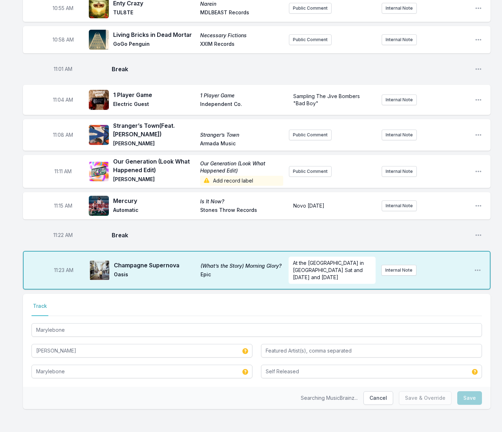
scroll to position [1213, 0]
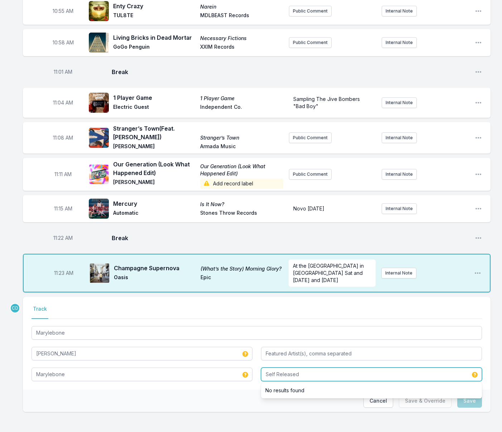
drag, startPoint x: 314, startPoint y: 375, endPoint x: 247, endPoint y: 363, distance: 68.4
click at [247, 363] on div "Marylebone [PERSON_NAME] Marylebone Self Released No results found" at bounding box center [257, 353] width 451 height 57
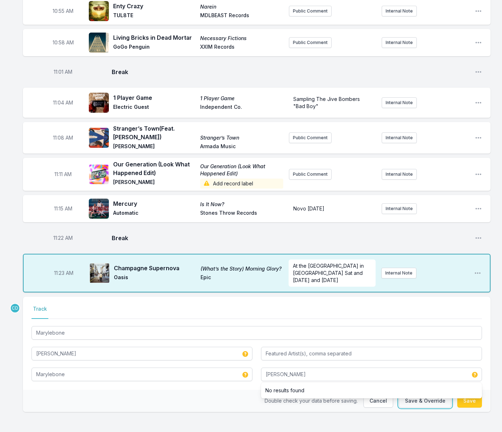
click at [417, 401] on button "Save & Override" at bounding box center [425, 401] width 53 height 14
type input "Self Released"
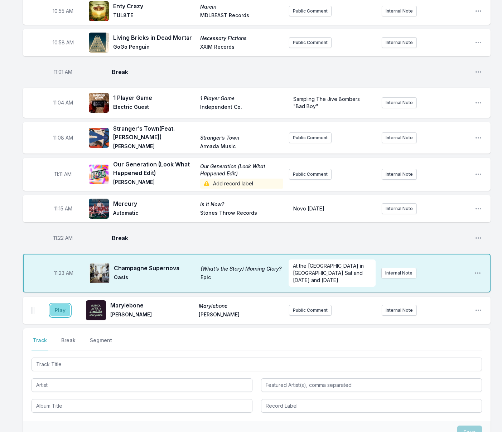
click at [64, 307] on button "Play" at bounding box center [60, 310] width 20 height 12
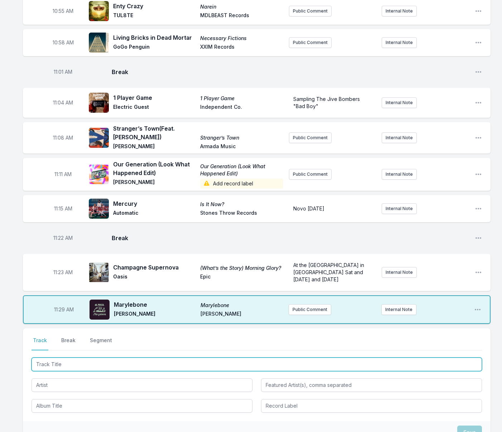
click at [69, 365] on input "Track Title" at bounding box center [257, 365] width 451 height 14
type input "C'mon Baby"
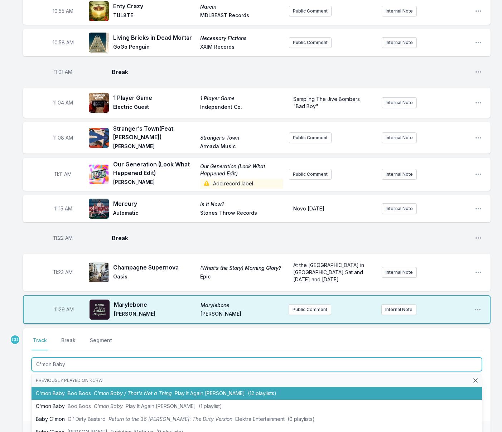
click at [73, 387] on li "C'mon Baby Boo Boos C'mon Baby / That's Not a Thing Play It Again [PERSON_NAME]…" at bounding box center [257, 393] width 451 height 13
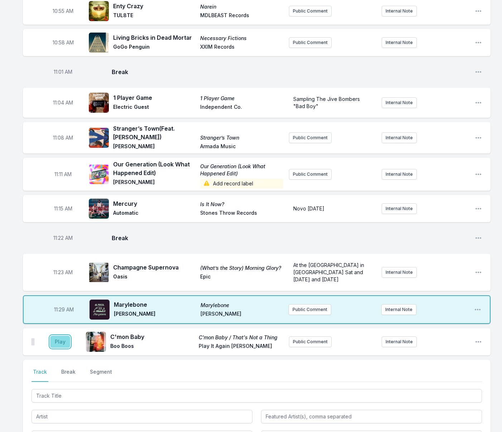
click at [56, 340] on button "Play" at bounding box center [60, 342] width 20 height 12
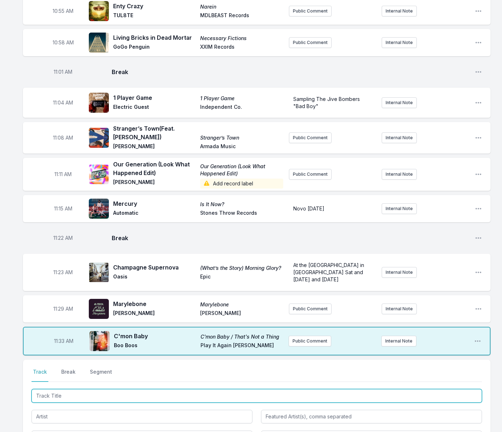
click at [210, 390] on input "Track Title" at bounding box center [257, 396] width 451 height 14
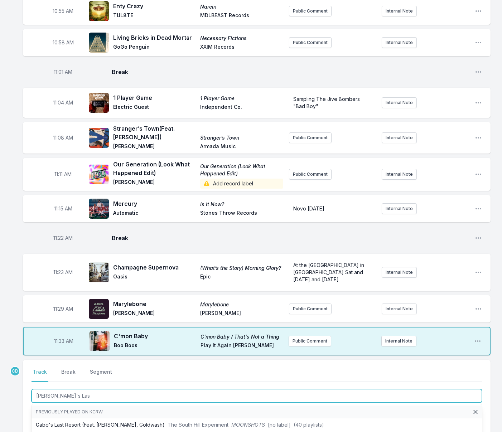
type input "[PERSON_NAME]'s Last"
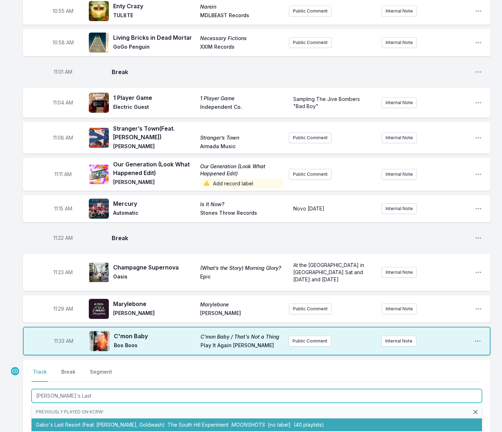
click at [225, 419] on li "Gabo's Last Resort (Feat. [PERSON_NAME], Goldwash) The South Hill Experiment MO…" at bounding box center [257, 425] width 451 height 13
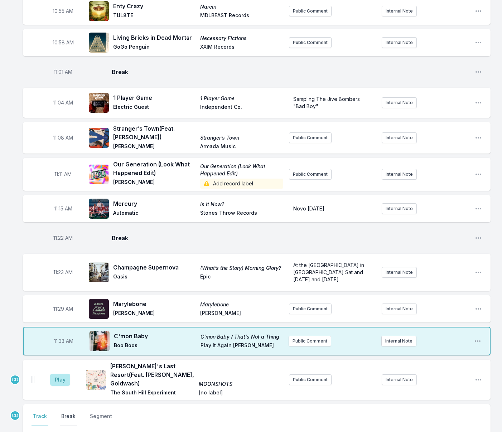
click at [72, 413] on button "Break" at bounding box center [68, 420] width 17 height 14
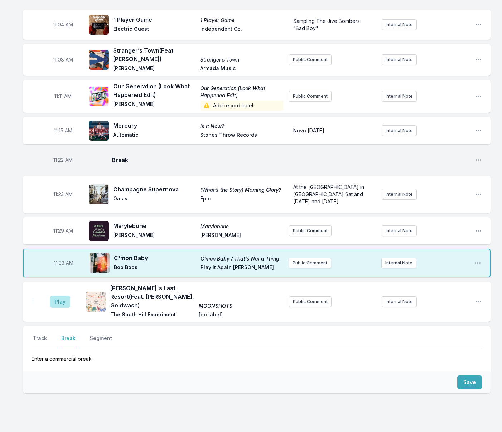
scroll to position [1293, 0]
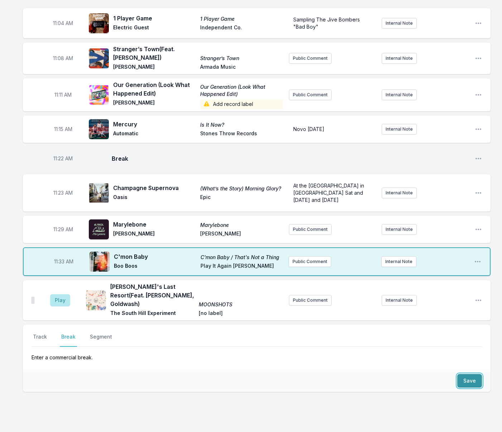
drag, startPoint x: 475, startPoint y: 369, endPoint x: 318, endPoint y: 364, distance: 156.9
click at [475, 374] on button "Save" at bounding box center [469, 381] width 25 height 14
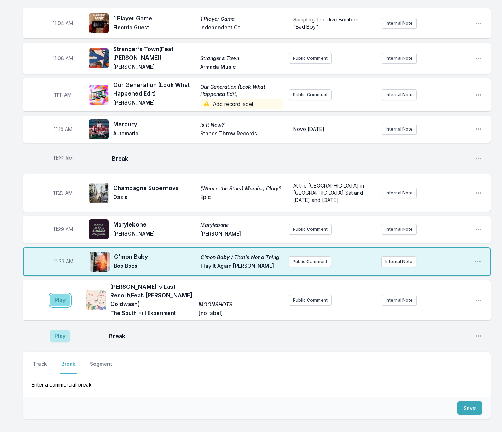
click at [62, 294] on button "Play" at bounding box center [60, 300] width 20 height 12
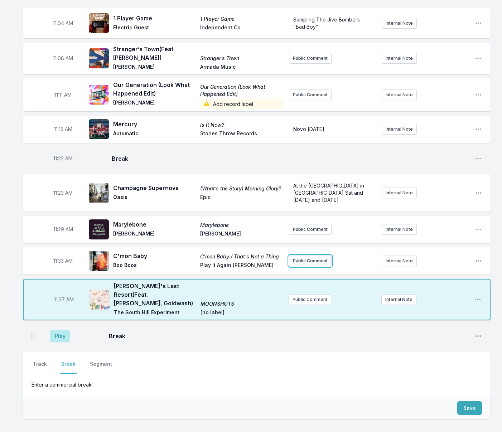
click at [304, 261] on button "Public Comment" at bounding box center [310, 261] width 43 height 11
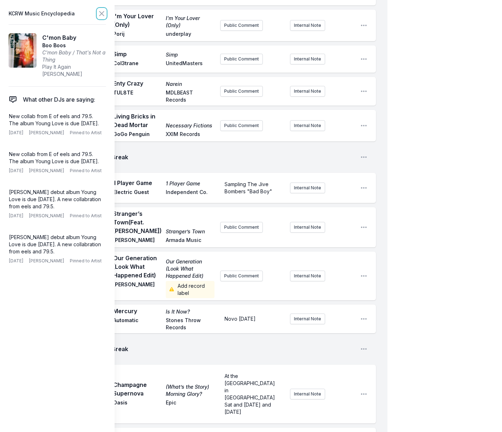
click at [100, 13] on icon at bounding box center [101, 13] width 9 height 9
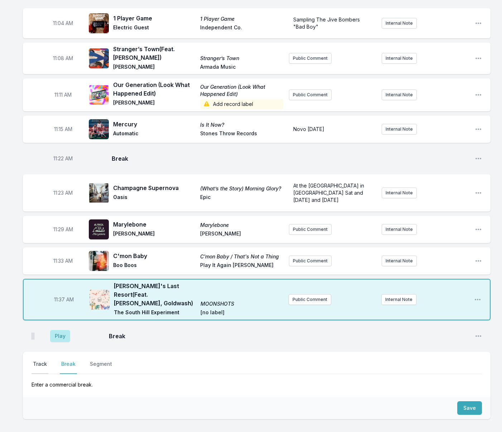
click at [39, 361] on button "Track" at bounding box center [40, 368] width 17 height 14
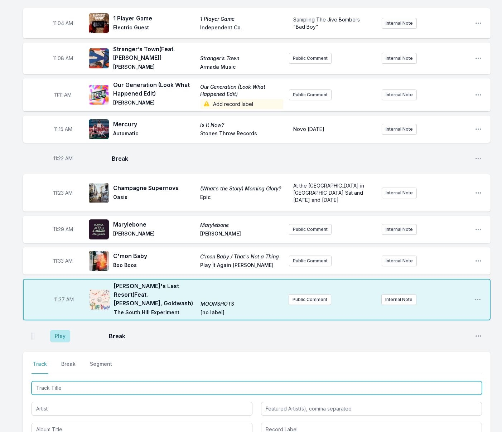
click at [110, 381] on input "Track Title" at bounding box center [257, 388] width 451 height 14
type input "New Pinnacle"
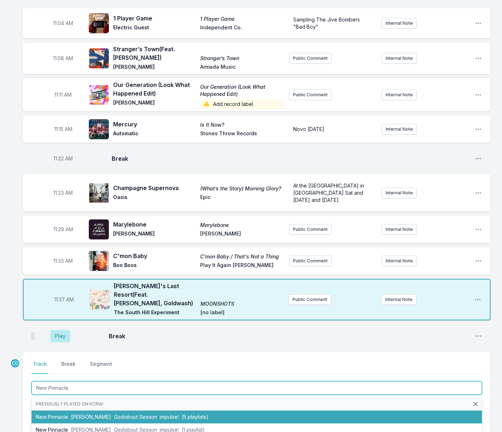
drag, startPoint x: 116, startPoint y: 404, endPoint x: 113, endPoint y: 401, distance: 4.6
click at [116, 414] on span "Gadabout Season" at bounding box center [135, 417] width 43 height 6
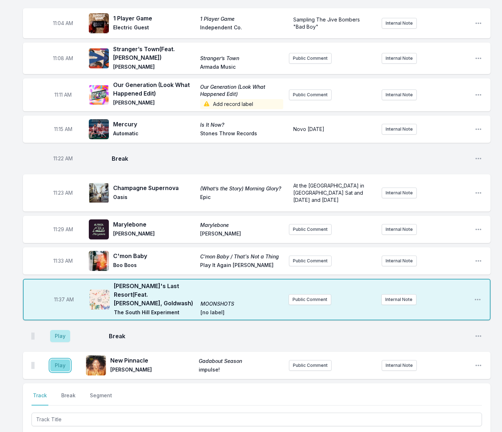
click at [60, 360] on button "Play" at bounding box center [60, 366] width 20 height 12
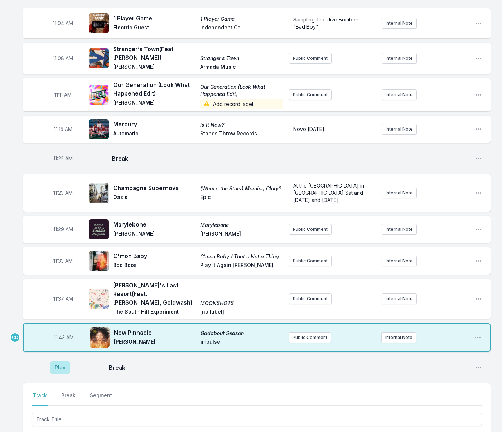
click at [62, 334] on span "11:43 AM" at bounding box center [64, 337] width 20 height 7
click at [58, 331] on input "11:43" at bounding box center [64, 338] width 40 height 14
type input "11:41"
click at [62, 362] on button "Play" at bounding box center [60, 368] width 20 height 12
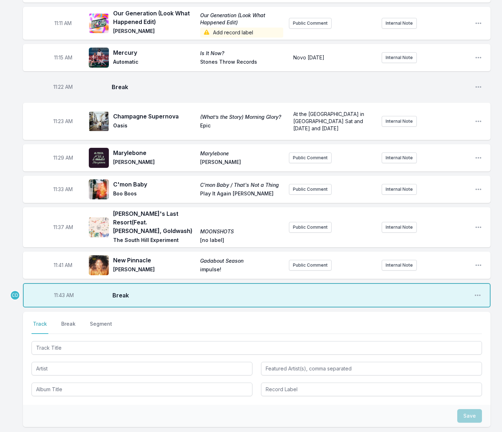
scroll to position [1365, 0]
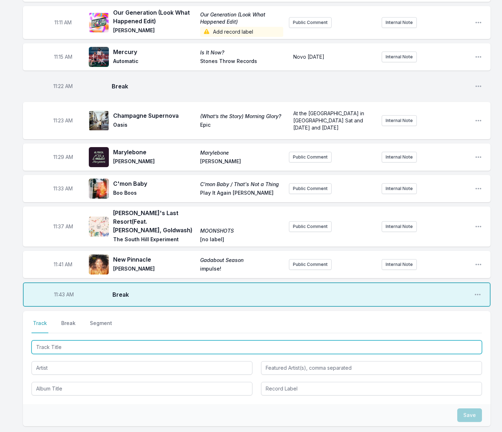
click at [141, 341] on input "Track Title" at bounding box center [257, 348] width 451 height 14
type input "Spies"
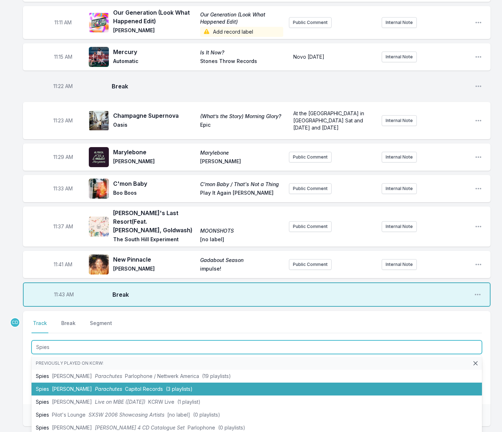
click at [143, 383] on li "Spies [PERSON_NAME] Parachutes Capitol Records (3 playlists)" at bounding box center [257, 389] width 451 height 13
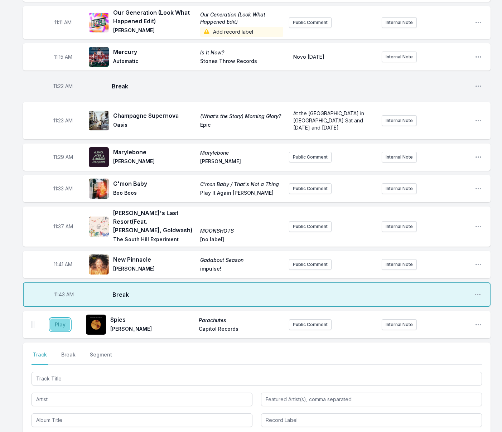
click at [61, 319] on button "Play" at bounding box center [60, 325] width 20 height 12
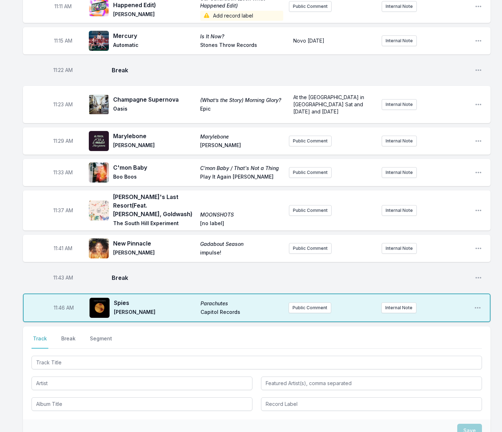
scroll to position [1385, 0]
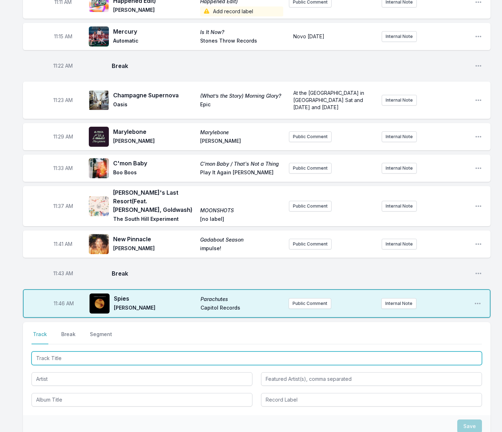
click at [103, 352] on input "Track Title" at bounding box center [257, 359] width 451 height 14
type input "Miss Construed"
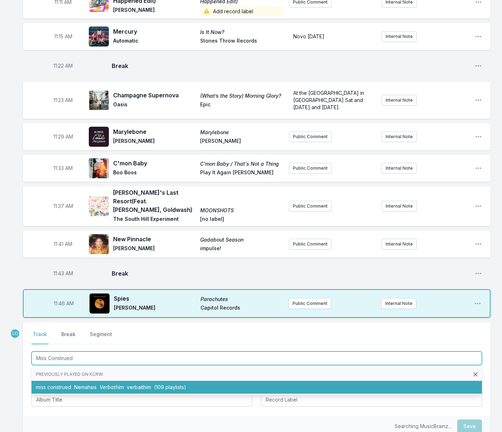
click at [100, 381] on li "miss construed Nemahsis Verbathim verbaithim (109 playlists)" at bounding box center [257, 387] width 451 height 13
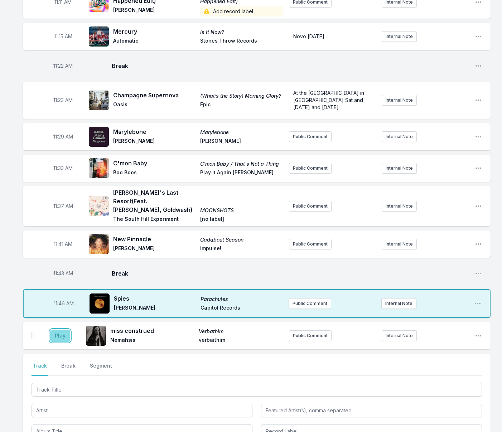
click at [63, 330] on button "Play" at bounding box center [60, 336] width 20 height 12
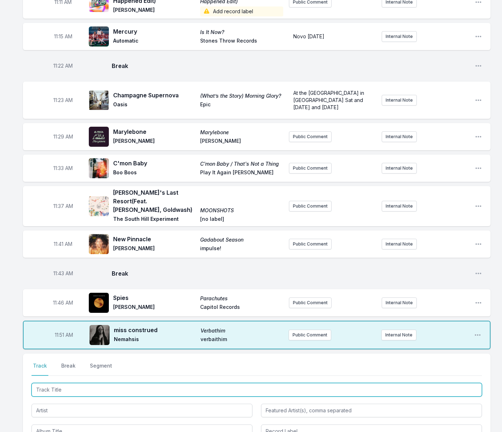
click at [96, 383] on input "Track Title" at bounding box center [257, 390] width 451 height 14
type input "classic love"
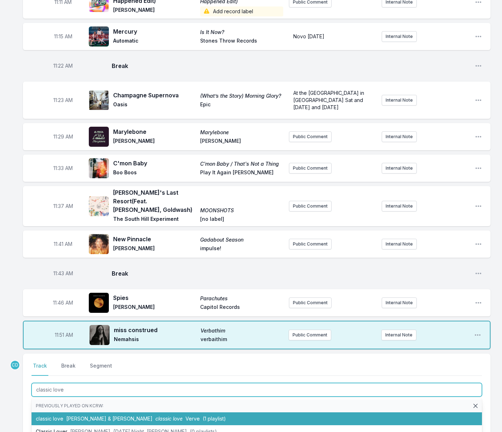
click at [102, 413] on li "classic love [PERSON_NAME] & [PERSON_NAME] classic love Verve (1 playlist)" at bounding box center [257, 419] width 451 height 13
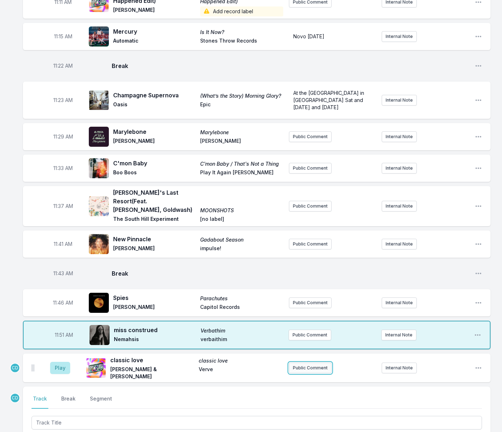
click at [292, 363] on button "Public Comment" at bounding box center [310, 368] width 43 height 11
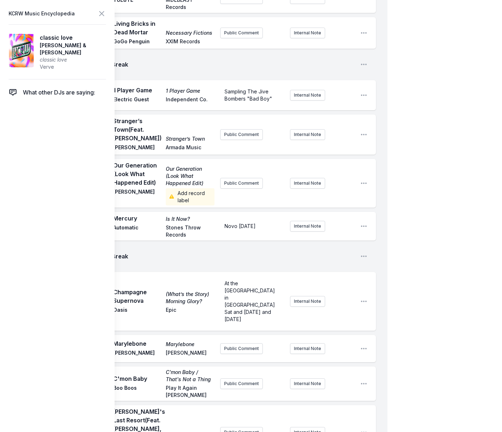
scroll to position [1708, 0]
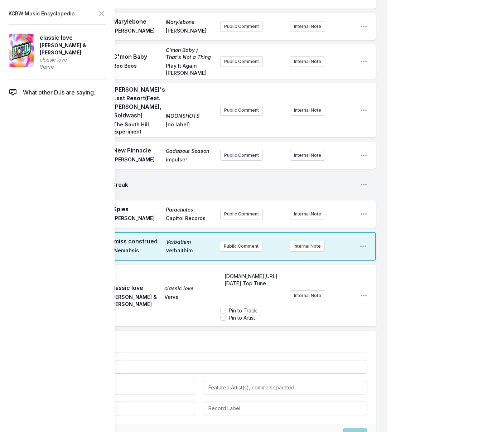
click at [226, 273] on span "[DOMAIN_NAME][URL] [DATE] Top Tune" at bounding box center [252, 279] width 54 height 13
click at [224, 308] on input "Pin to Track" at bounding box center [223, 311] width 6 height 6
checkbox input "true"
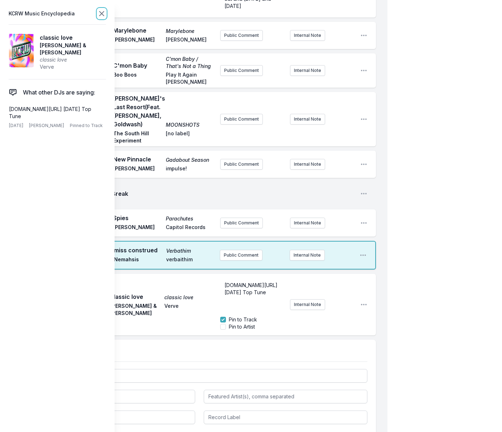
click at [100, 13] on icon at bounding box center [101, 13] width 9 height 9
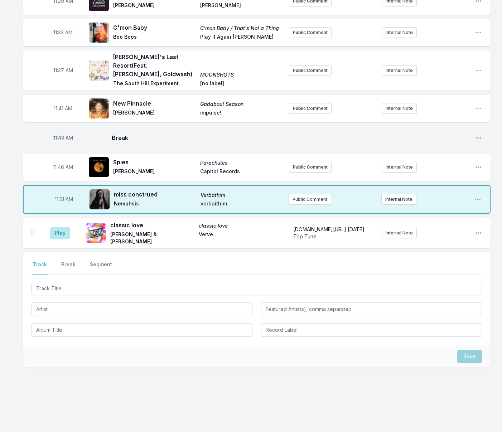
scroll to position [1514, 0]
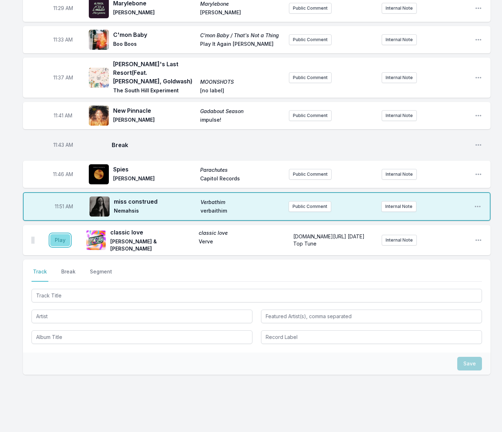
click at [54, 234] on button "Play" at bounding box center [60, 240] width 20 height 12
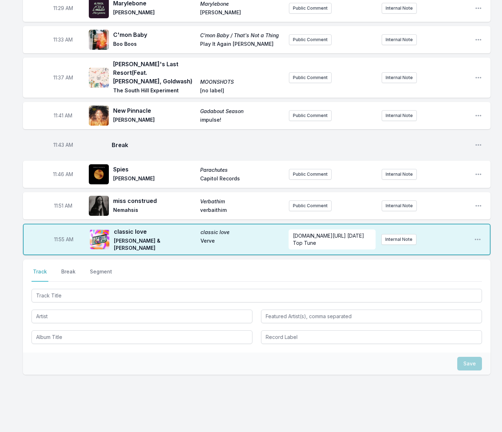
click at [74, 268] on button "Break" at bounding box center [68, 275] width 17 height 14
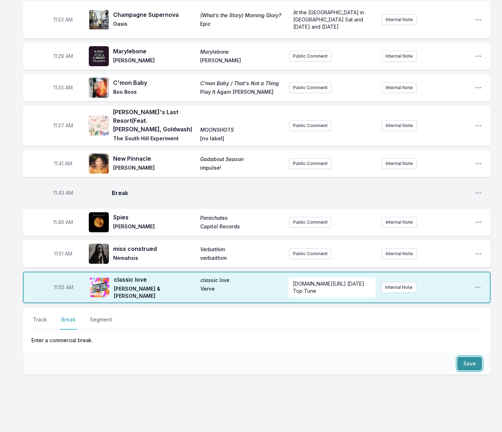
click at [470, 357] on button "Save" at bounding box center [469, 364] width 25 height 14
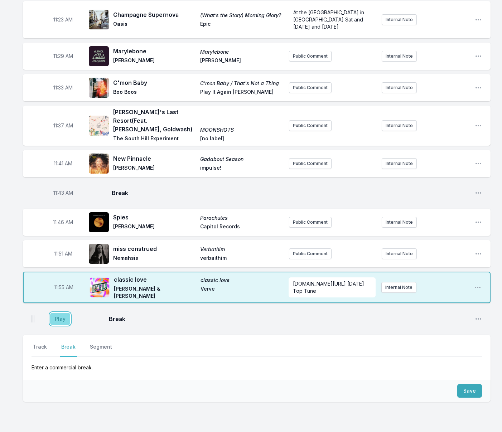
click at [57, 313] on button "Play" at bounding box center [60, 319] width 20 height 12
